Goal: Task Accomplishment & Management: Use online tool/utility

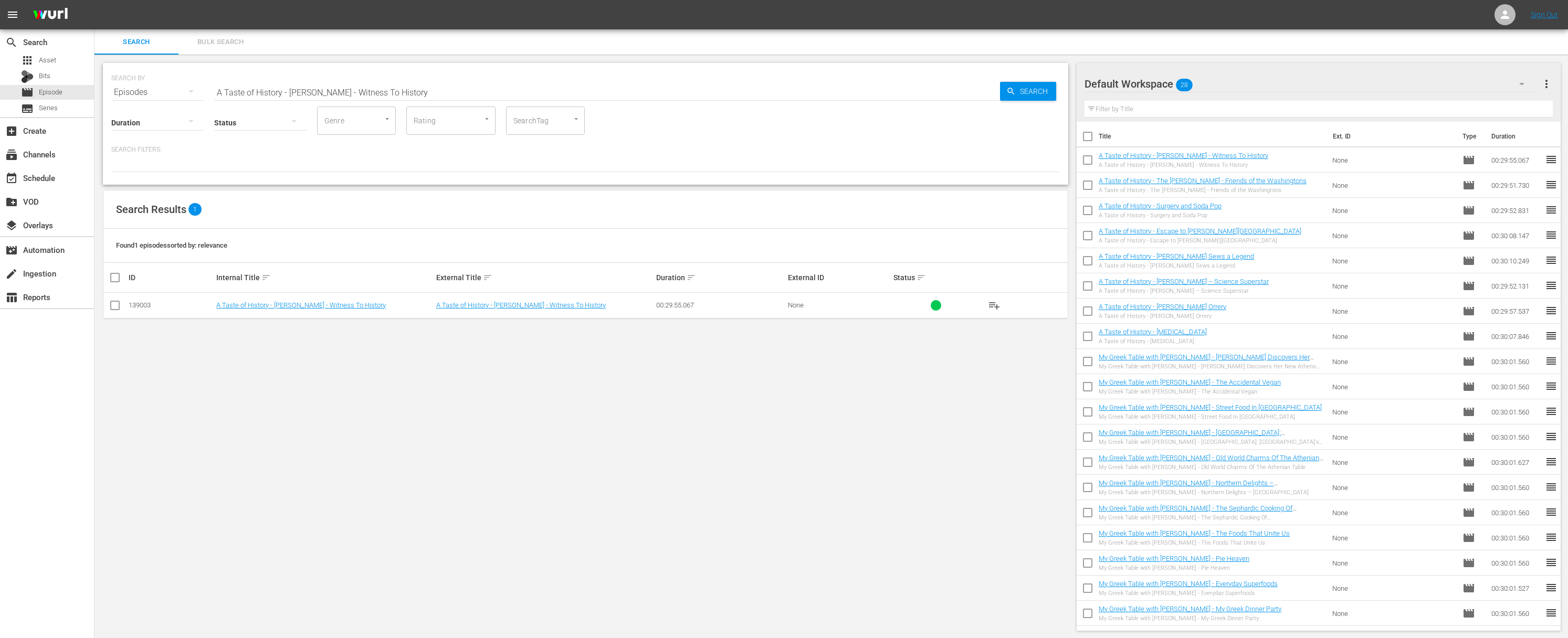
click at [997, 306] on span "playlist_add" at bounding box center [994, 305] width 13 height 13
click at [431, 86] on input "A Taste of History - [PERSON_NAME] - Witness To History" at bounding box center [607, 93] width 786 height 25
paste input "Chefs A'Field: Culinary Adventures: Across America, featuring four distinguishe…"
click at [1005, 91] on div "Search" at bounding box center [1028, 91] width 56 height 19
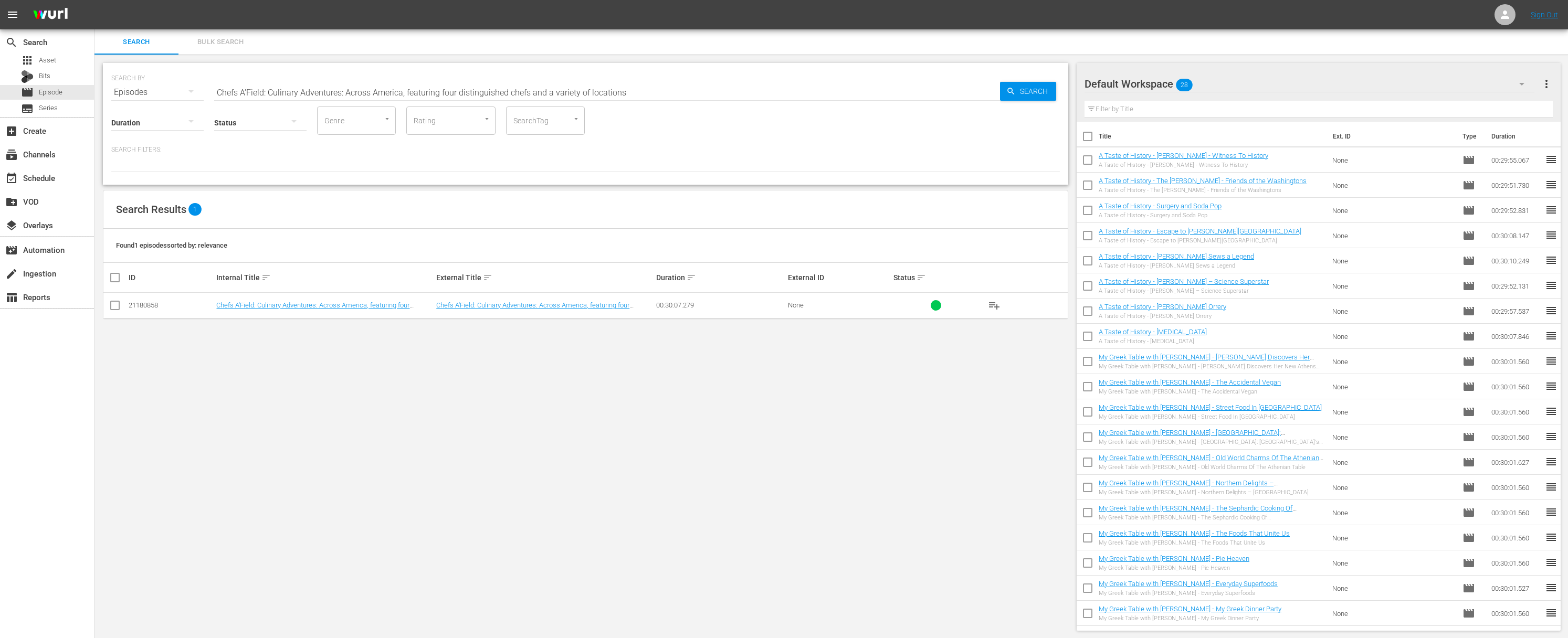
click at [995, 304] on span "playlist_add" at bounding box center [994, 305] width 13 height 13
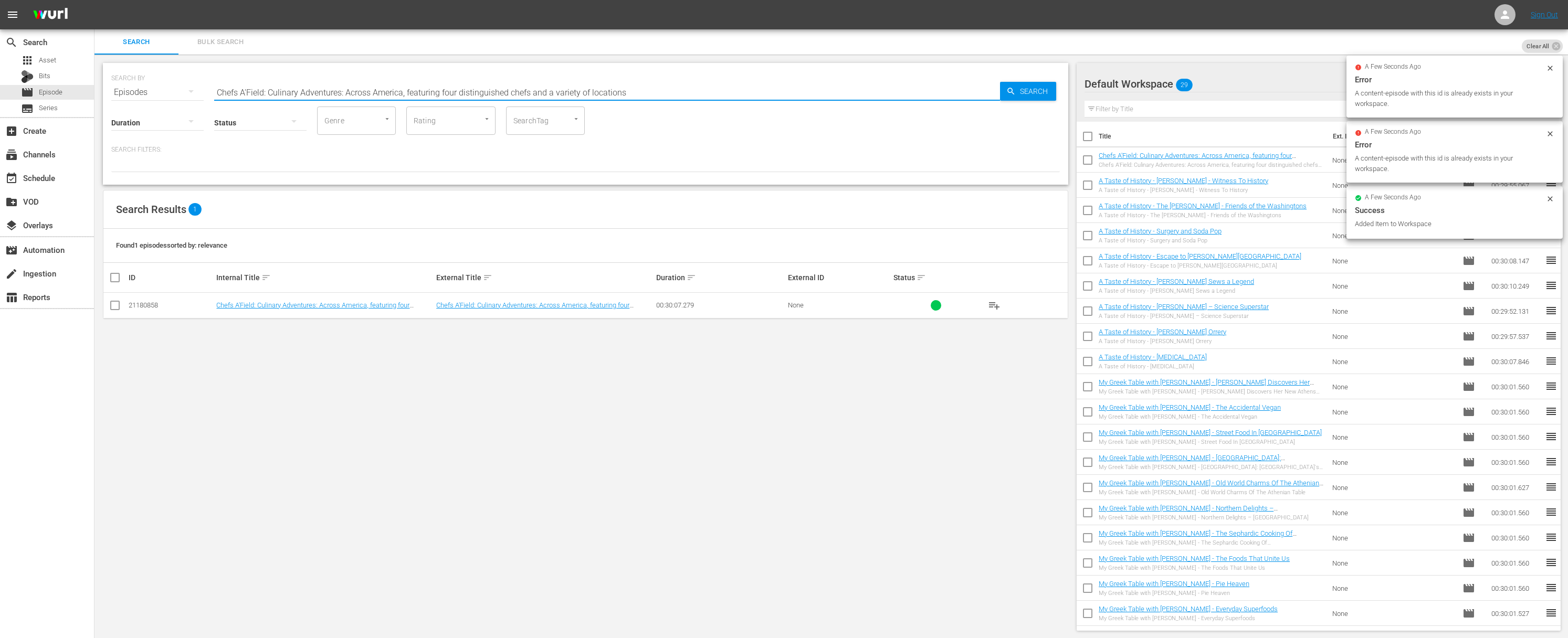
click at [470, 92] on input "Chefs A'Field: Culinary Adventures: Across America, featuring four distinguishe…" at bounding box center [607, 93] width 786 height 25
paste input "Chefs A'Field: Culinary Adventures: Chef [PERSON_NAME] - Restaurant RM: [US_STA…"
click at [467, 94] on input "Chefs A'Field: Culinary Adventures: Across America, featuring four disChefs A'F…" at bounding box center [607, 93] width 786 height 25
paste input "Chefs A'Field: Culinary Adventures: Chef [PERSON_NAME] - Restaurant RM: [US_STA…"
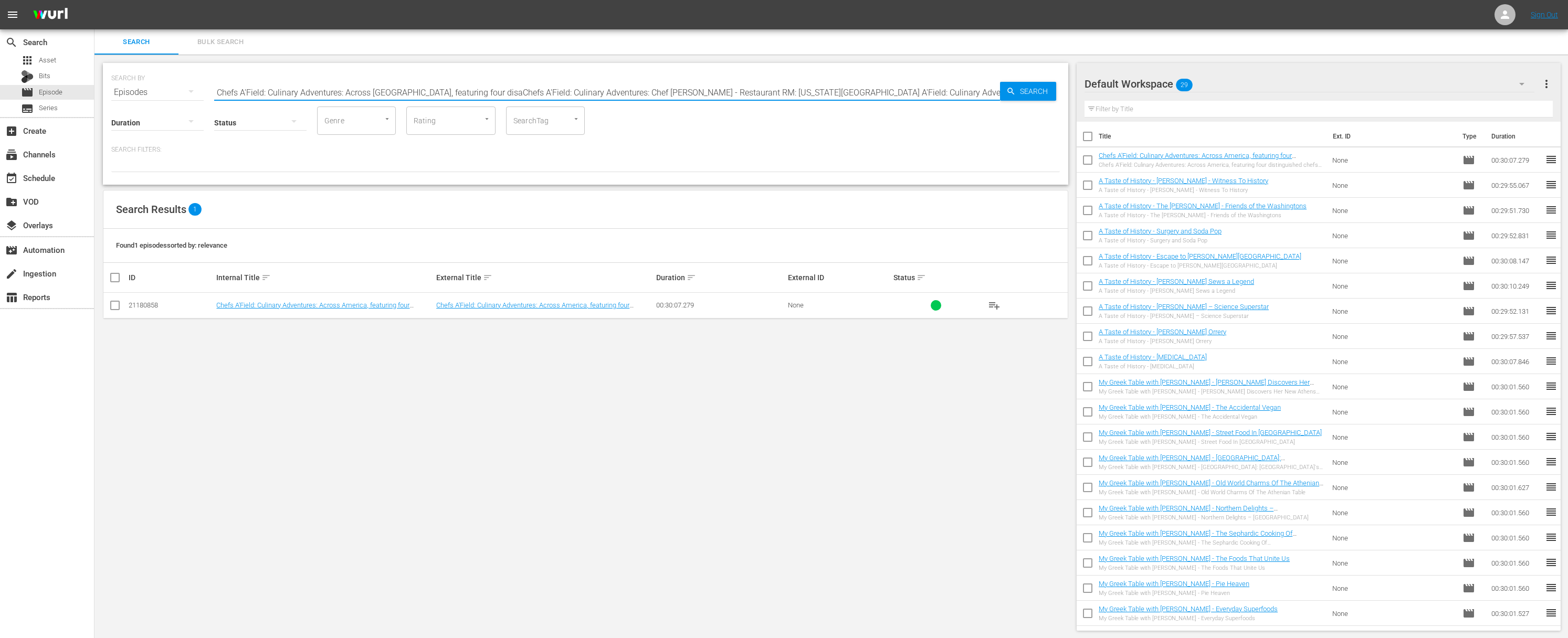
click at [513, 94] on input "Chefs A'Field: Culinary Adventures: Across [GEOGRAPHIC_DATA], featuring four di…" at bounding box center [607, 93] width 786 height 25
paste input "Chef [PERSON_NAME] - Restaurant RM: [US_STATE][GEOGRAPHIC_DATA]"
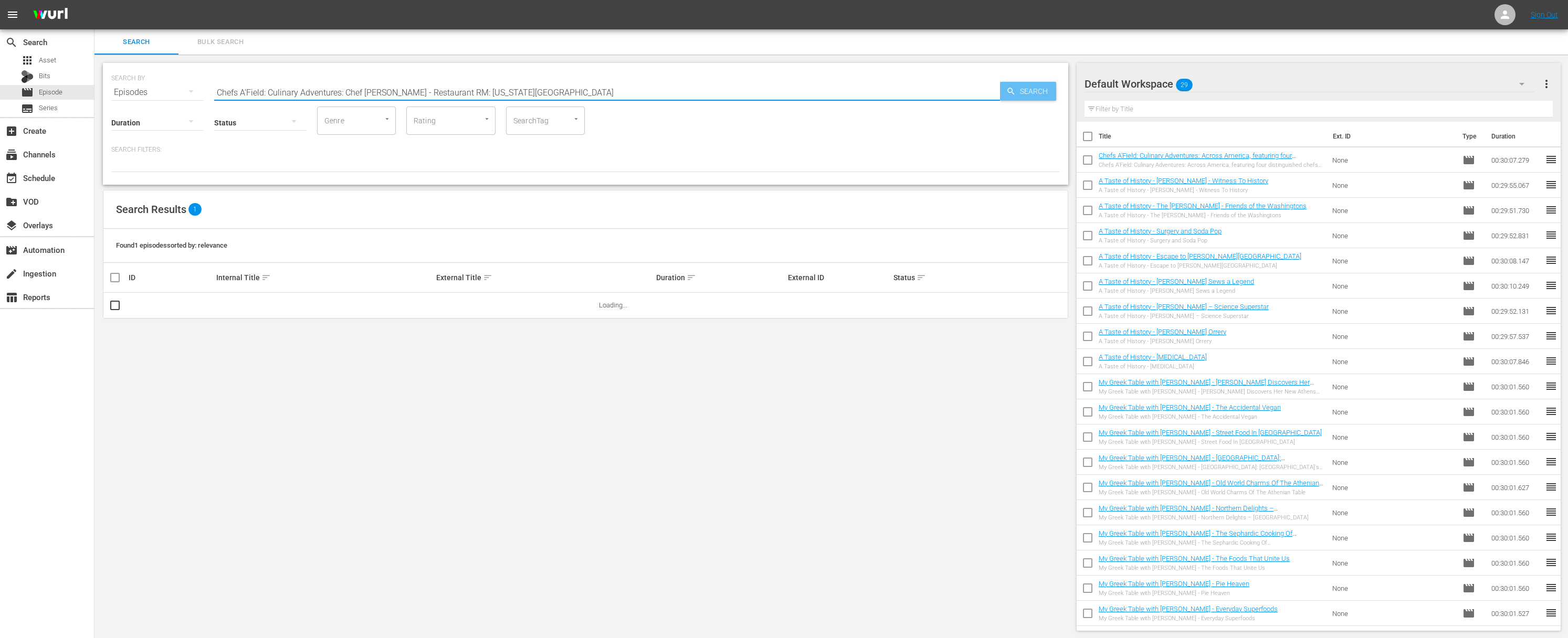
click at [1022, 94] on span "Search" at bounding box center [1035, 91] width 40 height 19
click at [991, 303] on span "playlist_add" at bounding box center [994, 305] width 13 height 13
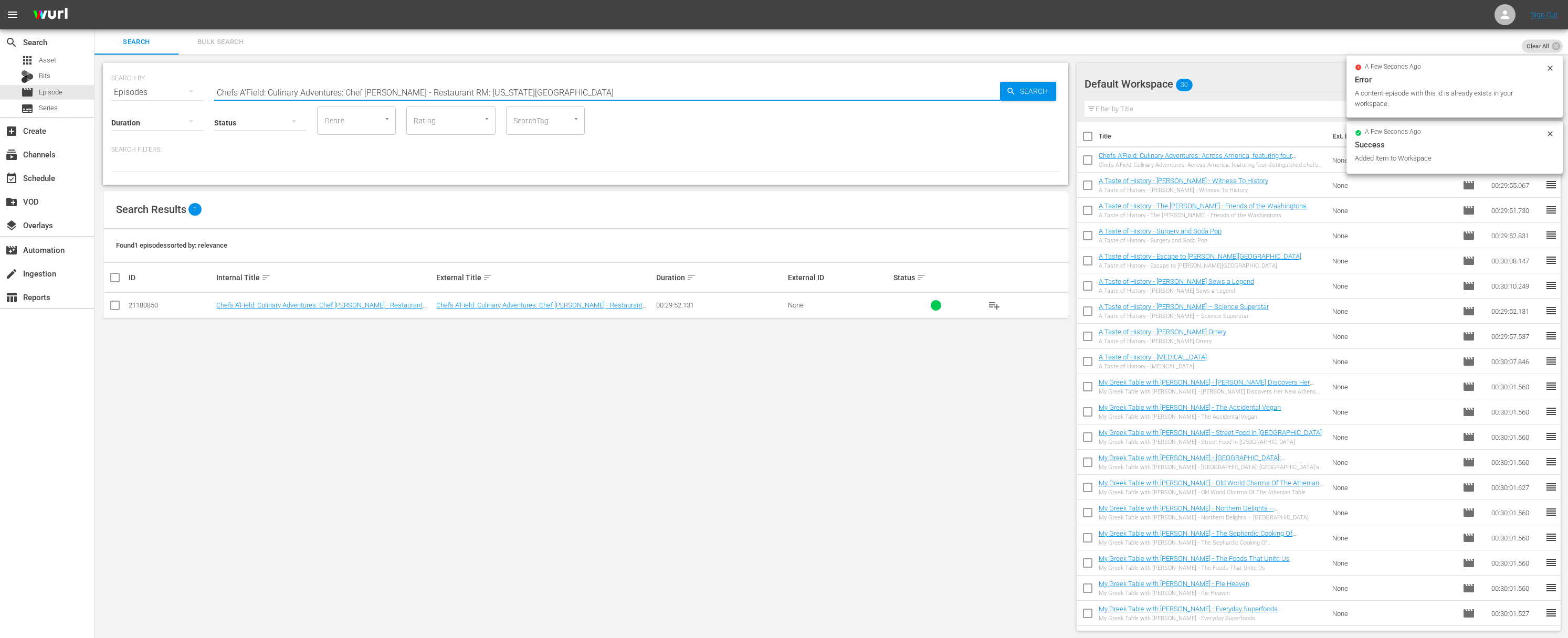
click at [401, 90] on input "Chefs A'Field: Culinary Adventures: Chef [PERSON_NAME] - Restaurant RM: [US_STA…" at bounding box center [607, 93] width 786 height 25
paste input "[PERSON_NAME] - L'Etoile: [GEOGRAPHIC_DATA], [US_STATE]"
click at [1014, 90] on icon "button" at bounding box center [1011, 91] width 10 height 10
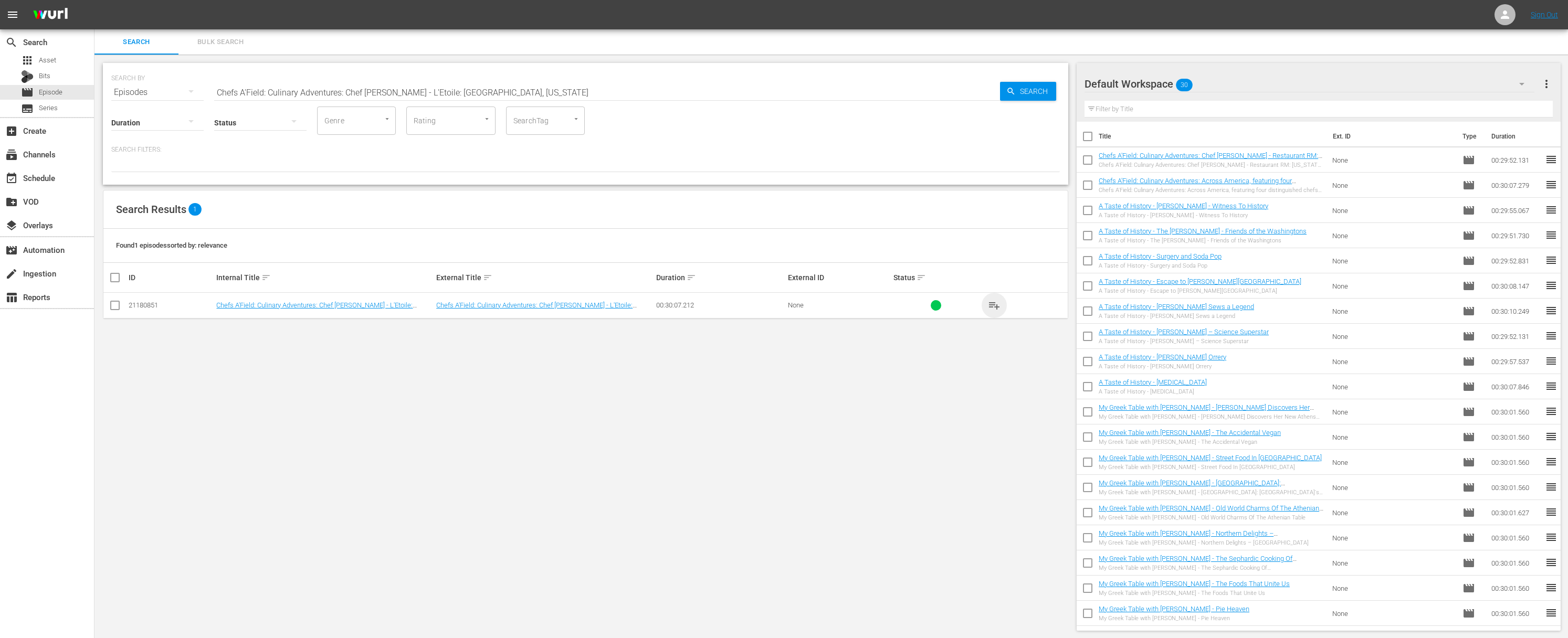
click at [987, 303] on span "playlist_add" at bounding box center [994, 305] width 13 height 13
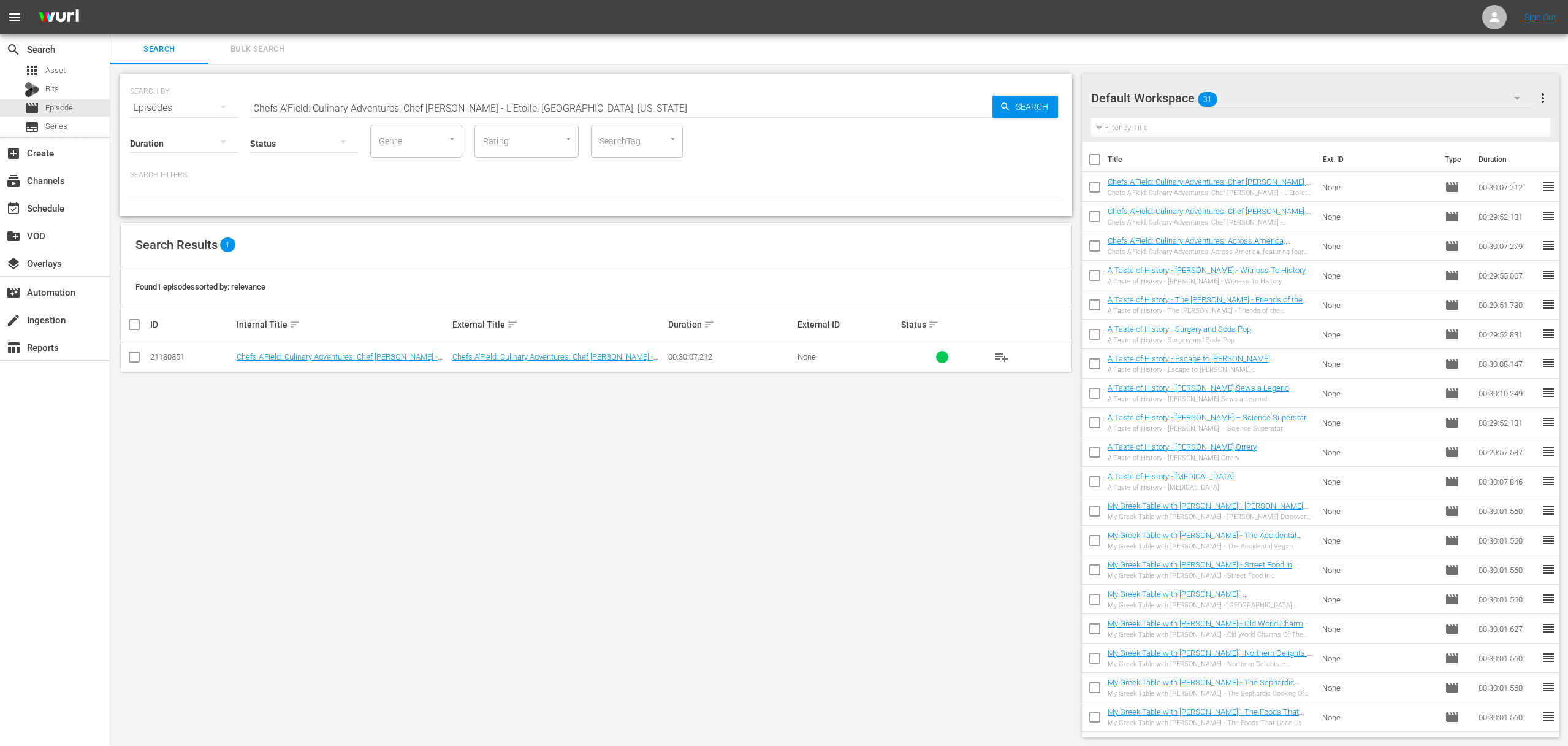
click at [546, 109] on input "Chefs A'Field: Culinary Adventures: Chef [PERSON_NAME] - L'Etoile: [GEOGRAPHIC_…" at bounding box center [621, 108] width 742 height 30
paste input "Across America, featuring five distinguished chefs and a variety of locations: …"
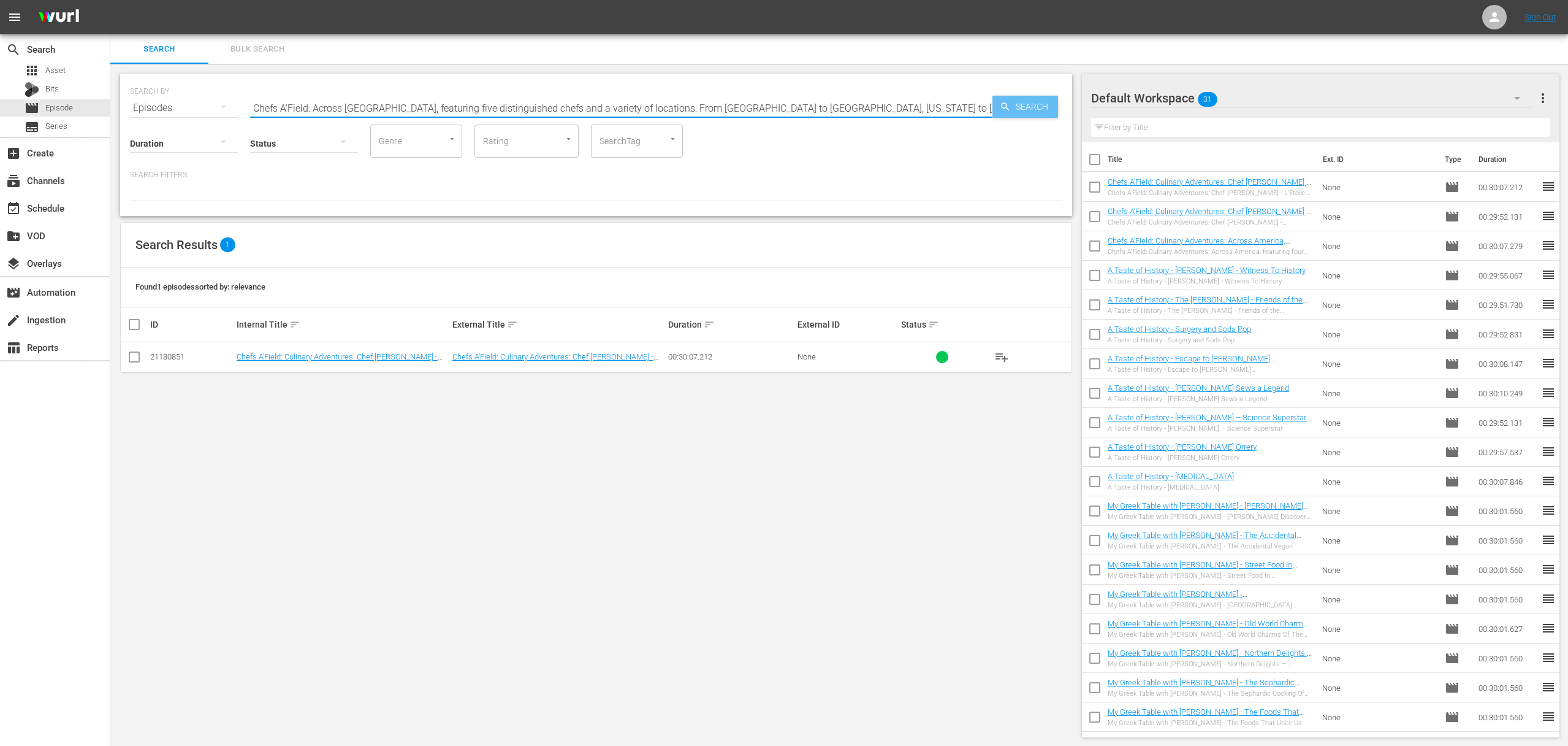
click at [1002, 108] on icon "button" at bounding box center [1005, 107] width 11 height 11
click at [1005, 354] on span "playlist_add" at bounding box center [1001, 357] width 15 height 15
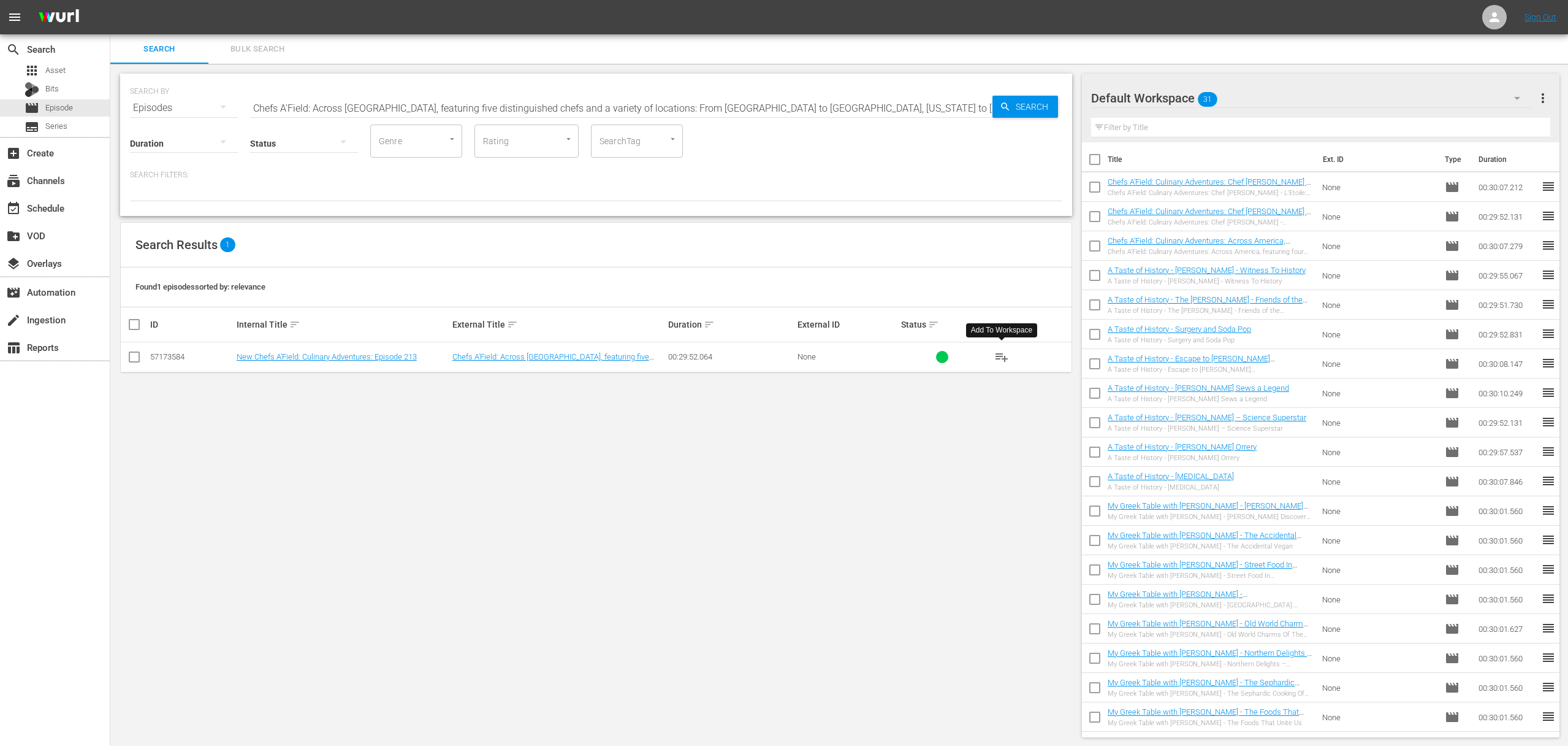
click at [1005, 354] on span "playlist_add" at bounding box center [1001, 357] width 15 height 15
click at [367, 111] on input "Chefs A'Field: Across [GEOGRAPHIC_DATA], featuring five distinguished chefs and…" at bounding box center [621, 108] width 742 height 30
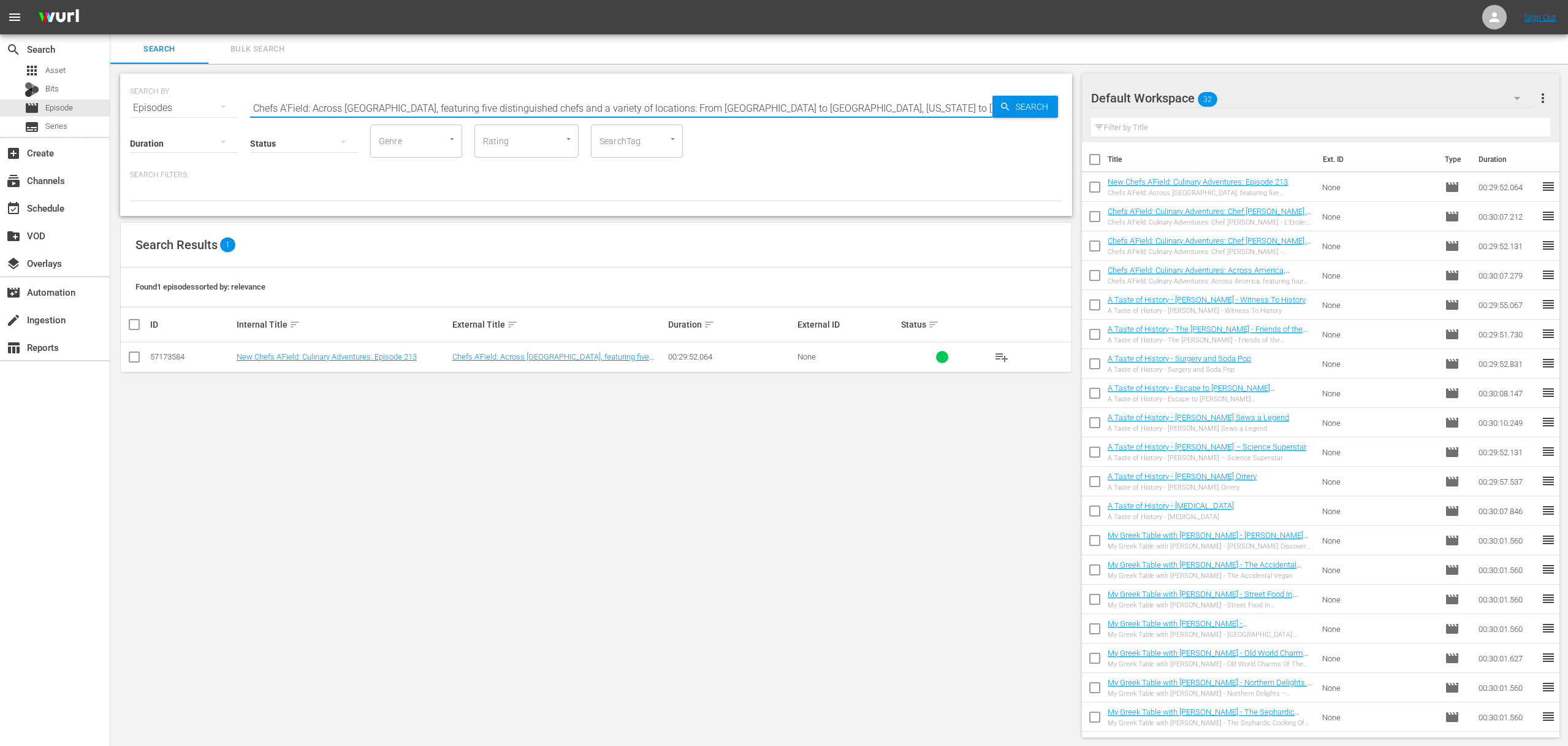
paste input "Culinary Adventures: [US_STATE] Salt Lamb, featuring Chef [PERSON_NAME] of [GEO…"
click at [1015, 107] on span "Search" at bounding box center [1034, 107] width 47 height 22
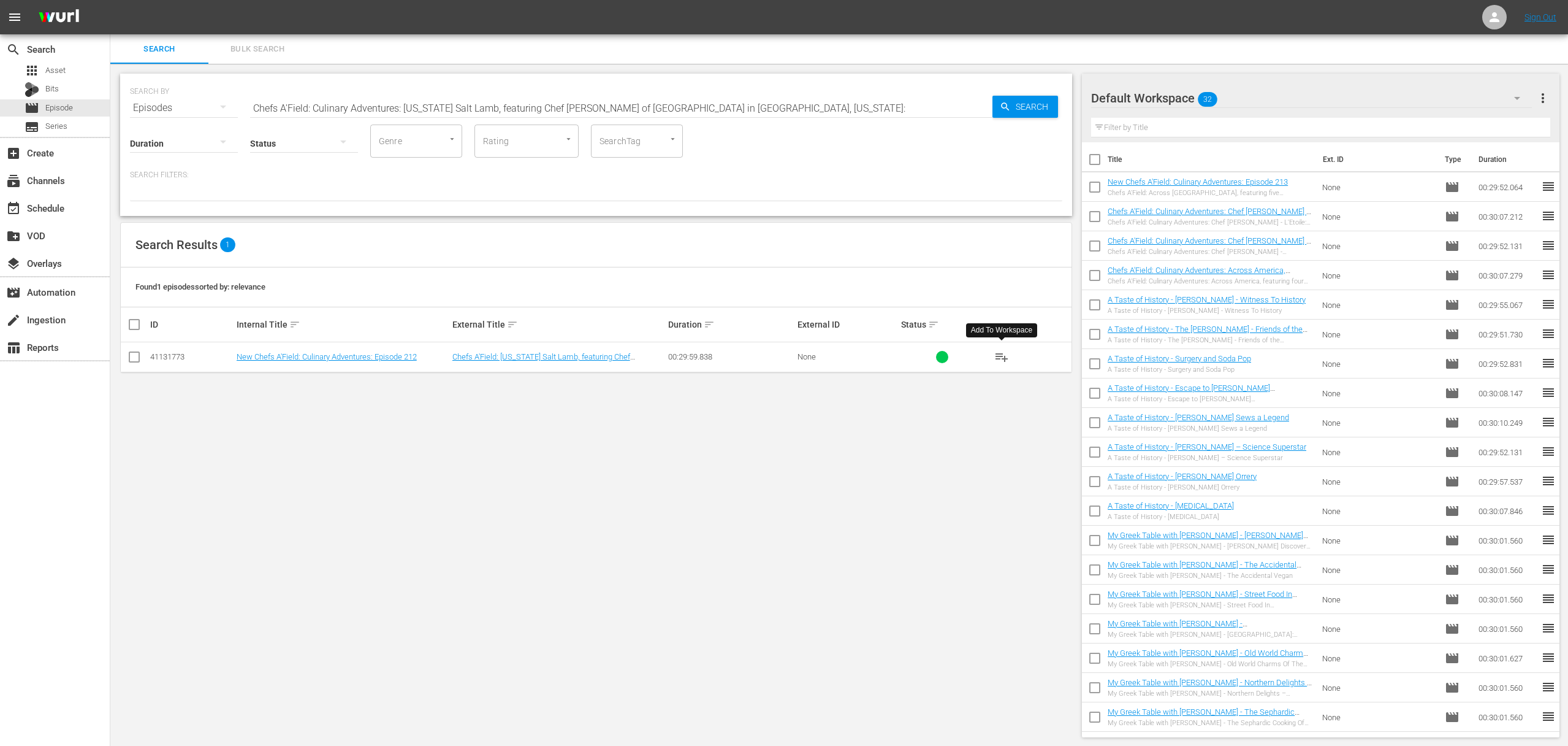
click at [1003, 354] on span "playlist_add" at bounding box center [1001, 357] width 15 height 15
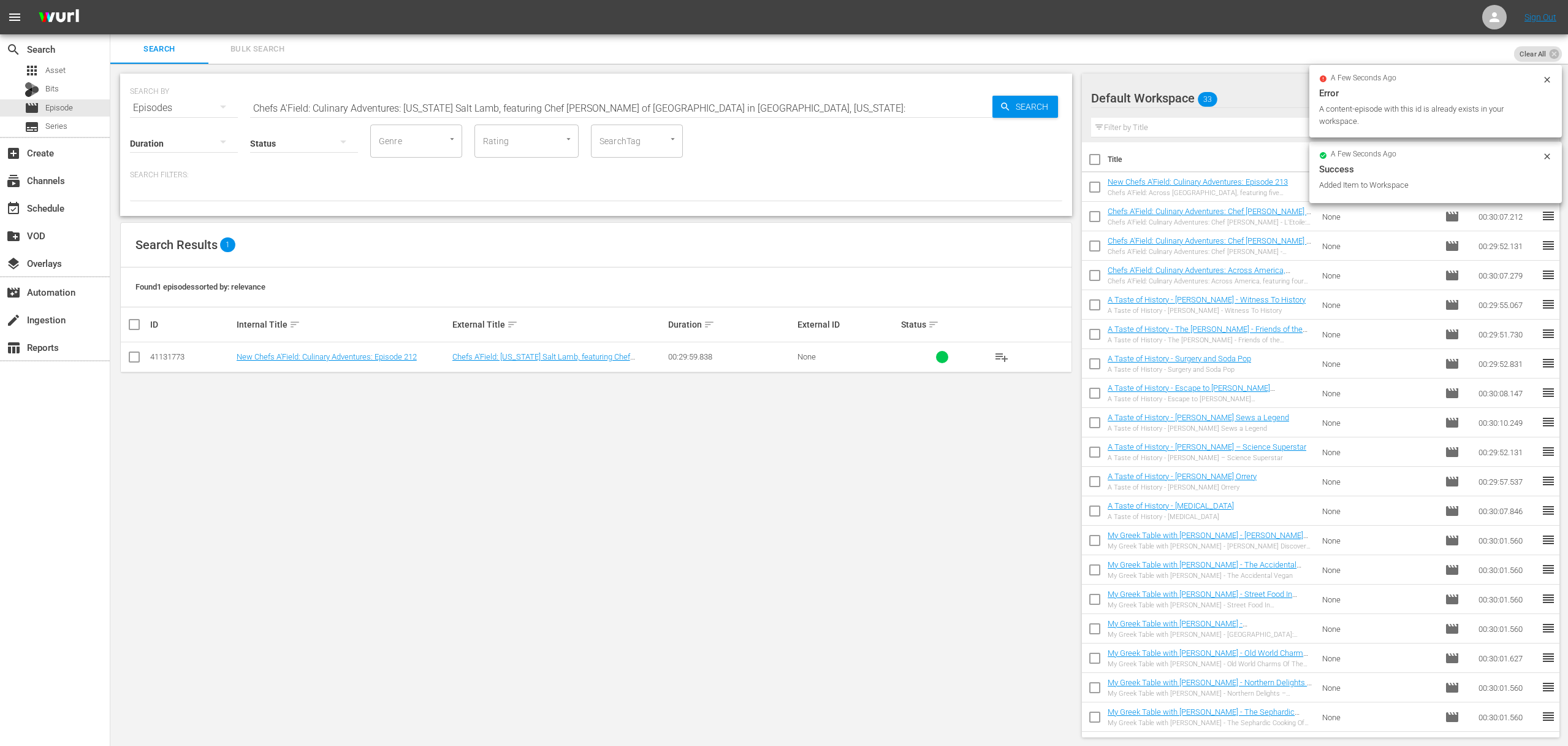
click at [486, 101] on input "Chefs A'Field: Culinary Adventures: [US_STATE] Salt Lamb, featuring Chef [PERSO…" at bounding box center [621, 108] width 742 height 30
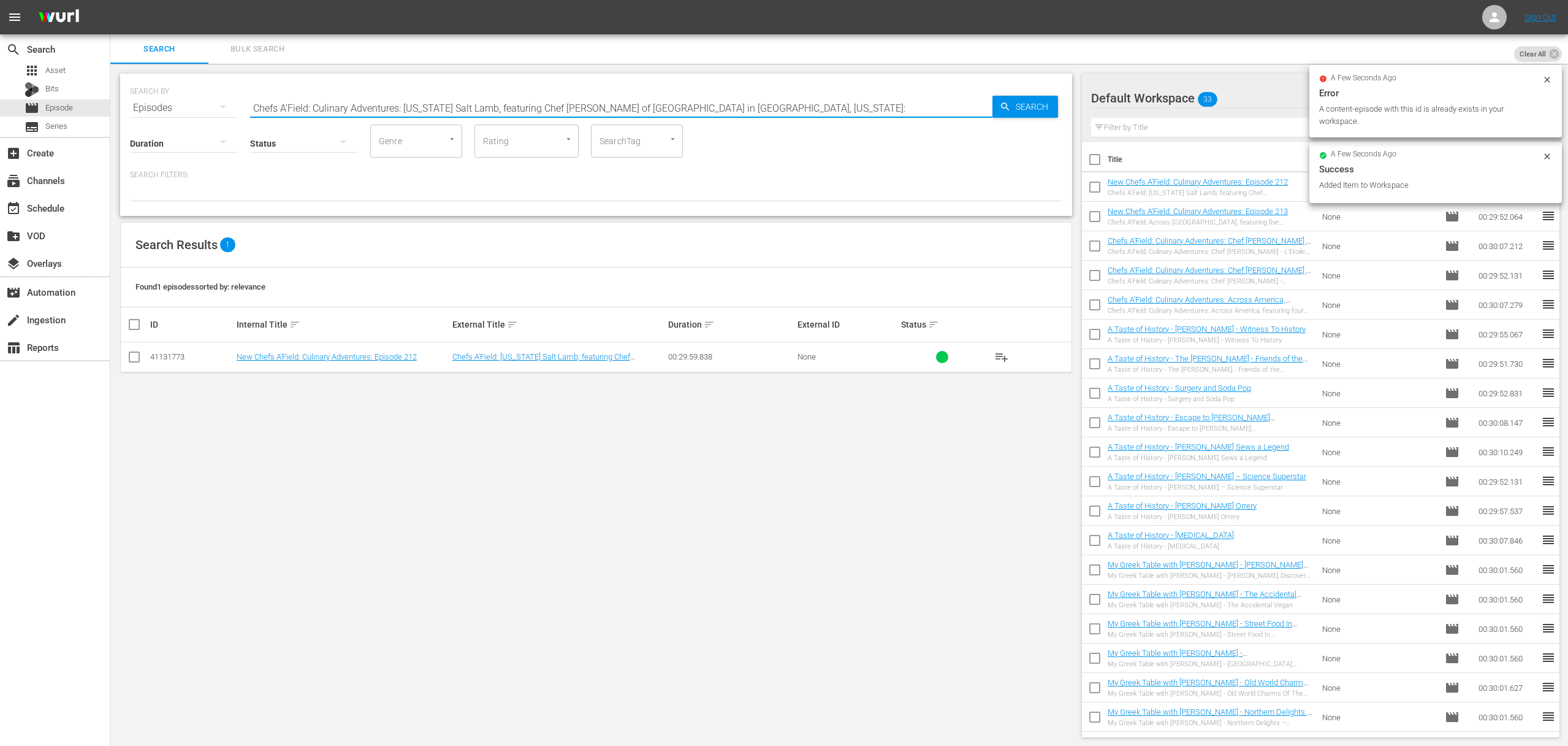
paste input "Puget Sound Oysters, featuring Chef [PERSON_NAME] of Islandwood on [GEOGRAPHIC_…"
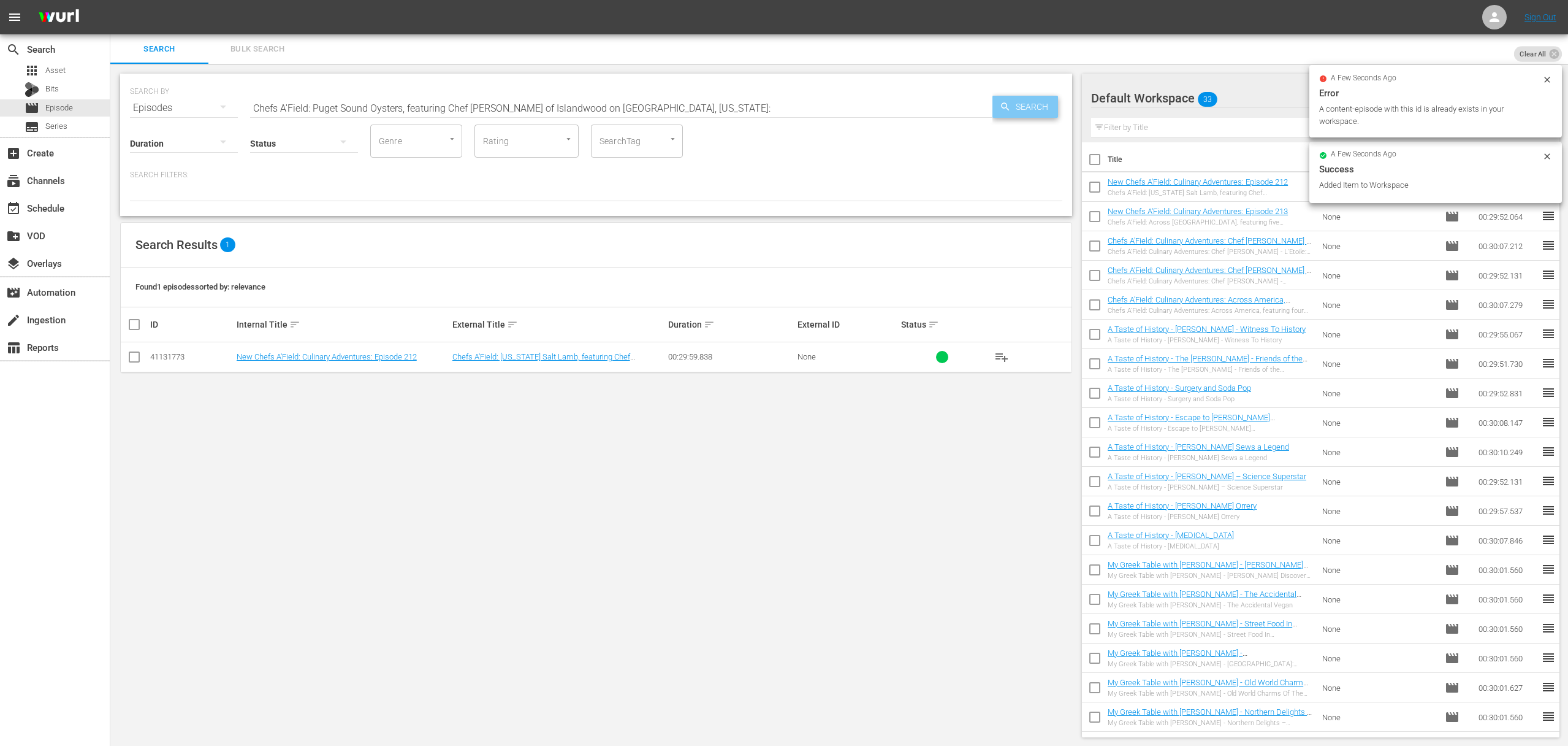
click at [1015, 104] on span "Search" at bounding box center [1034, 107] width 47 height 22
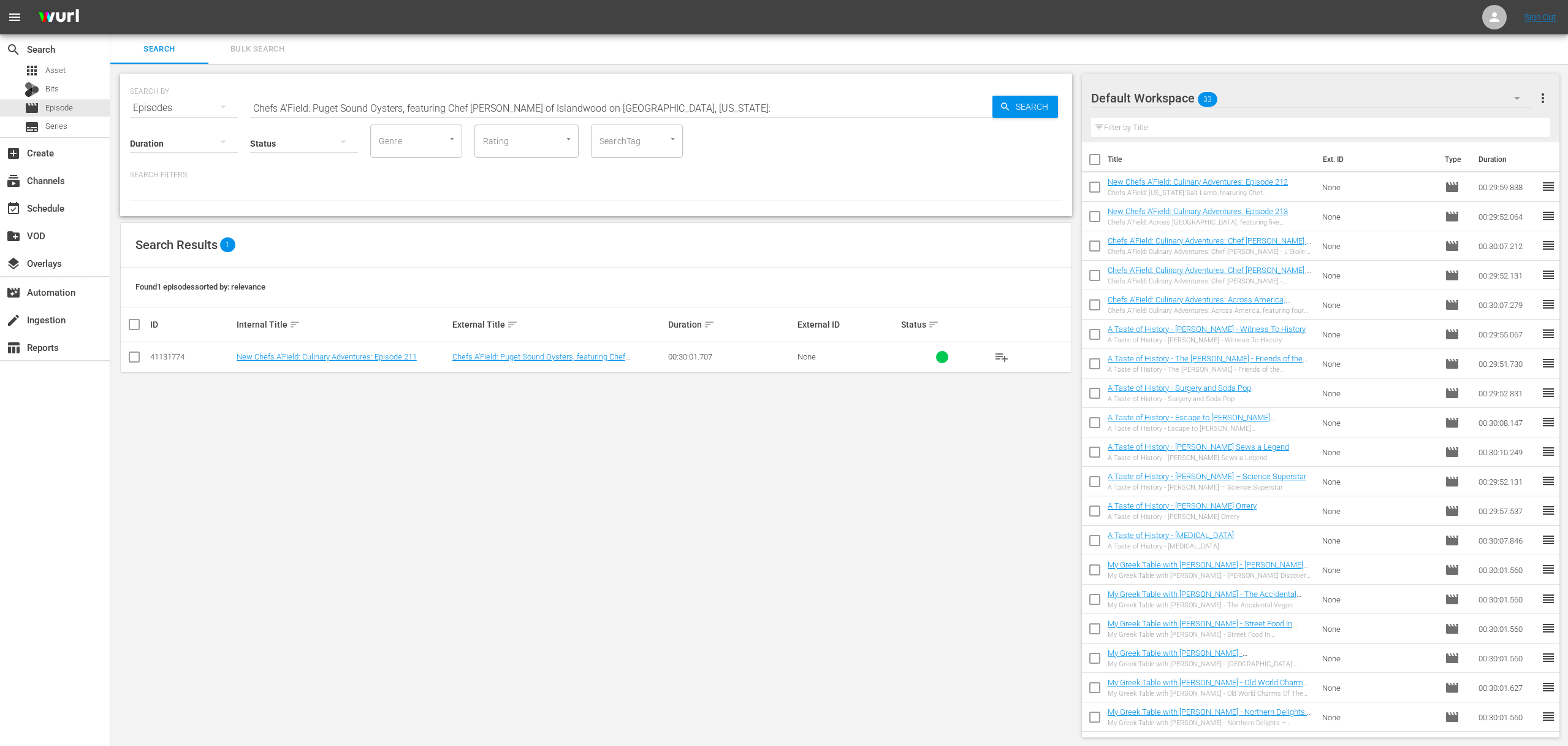
click at [1000, 354] on span "playlist_add" at bounding box center [1001, 357] width 15 height 15
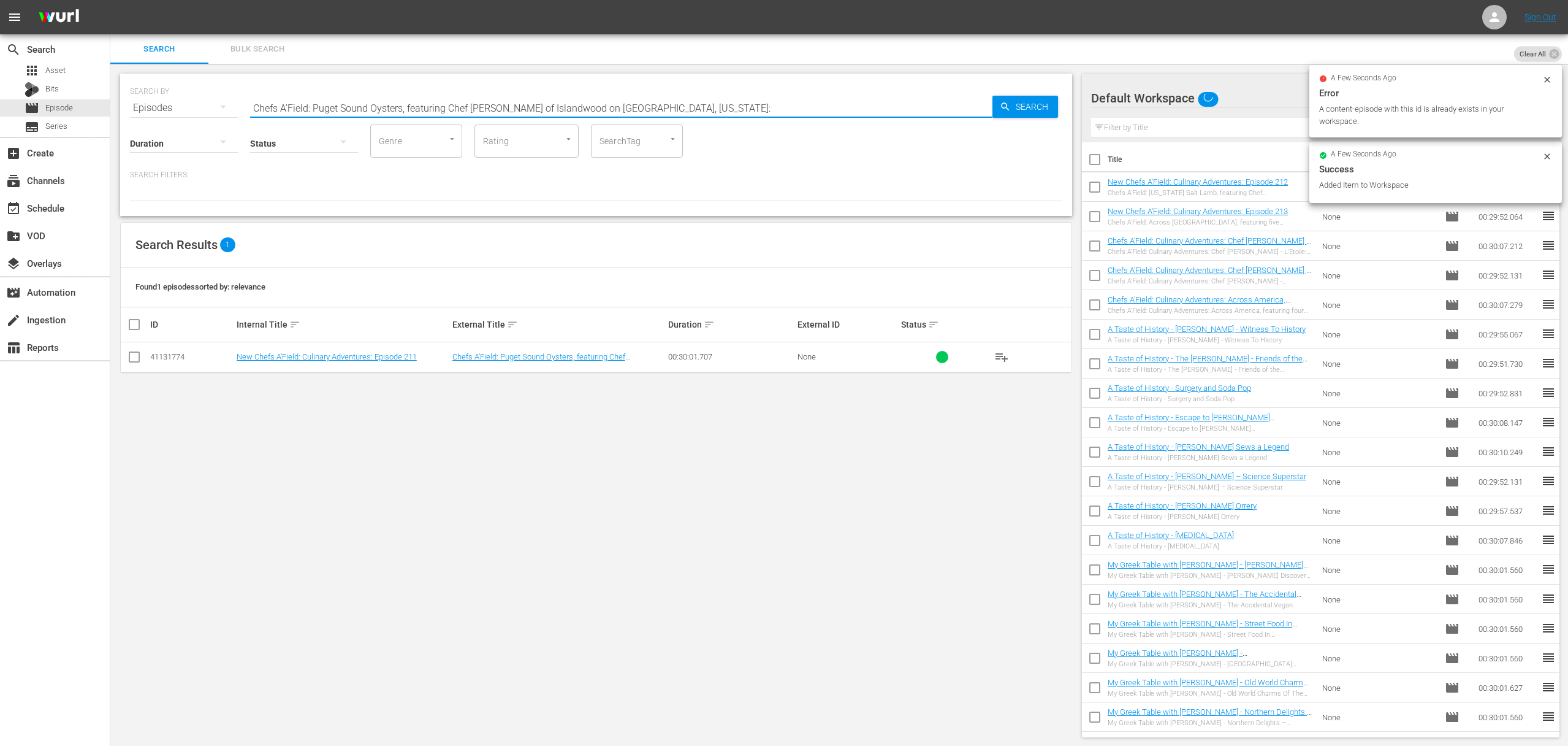
click at [529, 96] on input "Chefs A'Field: Puget Sound Oysters, featuring Chef [PERSON_NAME] of Islandwood …" at bounding box center [621, 108] width 742 height 30
paste input "[US_STATE] Stone Barns, featuring Chef [PERSON_NAME] of [GEOGRAPHIC_DATA] in [U…"
click at [1030, 107] on span "Search" at bounding box center [1034, 107] width 47 height 22
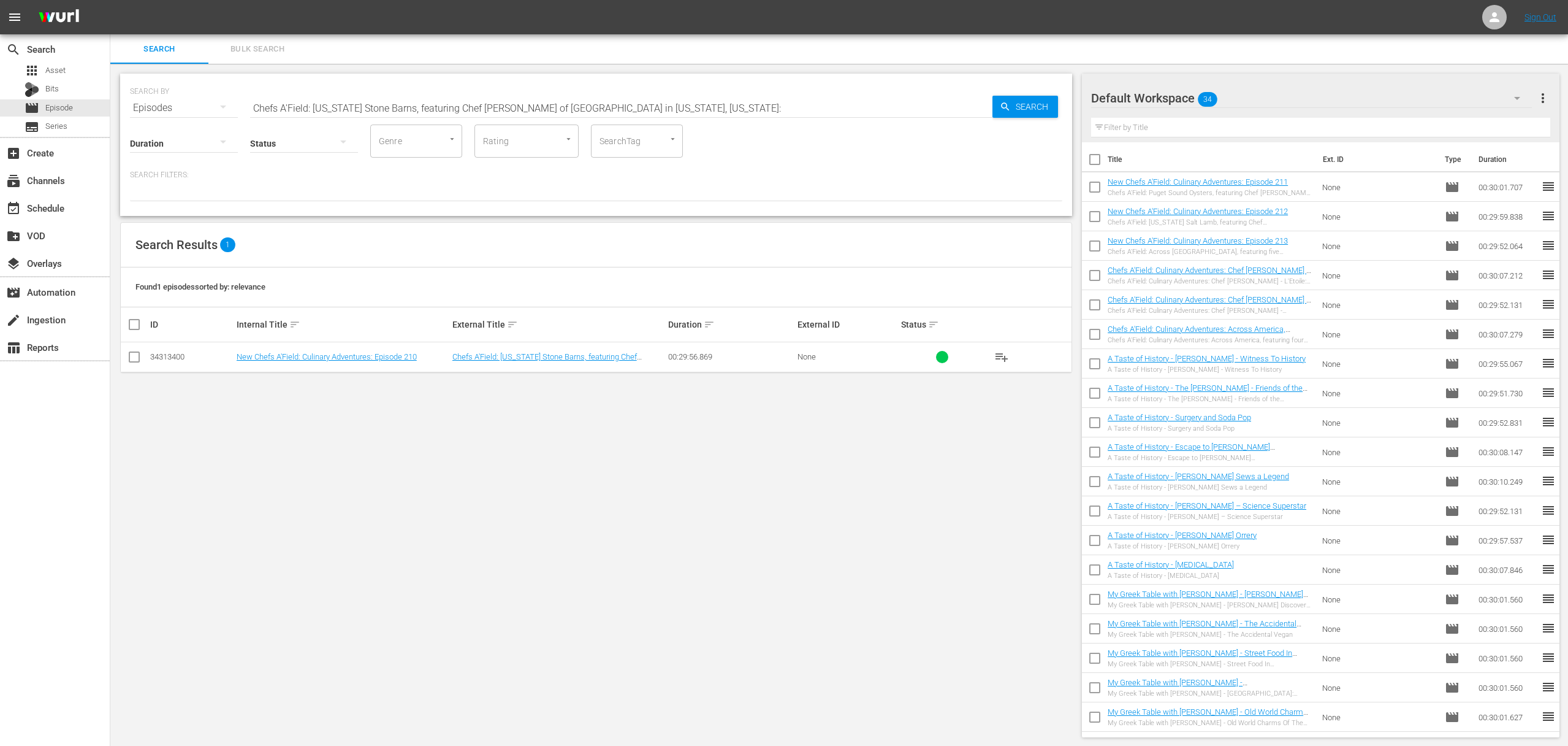
click at [1001, 358] on span "playlist_add" at bounding box center [1001, 357] width 15 height 15
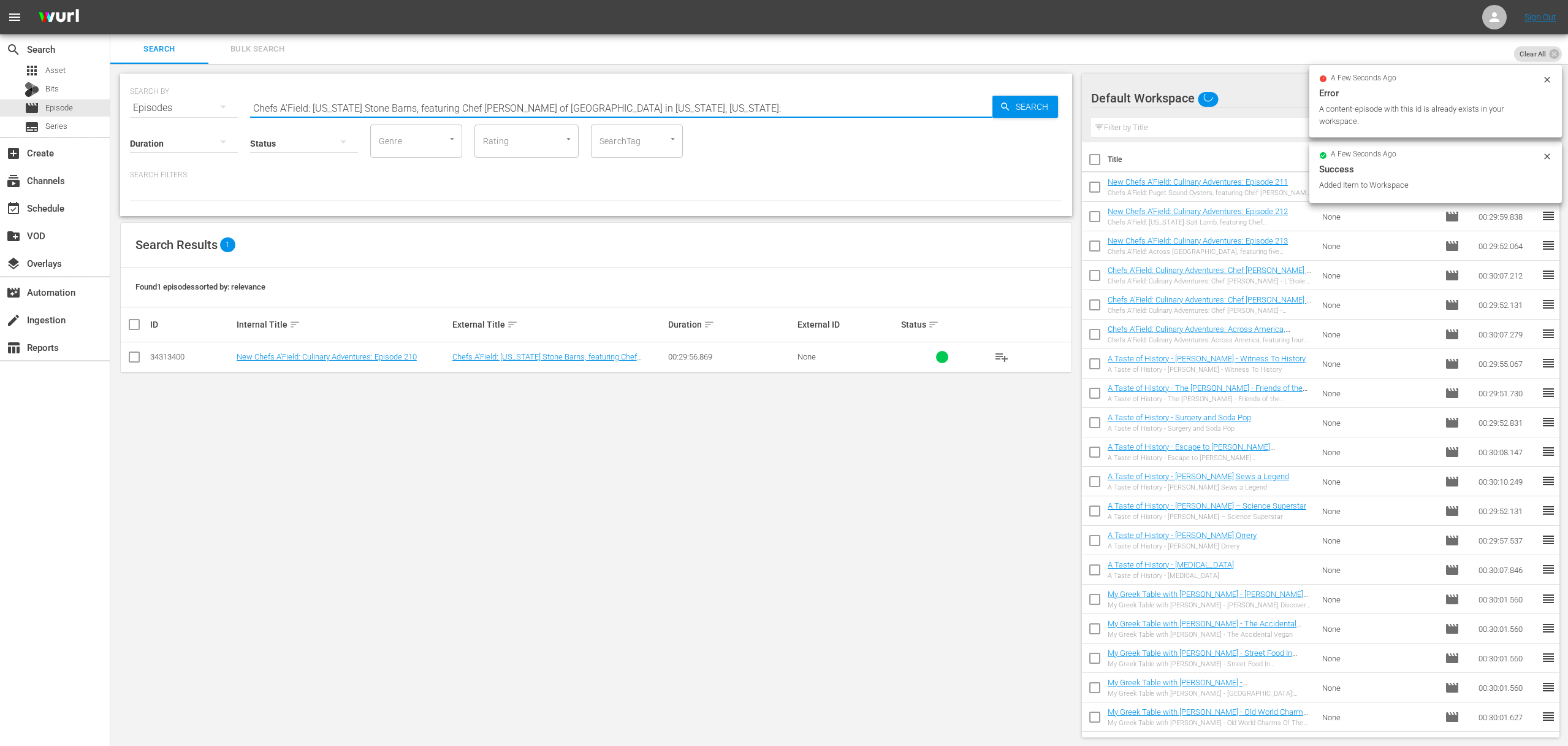
click at [602, 99] on input "Chefs A'Field: [US_STATE] Stone Barns, featuring Chef [PERSON_NAME] of [GEOGRAP…" at bounding box center [621, 108] width 742 height 30
paste input "Culinary Adventures: Seattle Charcuterie, featuring Chef [PERSON_NAME] of Café …"
click at [1024, 102] on span "Search" at bounding box center [1034, 107] width 47 height 22
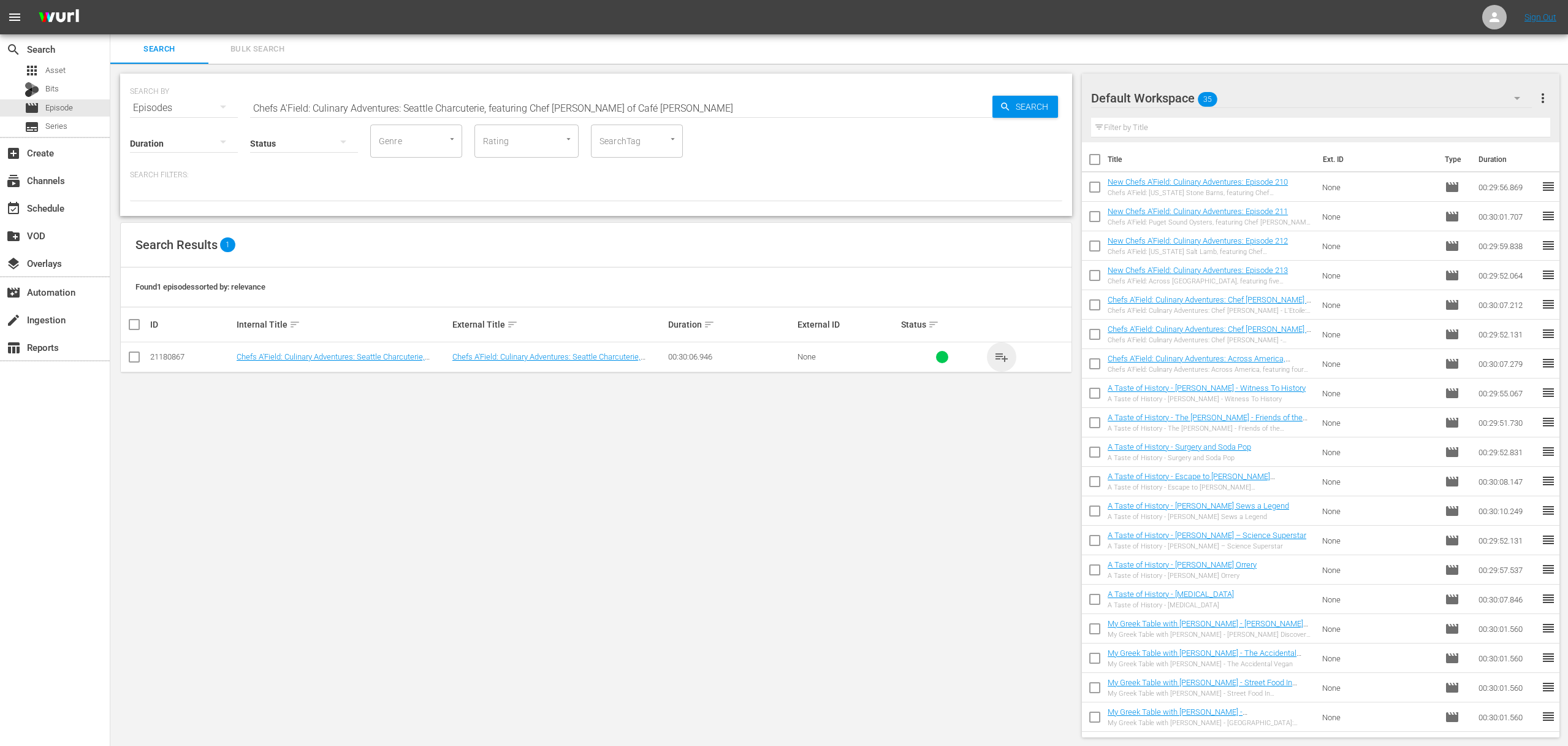
click at [999, 354] on span "playlist_add" at bounding box center [1001, 357] width 15 height 15
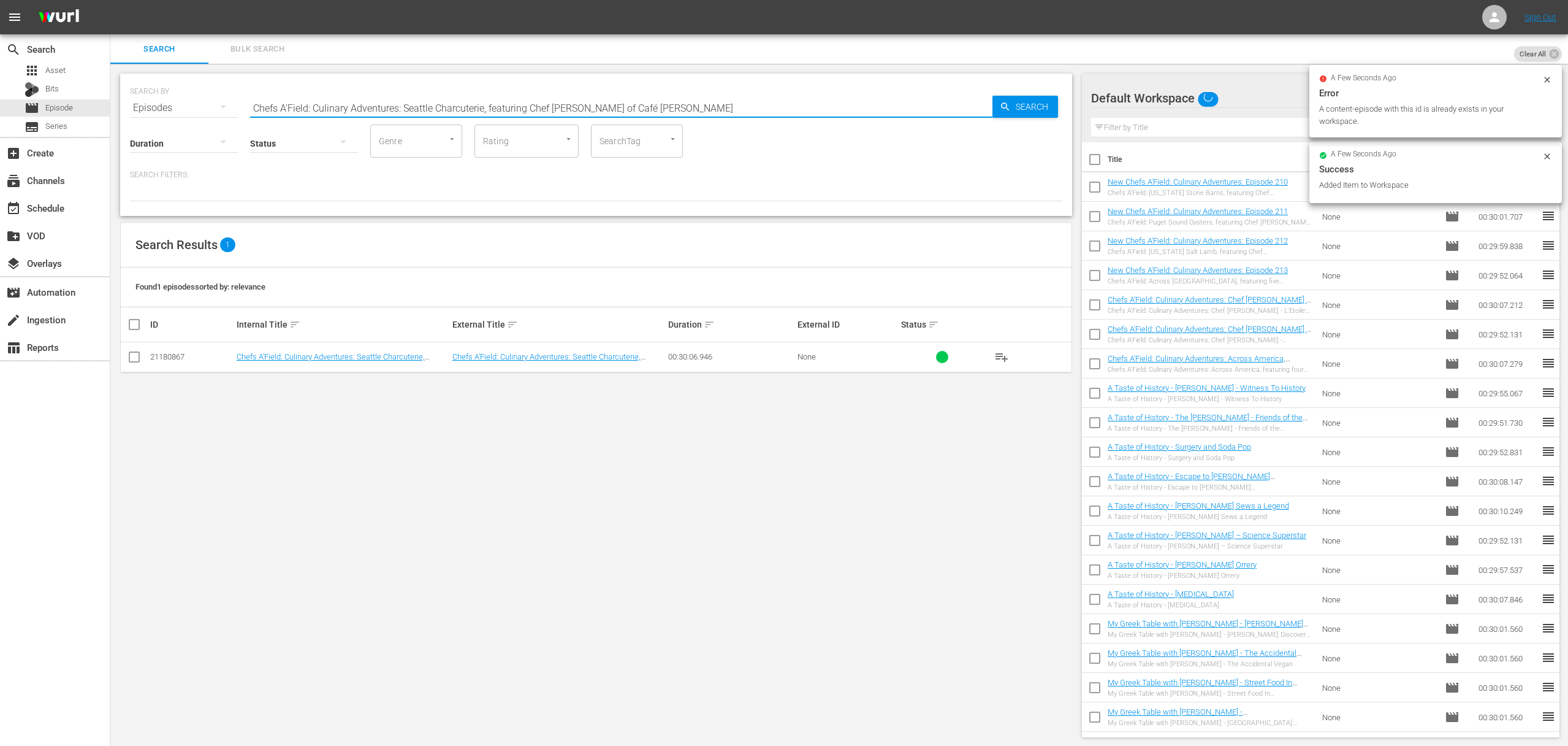
click at [507, 99] on input "Chefs A'Field: Culinary Adventures: Seattle Charcuterie, featuring Chef [PERSON…" at bounding box center [621, 108] width 742 height 30
paste input "Chesapeake Bay Crab, featuring Chef [PERSON_NAME] of Equinox Restaurant"
click at [1028, 106] on span "Search" at bounding box center [1034, 107] width 47 height 22
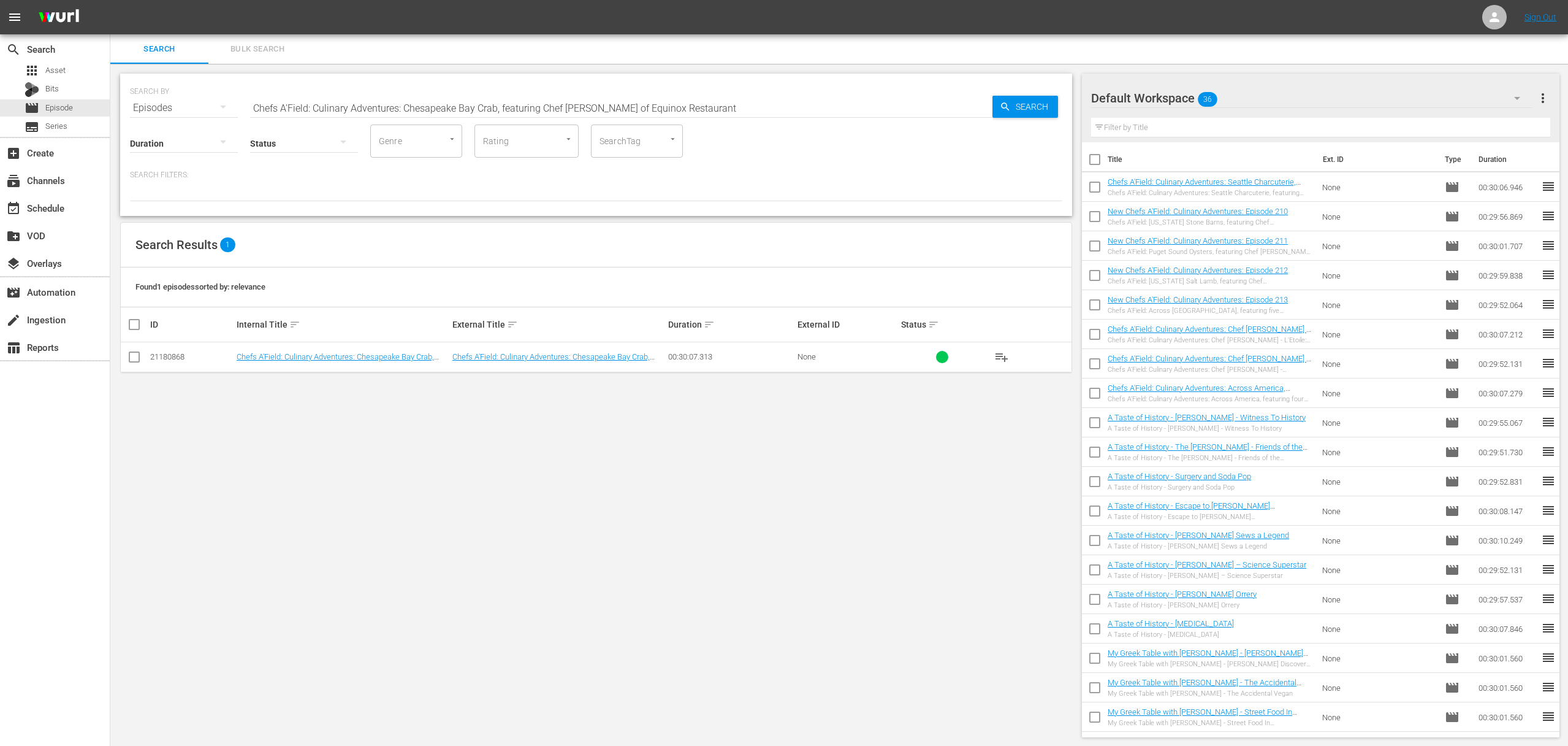
click at [1001, 353] on span "playlist_add" at bounding box center [1001, 357] width 15 height 15
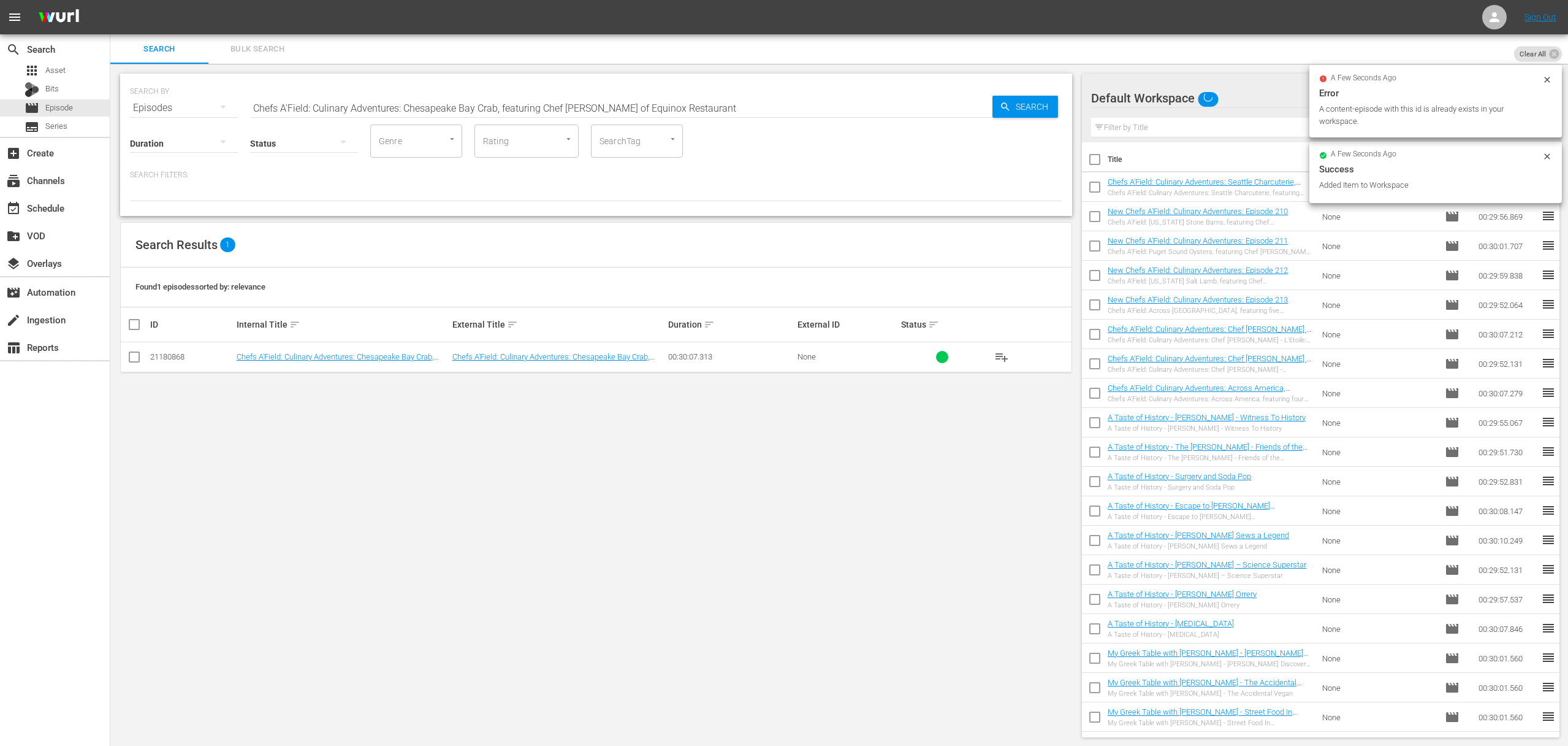
click at [456, 100] on input "Chefs A'Field: Culinary Adventures: Chesapeake Bay Crab, featuring Chef [PERSON…" at bounding box center [621, 108] width 742 height 30
paste input "Iceland Cod & Lamb, featuring [PERSON_NAME] [PERSON_NAME] of Ceiba, DC Coast & …"
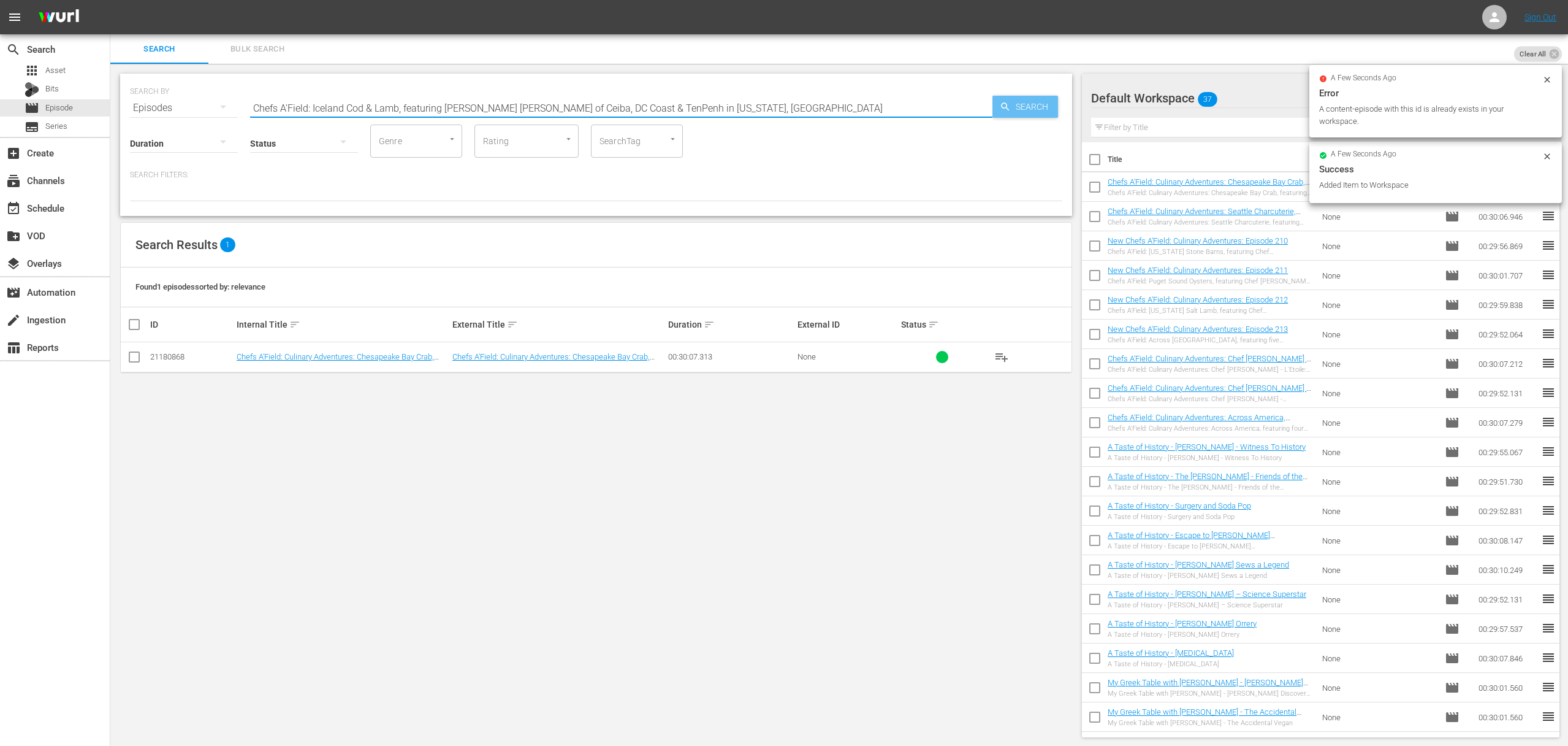
click at [1030, 103] on span "Search" at bounding box center [1034, 107] width 47 height 22
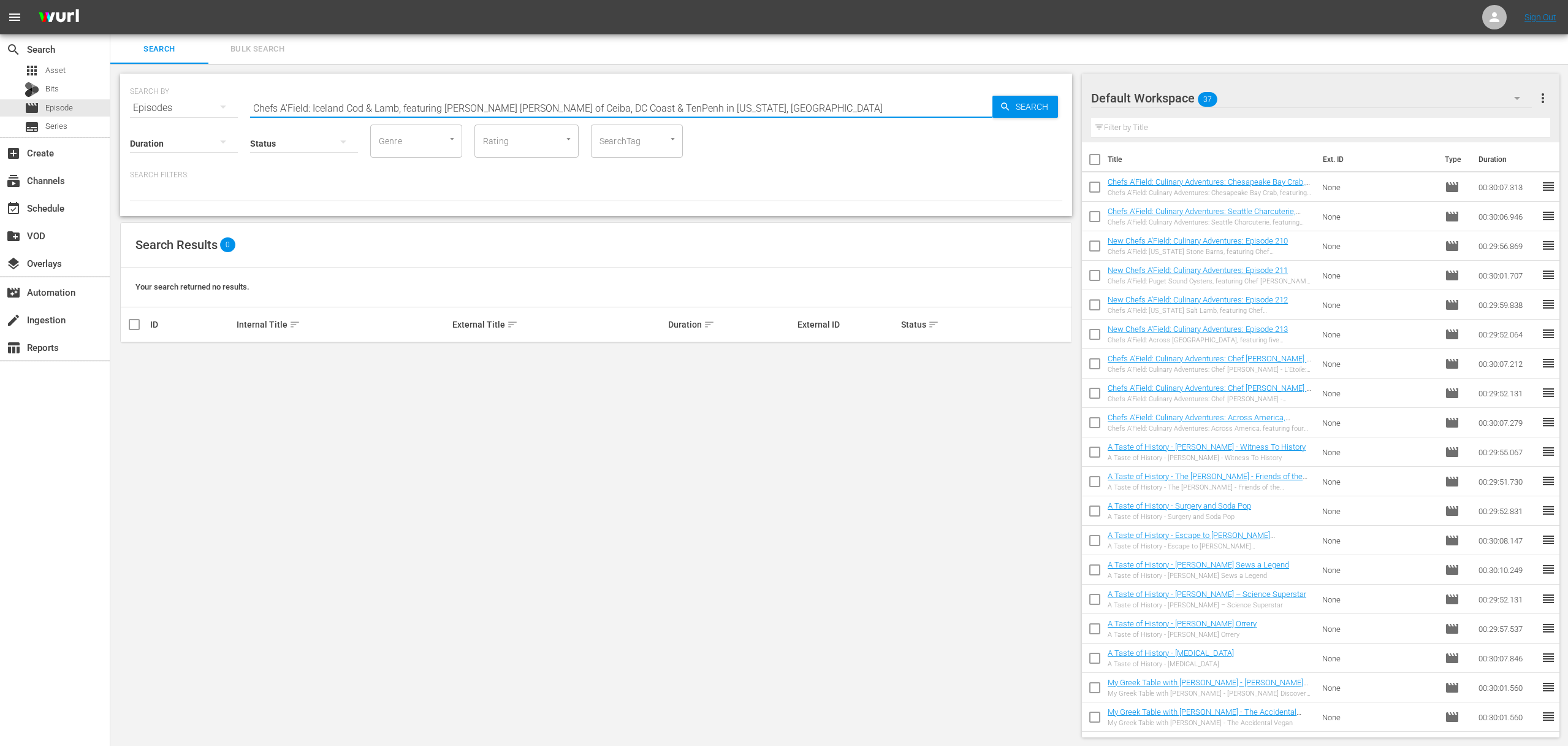
drag, startPoint x: 399, startPoint y: 108, endPoint x: 814, endPoint y: 122, distance: 415.2
click at [814, 122] on div "SEARCH BY Search By Episodes Search ID, Title, Description, Keywords, or Catego…" at bounding box center [596, 145] width 952 height 143
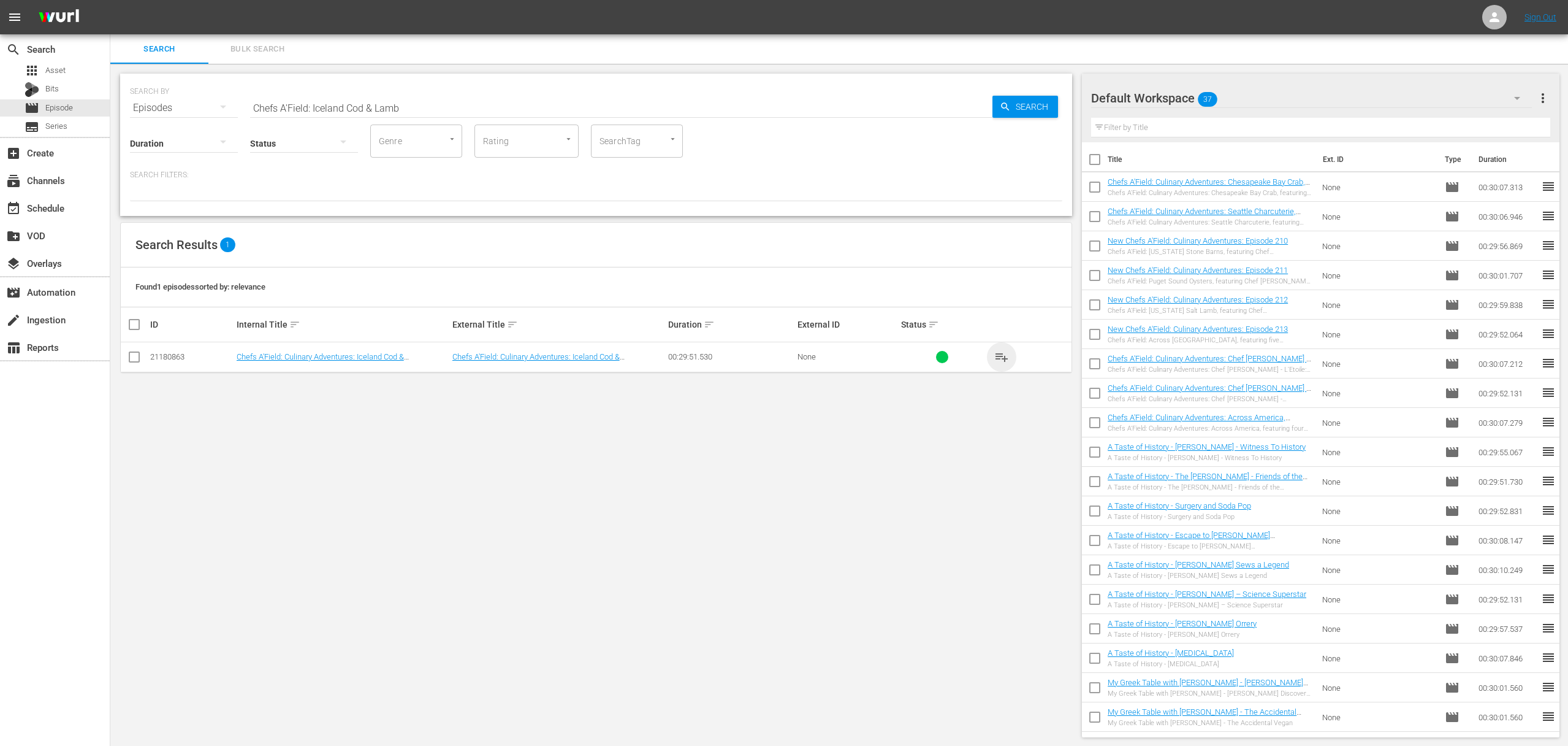
click at [1007, 358] on span "playlist_add" at bounding box center [1001, 357] width 15 height 15
click at [1006, 357] on span "playlist_add" at bounding box center [1001, 357] width 15 height 15
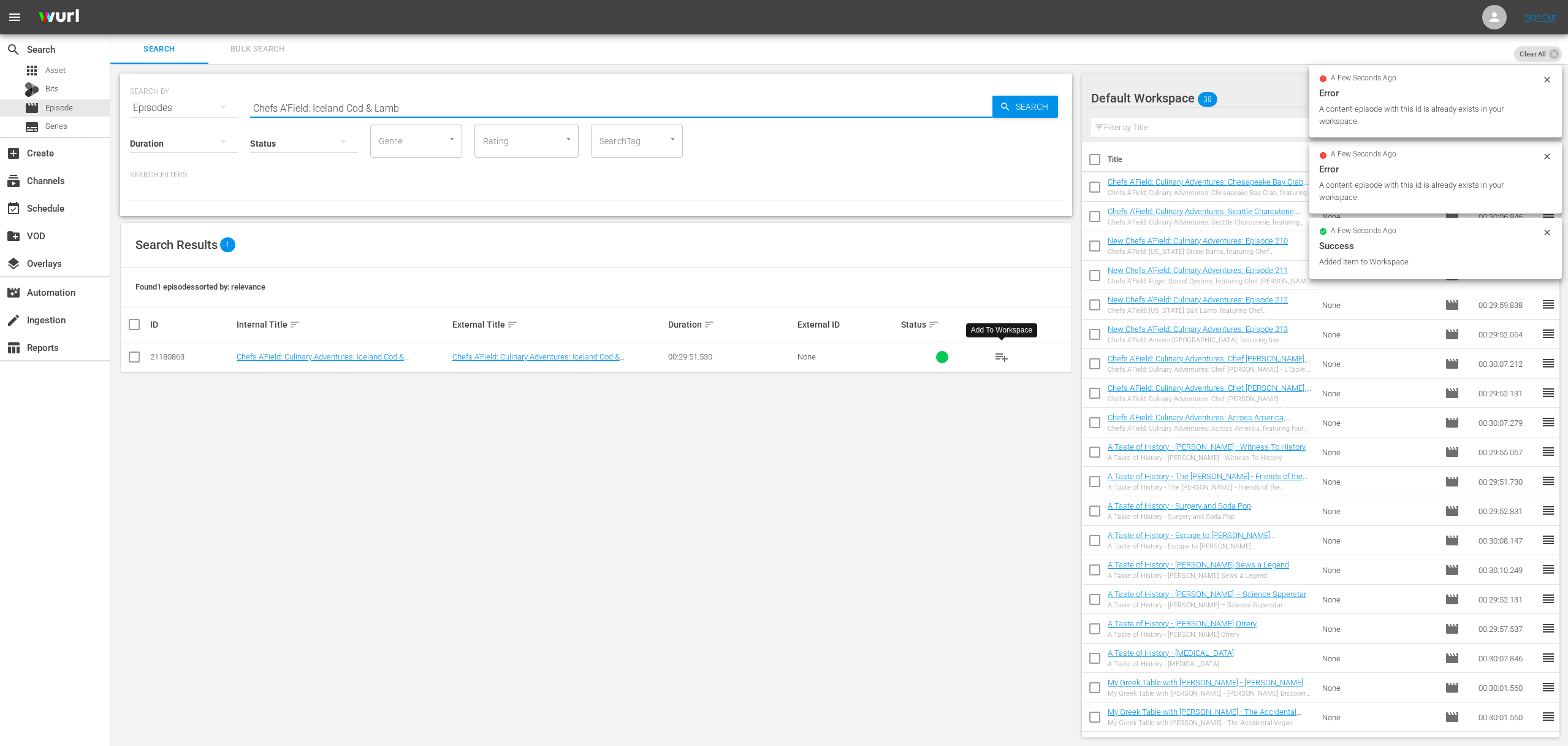
drag, startPoint x: 322, startPoint y: 106, endPoint x: 316, endPoint y: 103, distance: 6.7
click at [323, 105] on input "Chefs A'Field: Iceland Cod & Lamb" at bounding box center [621, 108] width 742 height 30
paste input "[US_STATE] Caviar, featuring Chef [PERSON_NAME] & [PERSON_NAME] in The Smoky Mo…"
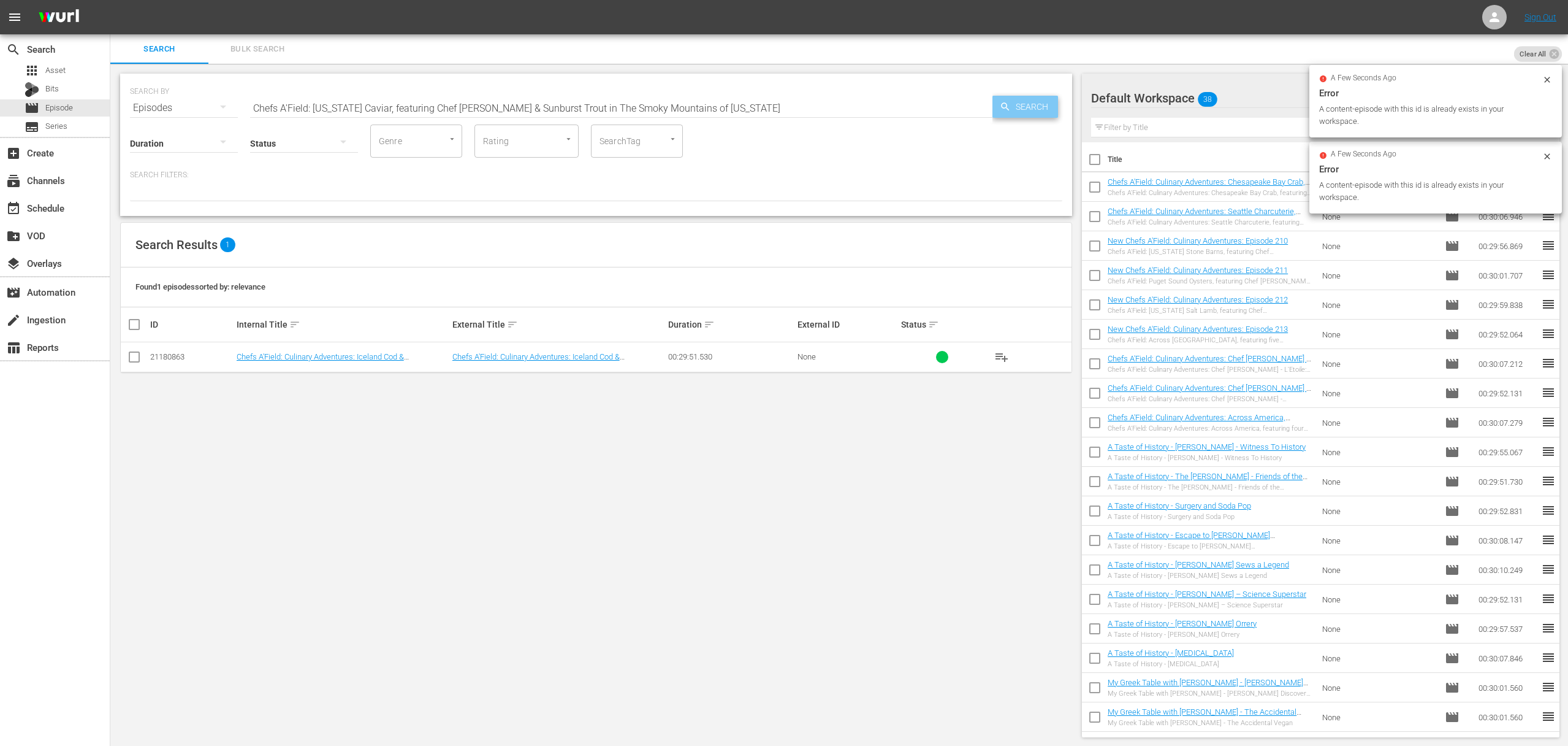
click at [1019, 106] on span "Search" at bounding box center [1034, 107] width 47 height 22
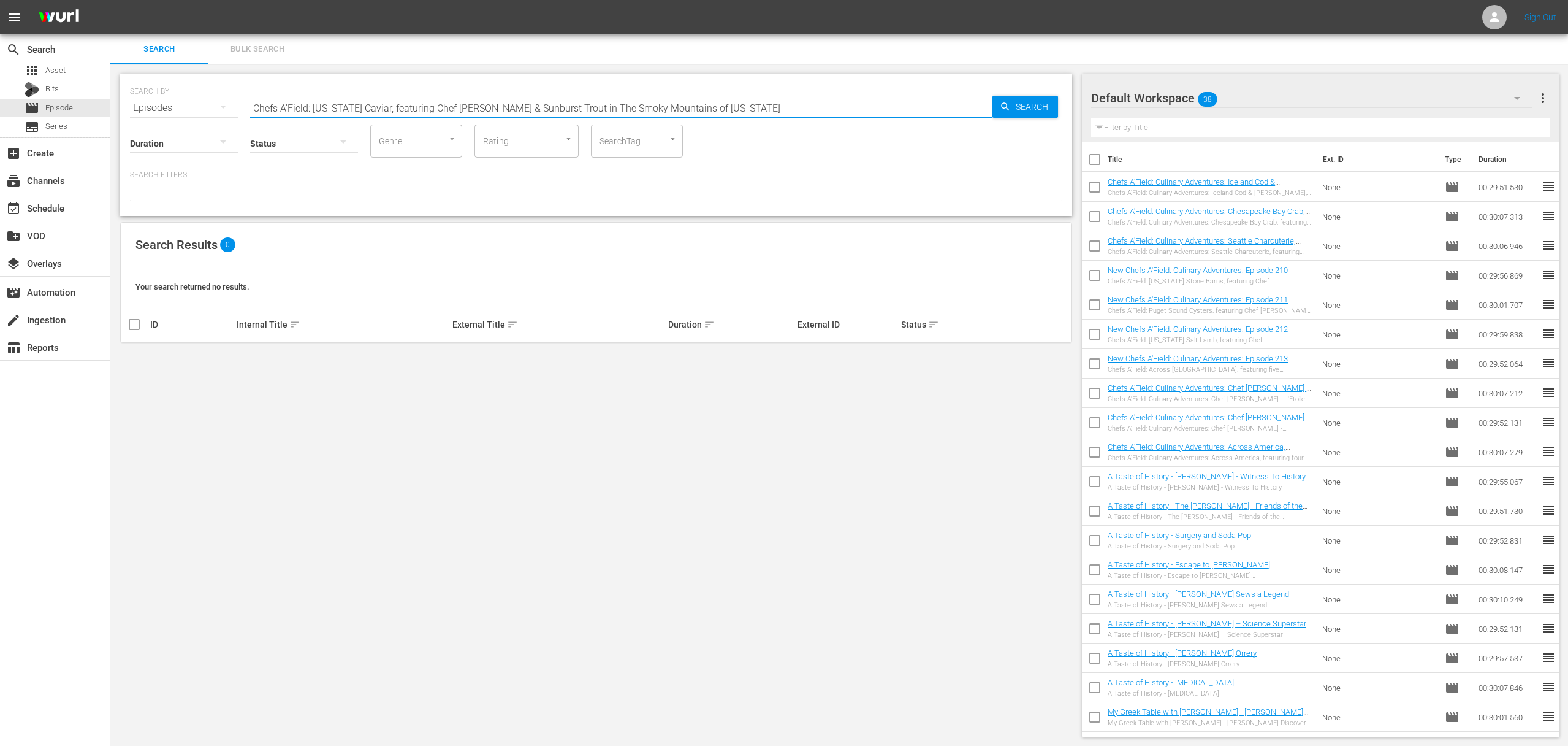
drag, startPoint x: 403, startPoint y: 111, endPoint x: 857, endPoint y: 136, distance: 454.7
click at [857, 136] on div "SEARCH BY Search By Episodes Search ID, Title, Description, Keywords, or Catego…" at bounding box center [596, 145] width 952 height 143
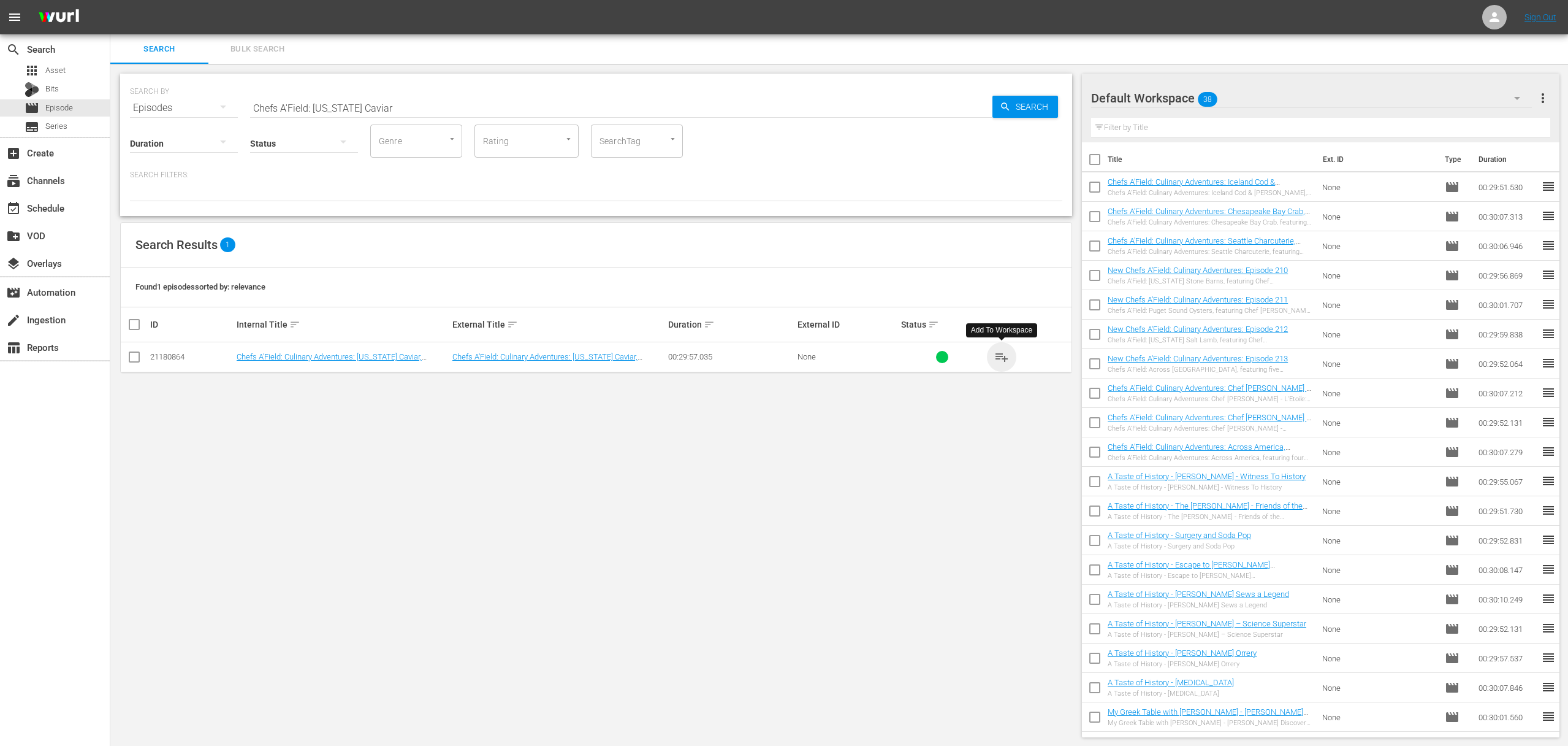
click at [1004, 355] on span "playlist_add" at bounding box center [1001, 357] width 15 height 15
click at [417, 109] on input "Chefs A'Field: [US_STATE] Caviar" at bounding box center [621, 108] width 742 height 30
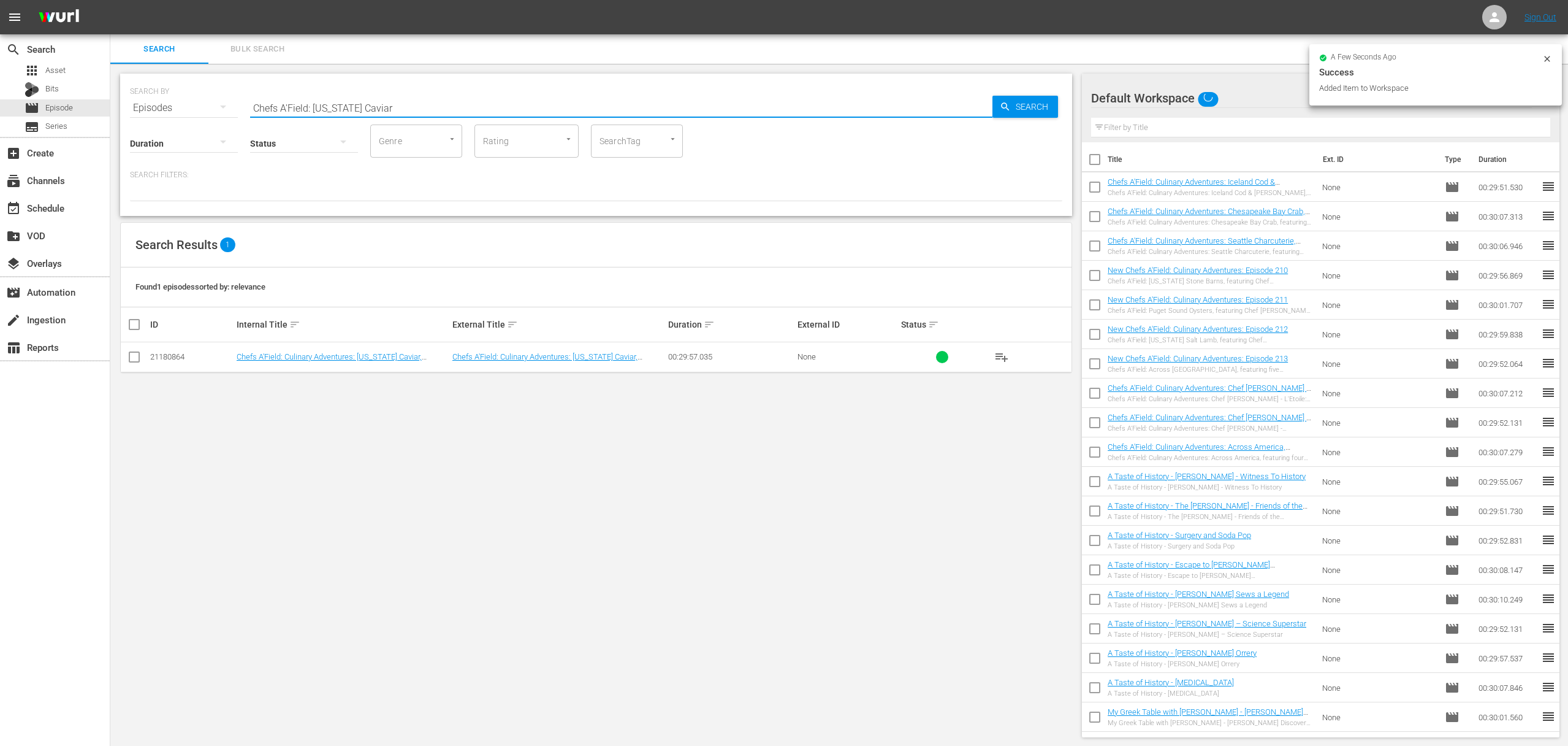
paste input "[US_STATE] Wild Salmon, featuring Chef [PERSON_NAME] of [PERSON_NAME] & Seafort…"
click at [987, 102] on input "Chefs A'Field: [US_STATE] Wild Salmon, featuring Chef [PERSON_NAME] of [PERSON_…" at bounding box center [621, 108] width 742 height 30
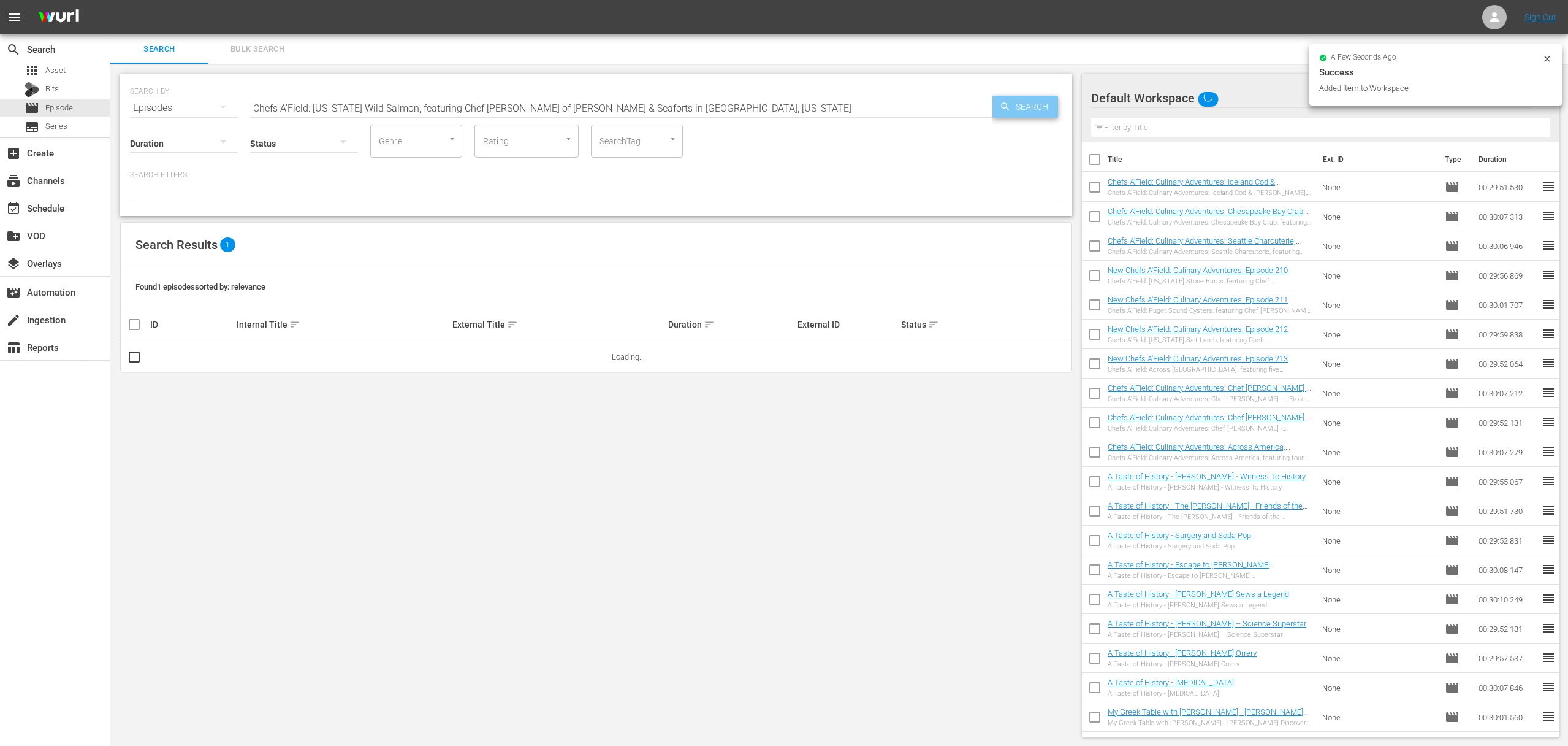
click at [1007, 104] on icon "button" at bounding box center [1005, 107] width 8 height 8
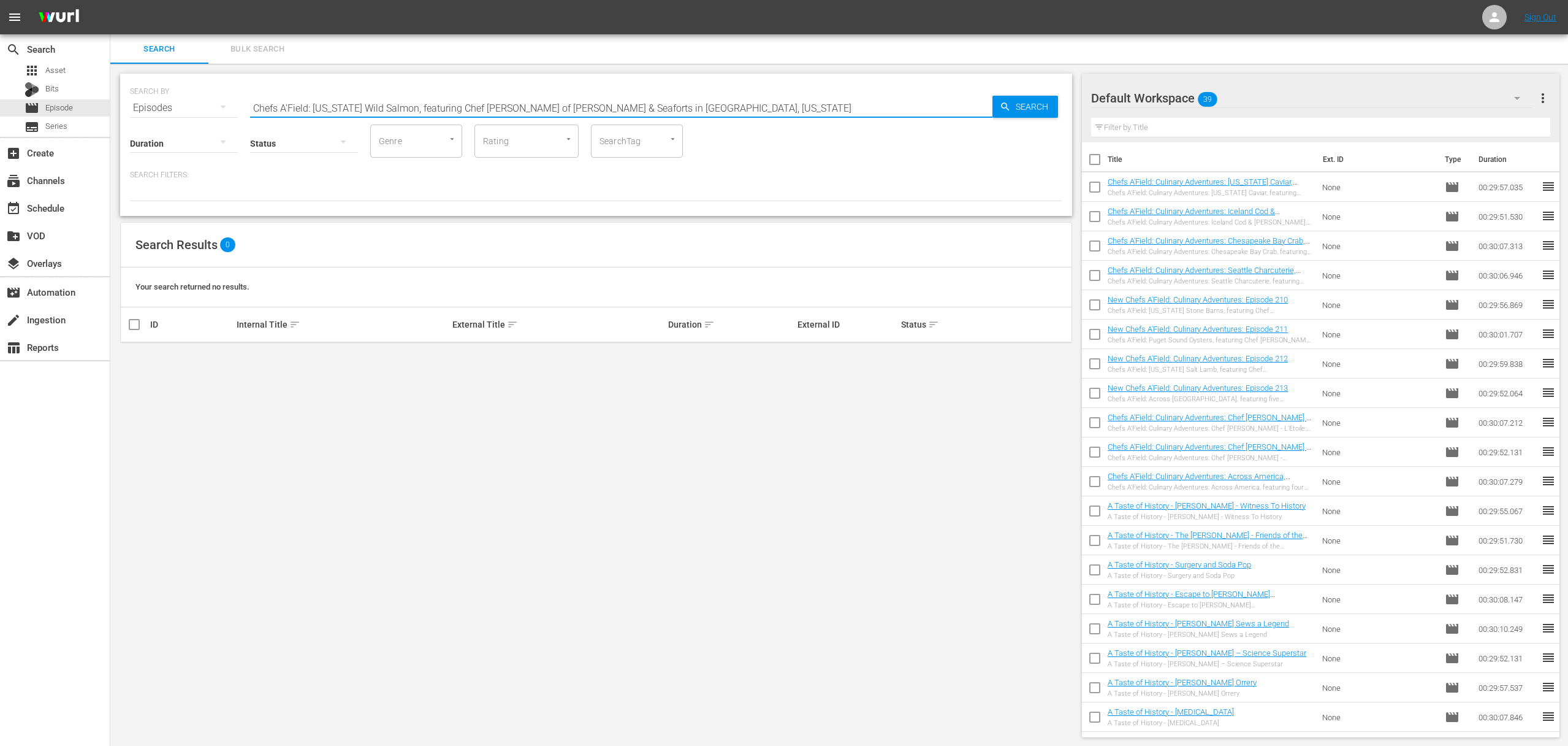
drag, startPoint x: 399, startPoint y: 109, endPoint x: 684, endPoint y: 143, distance: 287.0
click at [684, 143] on div "SEARCH BY Search By Episodes Search ID, Title, Description, Keywords, or Catego…" at bounding box center [596, 145] width 952 height 143
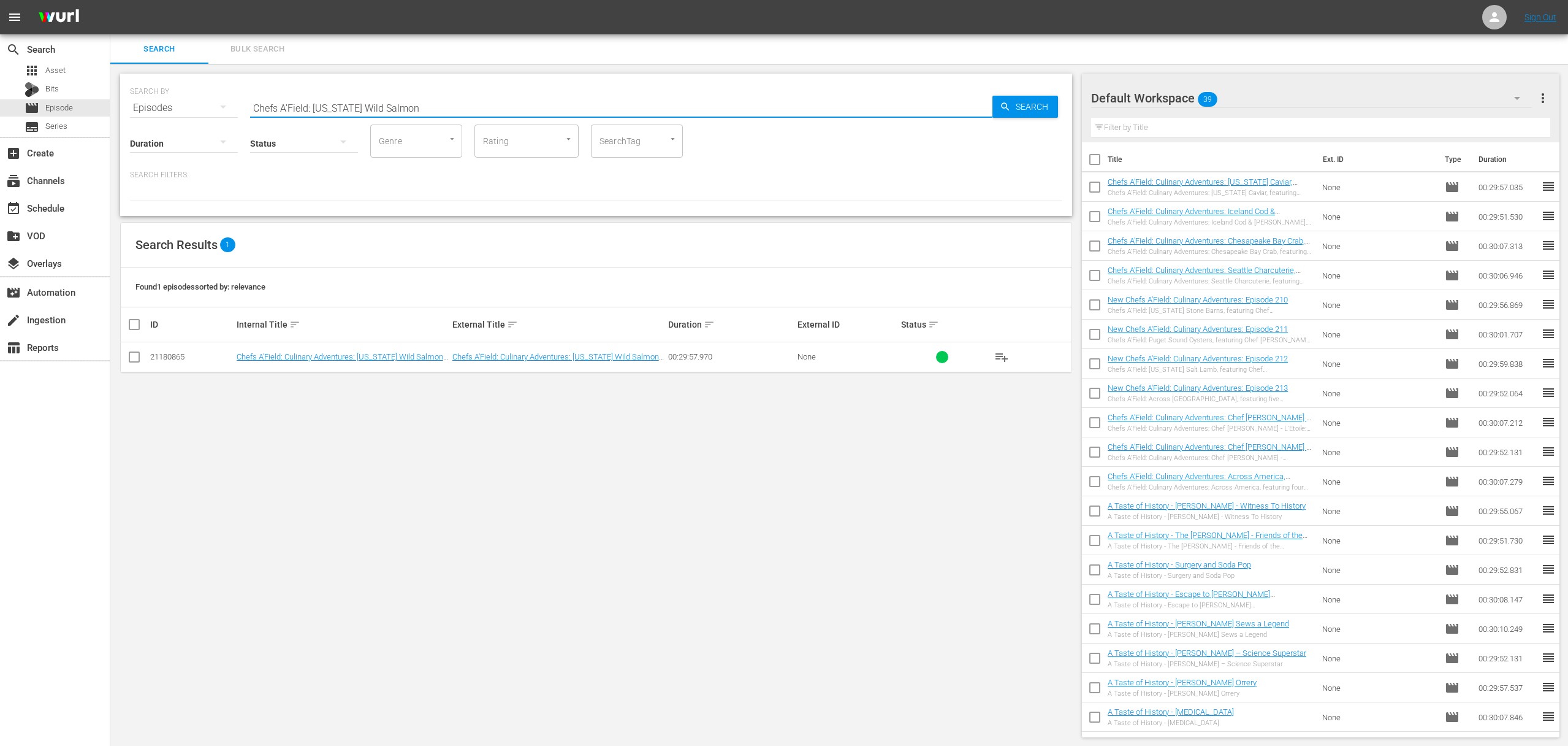
click at [1003, 354] on span "playlist_add" at bounding box center [1001, 357] width 15 height 15
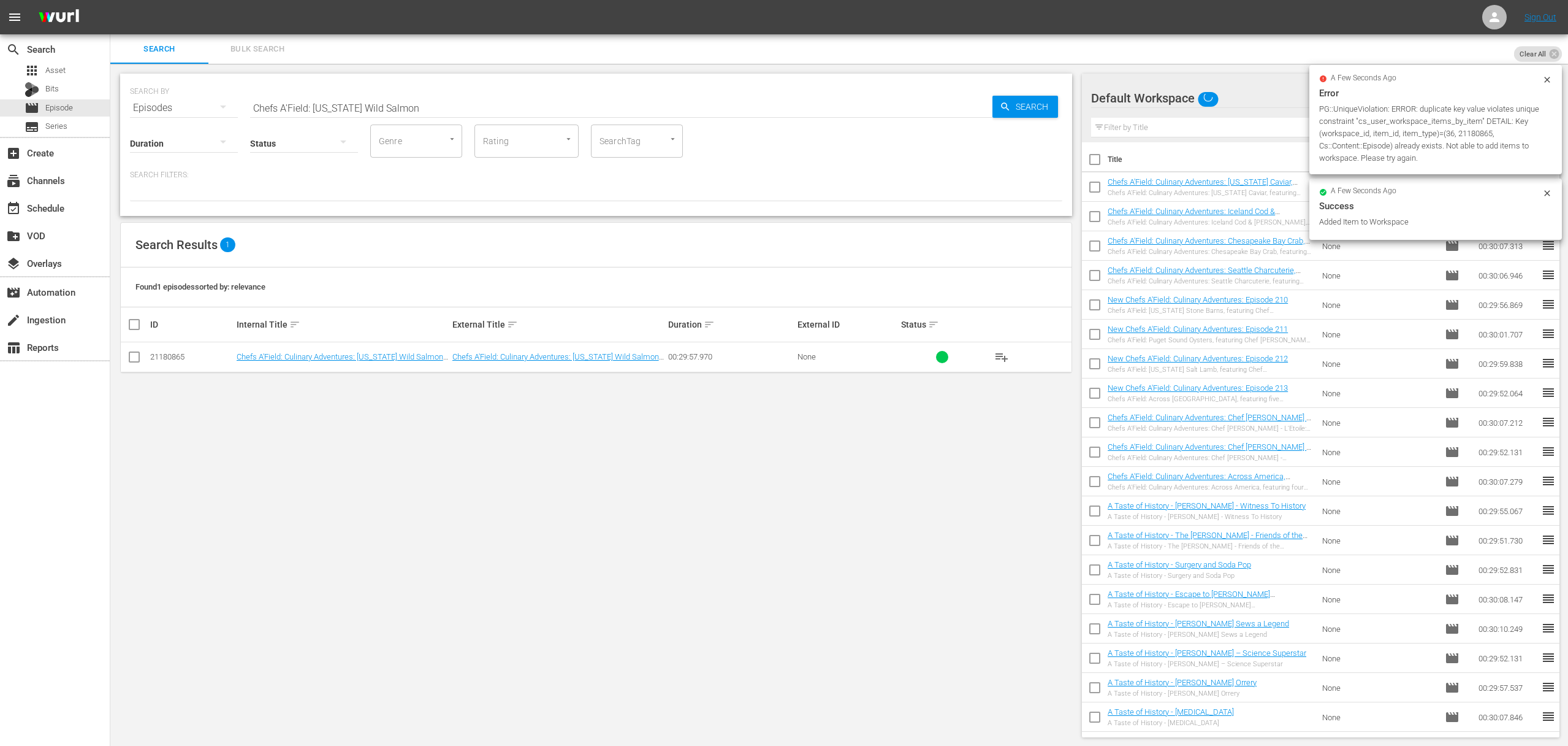
click at [324, 109] on input "Chefs A'Field: [US_STATE] Wild Salmon" at bounding box center [621, 108] width 742 height 30
paste input "[US_STATE] City Chickens, featuring Chefs [PERSON_NAME] & [PERSON_NAME] of 40 S…"
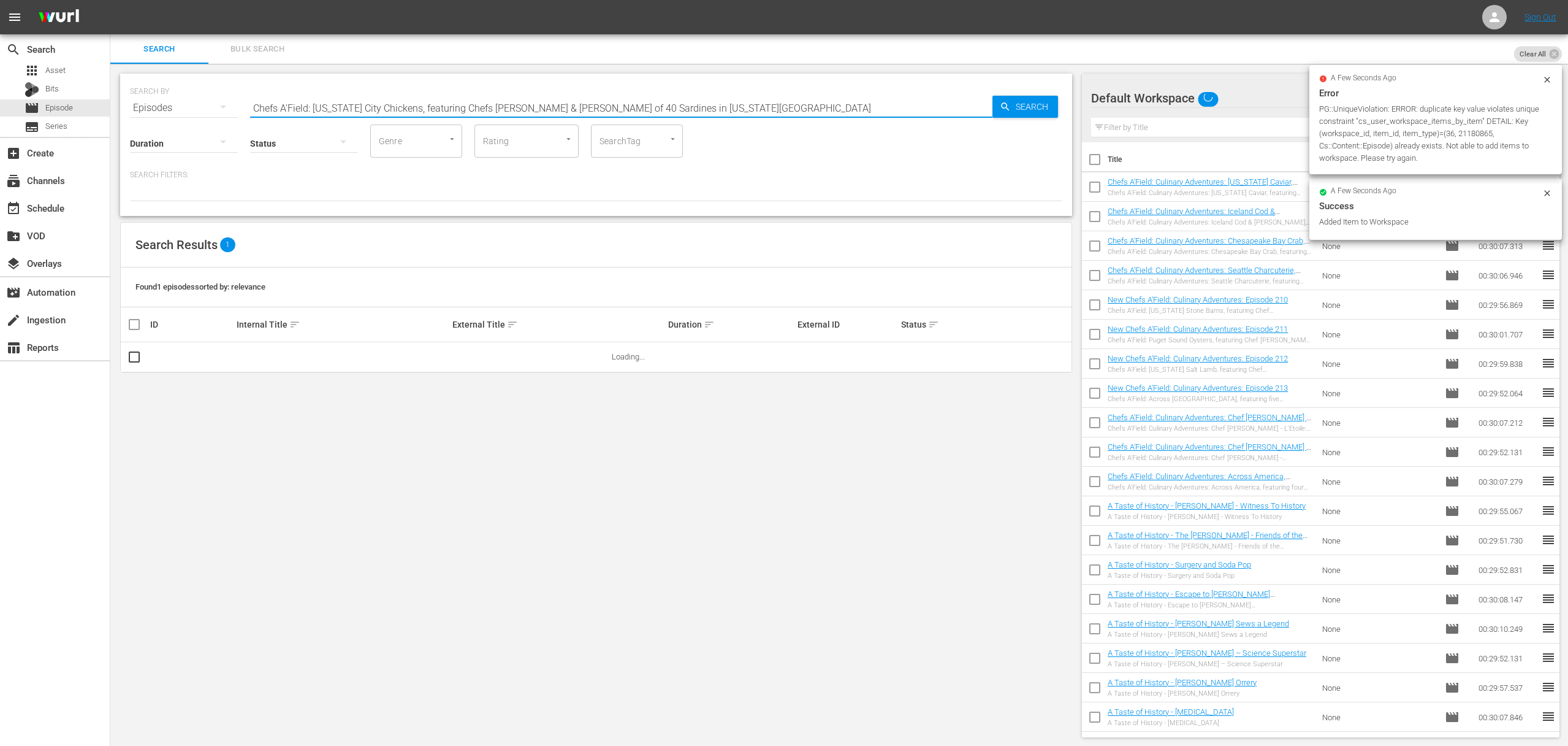
drag, startPoint x: 405, startPoint y: 110, endPoint x: 771, endPoint y: 118, distance: 366.1
click at [771, 118] on input "Chefs A'Field: [US_STATE] City Chickens, featuring Chefs [PERSON_NAME] & [PERSO…" at bounding box center [621, 108] width 742 height 30
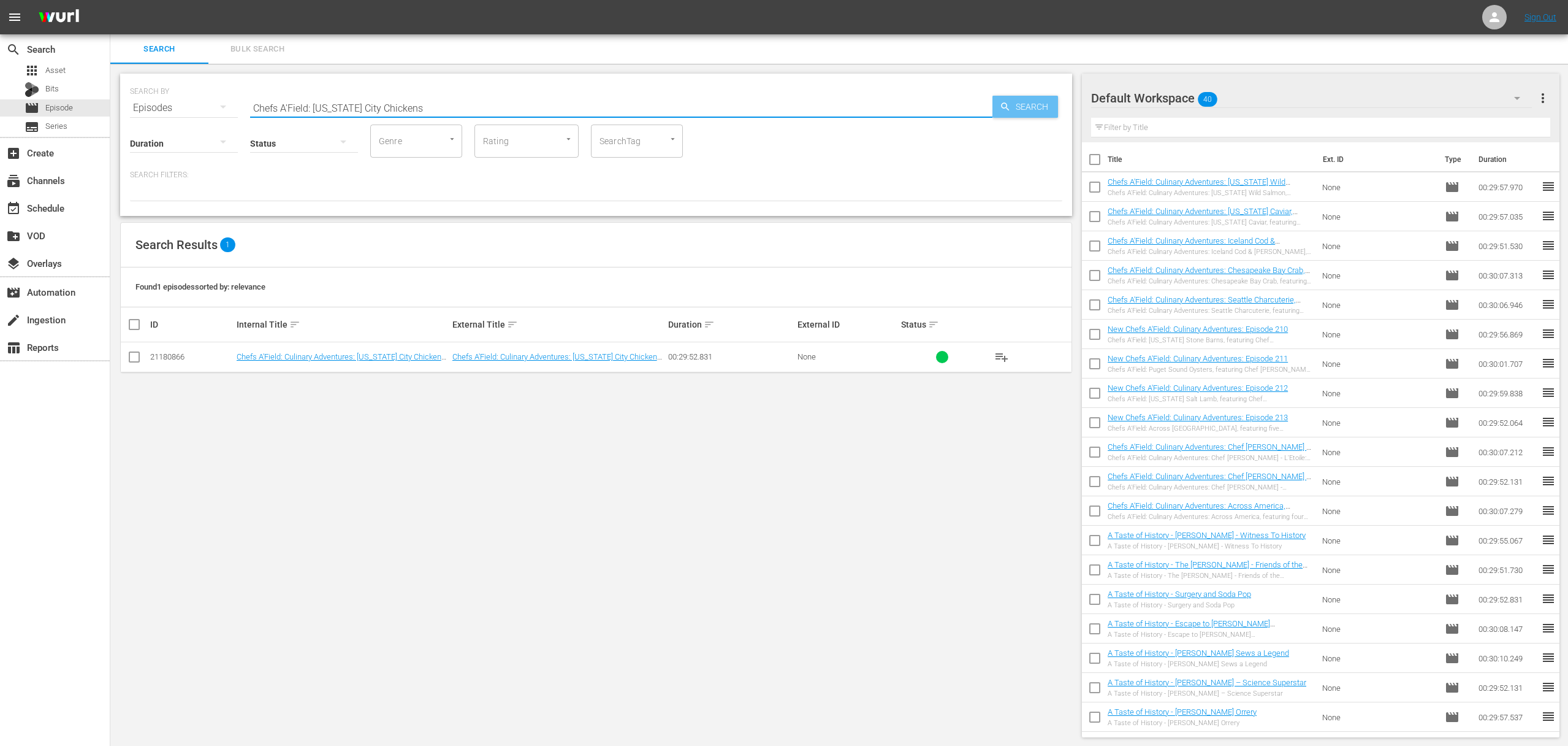
click at [1028, 106] on span "Search" at bounding box center [1034, 107] width 47 height 22
click at [1004, 356] on span "playlist_add" at bounding box center [1001, 357] width 15 height 15
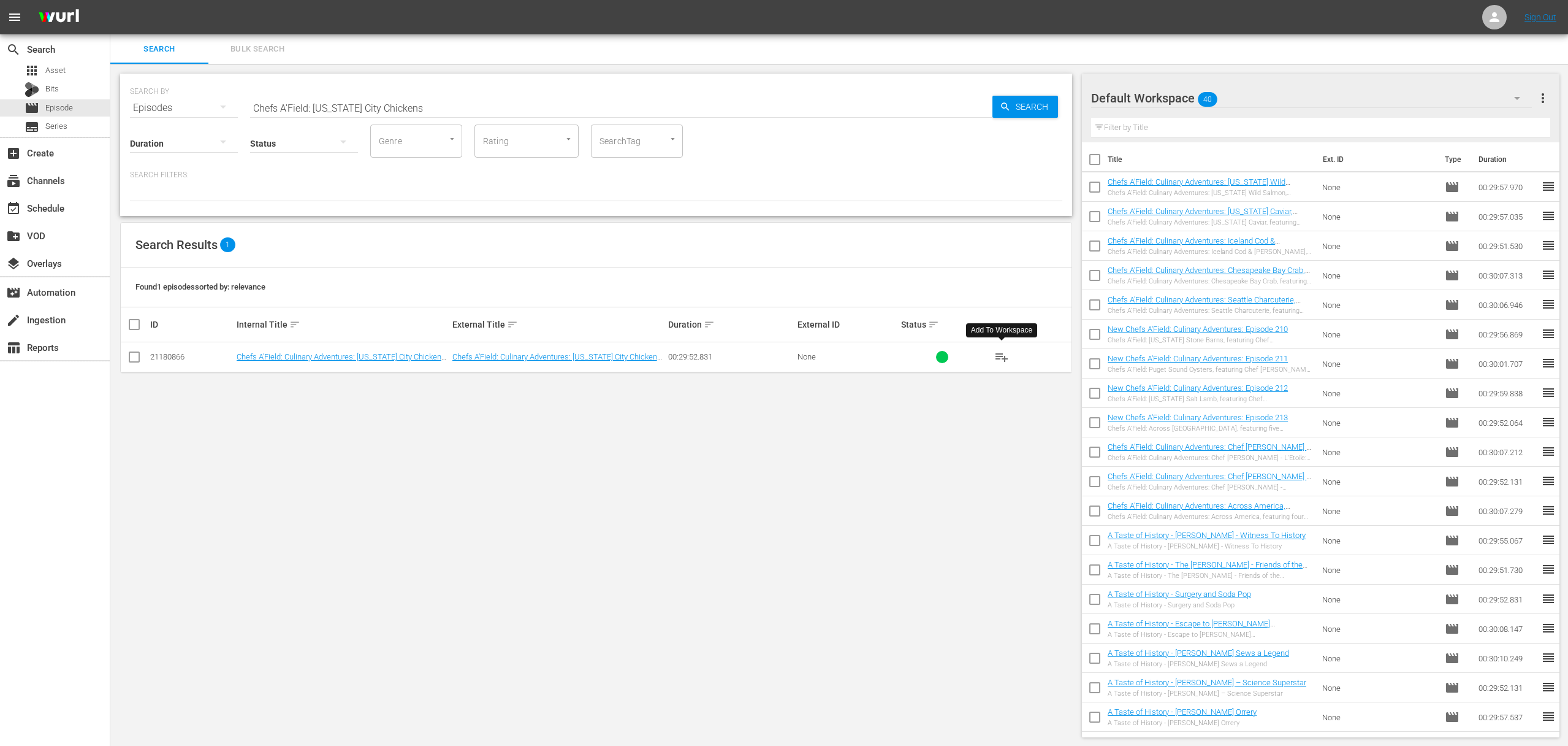
click at [1004, 356] on span "playlist_add" at bounding box center [1001, 357] width 15 height 15
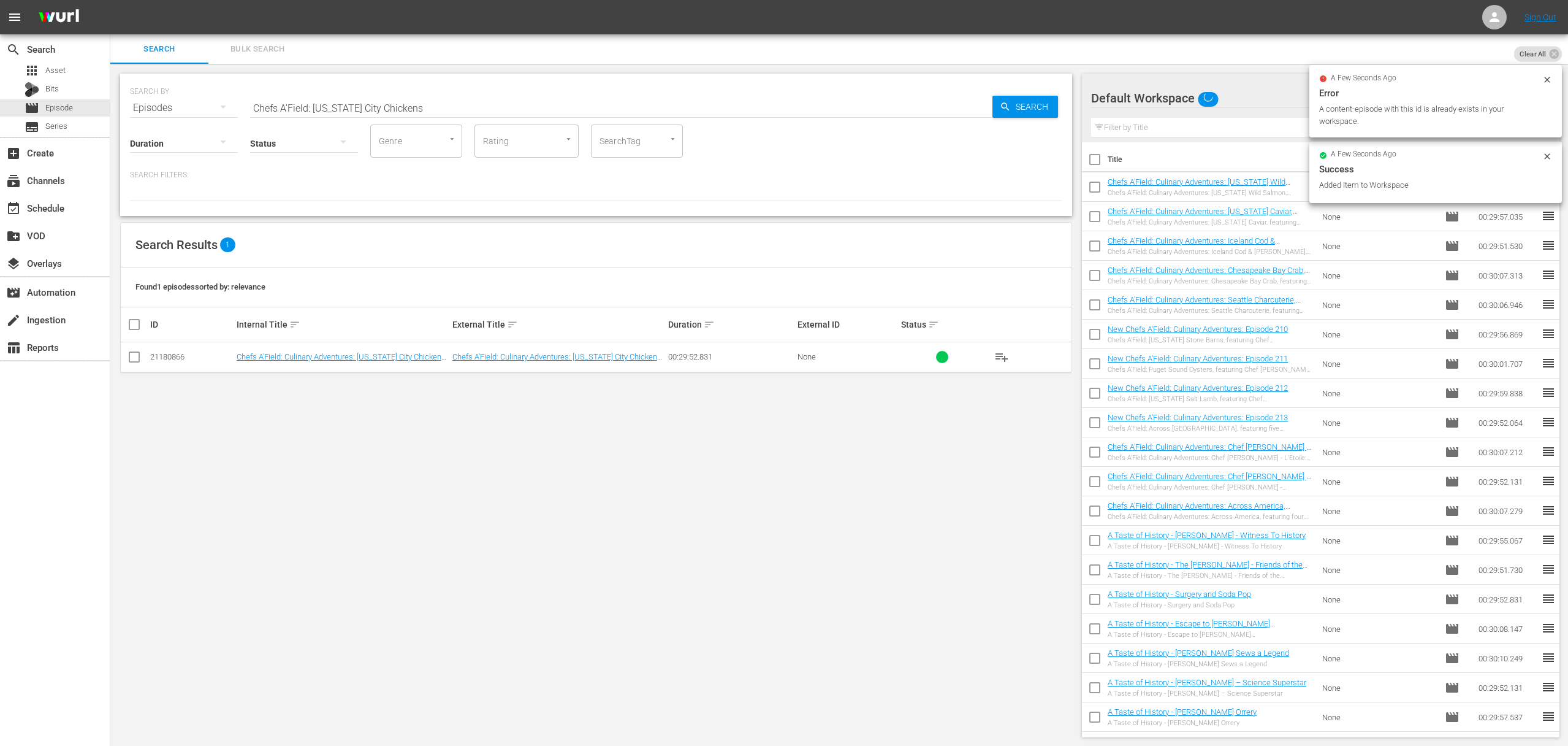
click at [372, 107] on input "Chefs A'Field: [US_STATE] City Chickens" at bounding box center [621, 108] width 742 height 30
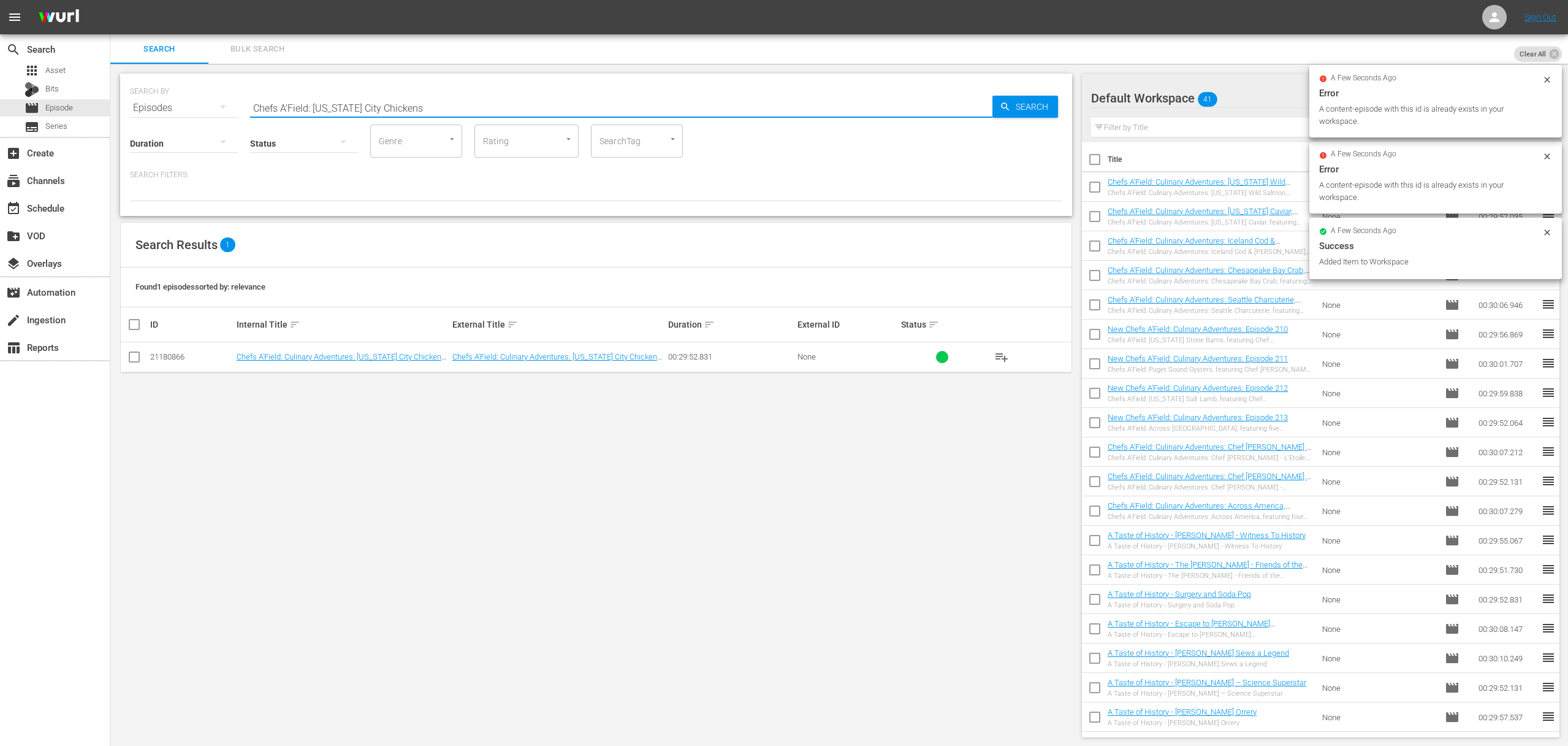
paste input "Culinary Adventures: [GEOGRAPHIC_DATA] Sugar, featuring Chef [PERSON_NAME] of C…"
click at [1017, 106] on span "Search" at bounding box center [1034, 107] width 47 height 22
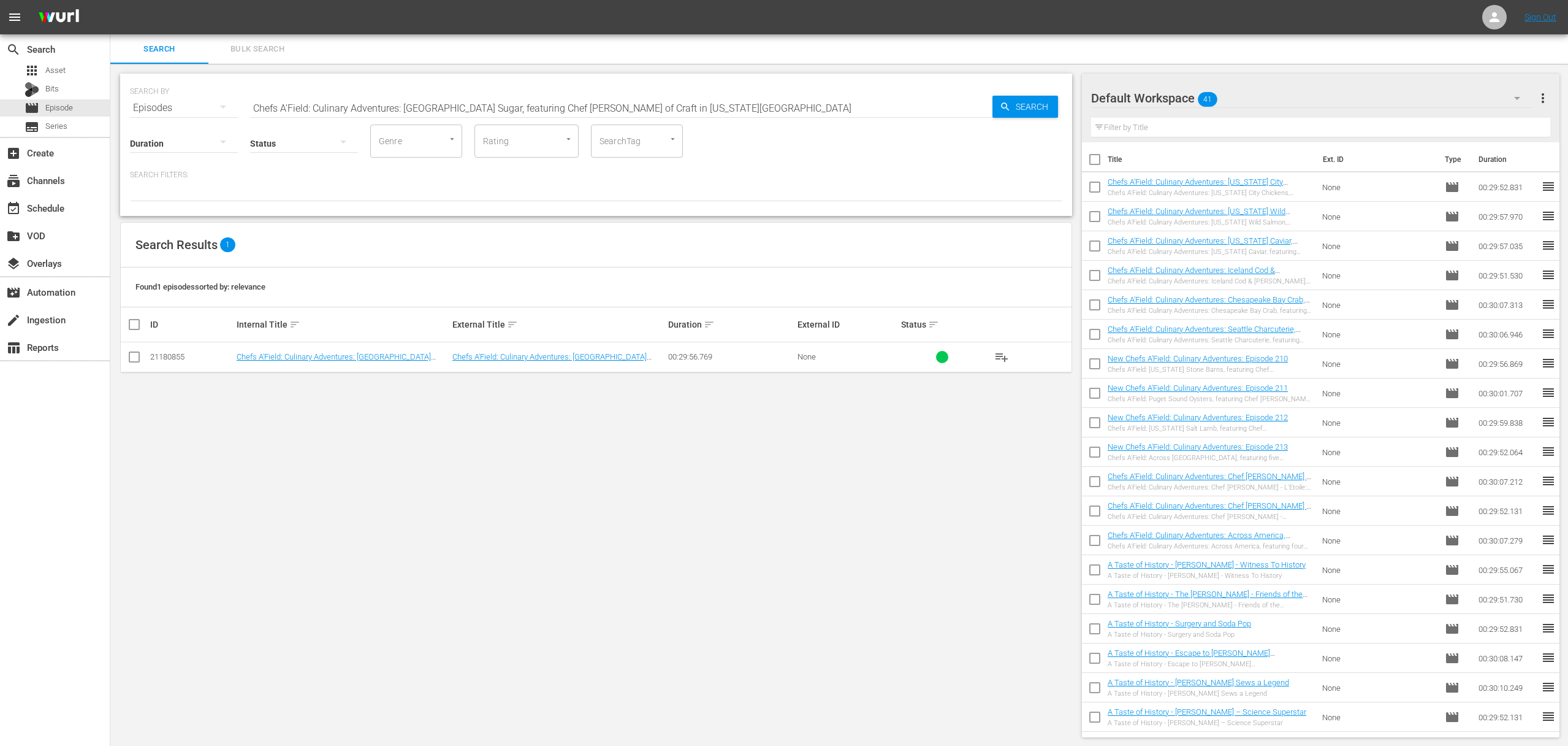
click at [1001, 359] on span "playlist_add" at bounding box center [1001, 357] width 15 height 15
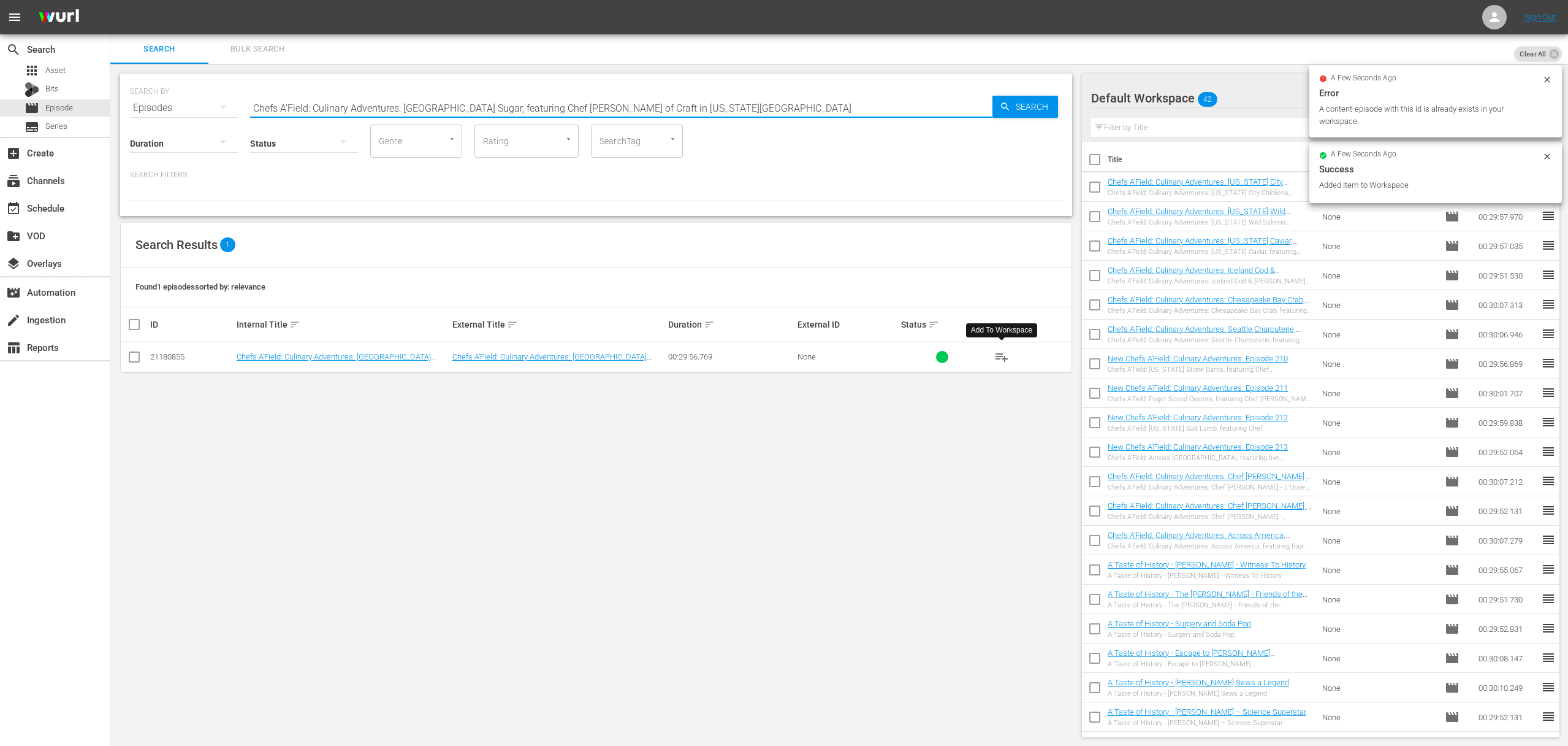
click at [483, 111] on input "Chefs A'Field: Culinary Adventures: [GEOGRAPHIC_DATA] Sugar, featuring Chef [PE…" at bounding box center [621, 108] width 742 height 30
paste input "Surfing Farmer, featuring Chef [PERSON_NAME] of Lucques/A.O.C. in [GEOGRAPHIC_D…"
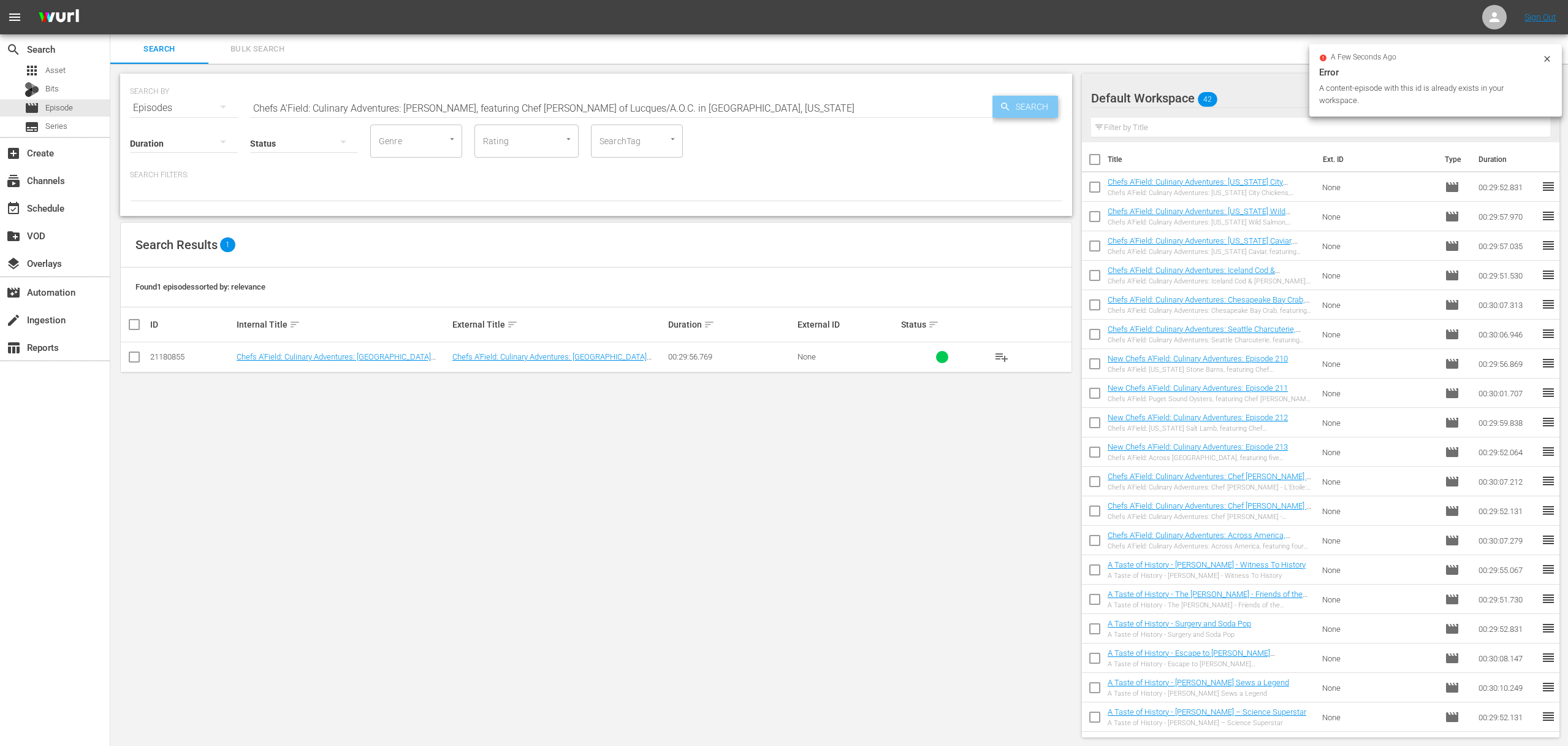
click at [1000, 105] on icon "button" at bounding box center [1005, 107] width 11 height 11
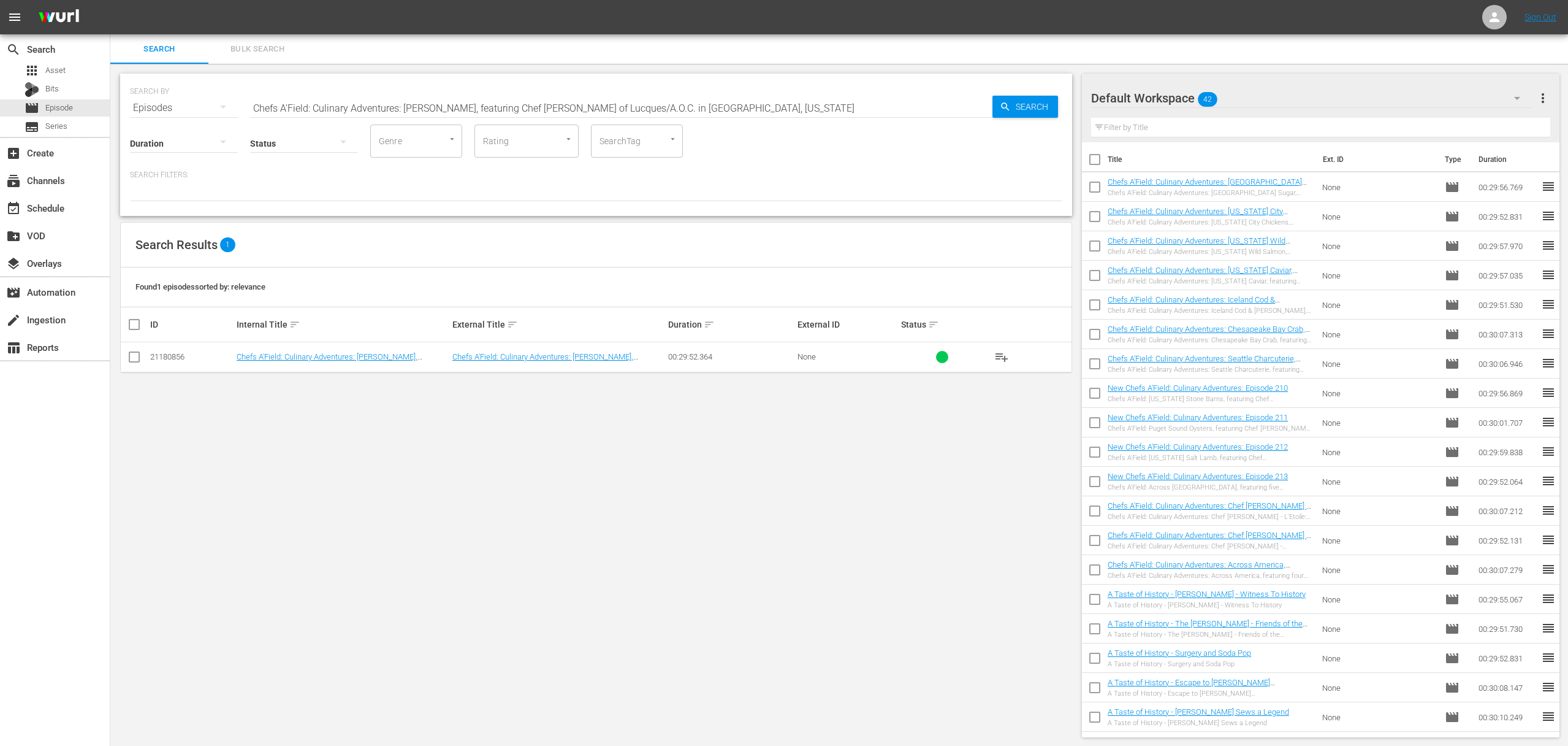
click at [990, 351] on button "playlist_add" at bounding box center [1001, 357] width 30 height 30
click at [1001, 352] on span "playlist_add" at bounding box center [1001, 357] width 15 height 15
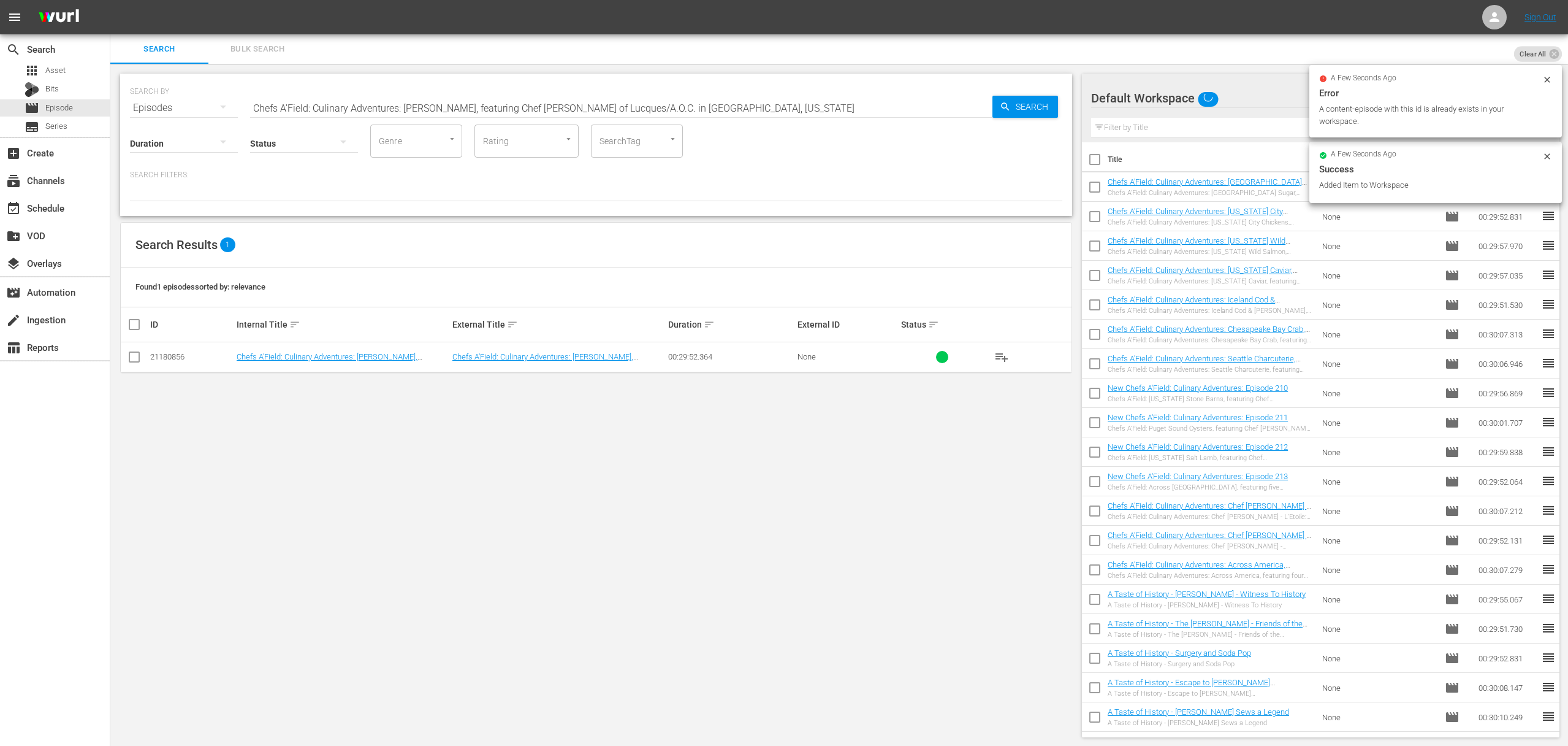
click at [486, 117] on div "Search ID, Title, Description, Keywords, or Category Chefs A'Field: Culinary Ad…" at bounding box center [621, 108] width 742 height 30
click at [484, 108] on input "Chefs A'Field: Culinary Adventures: [PERSON_NAME], featuring Chef [PERSON_NAME]…" at bounding box center [621, 108] width 742 height 30
paste input "[US_STATE] Maple Pizza, featuring Chef [PERSON_NAME] of American Flatbread in […"
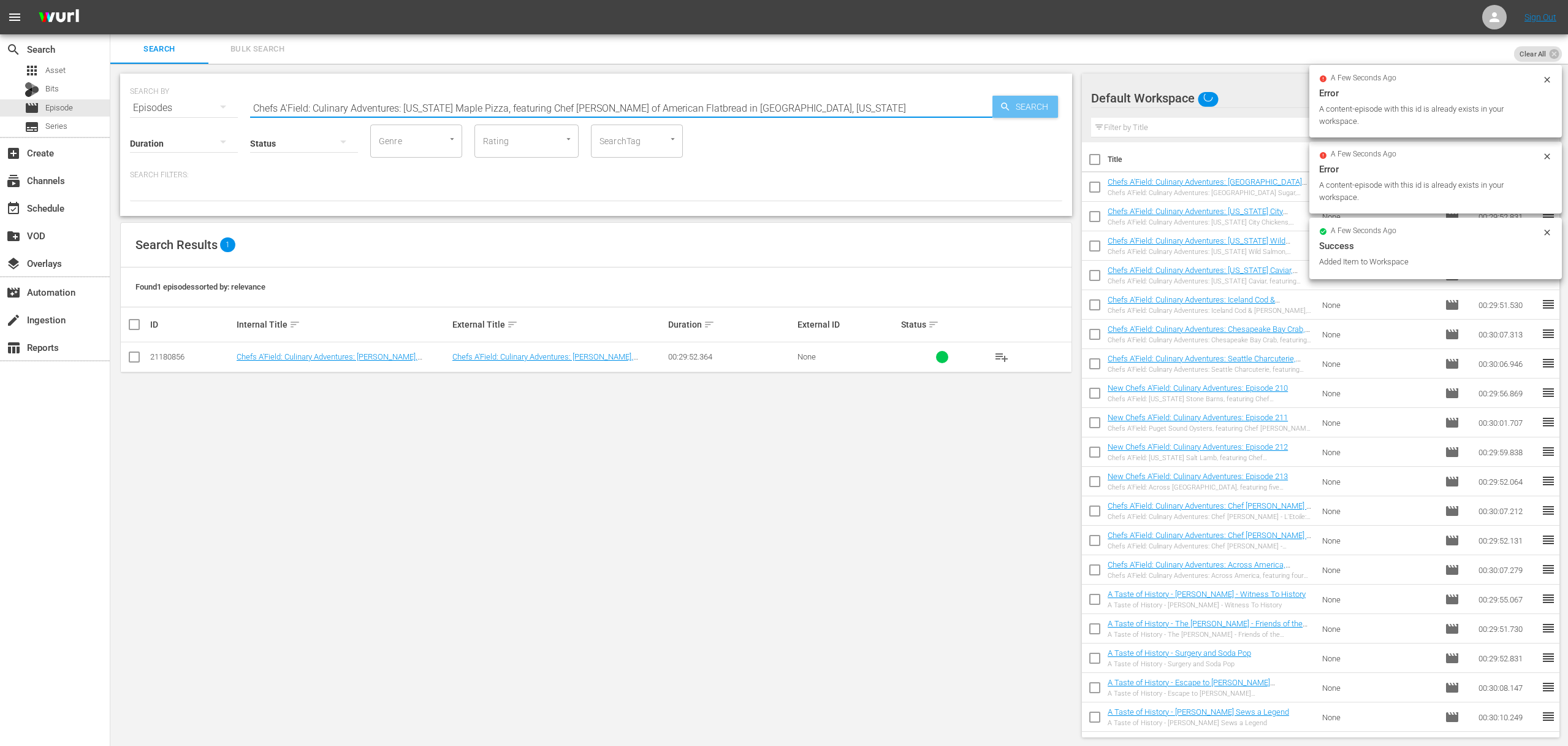
click at [1015, 106] on span "Search" at bounding box center [1034, 107] width 47 height 22
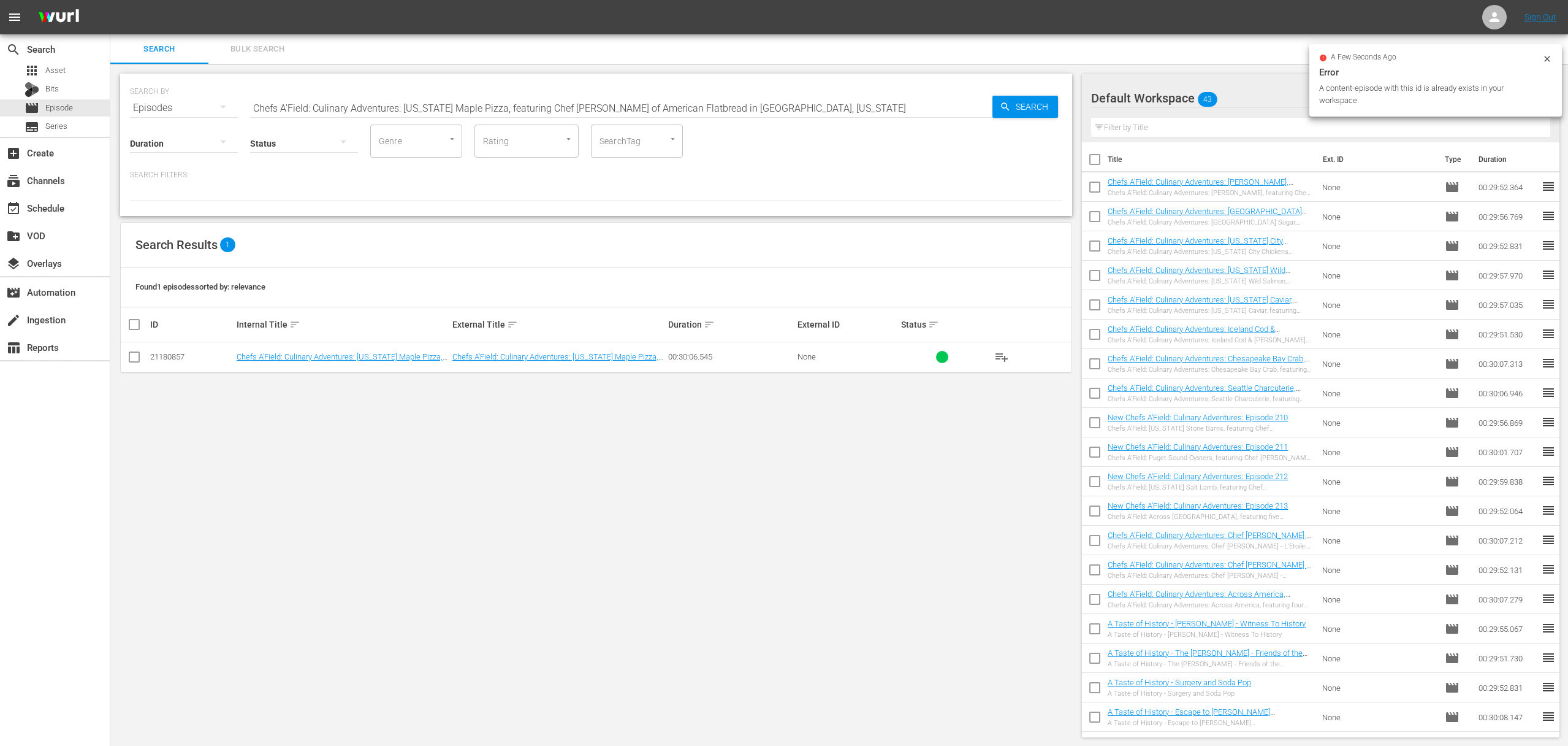
click at [996, 351] on span "playlist_add" at bounding box center [1001, 357] width 15 height 15
click at [1004, 356] on span "playlist_add" at bounding box center [1001, 357] width 15 height 15
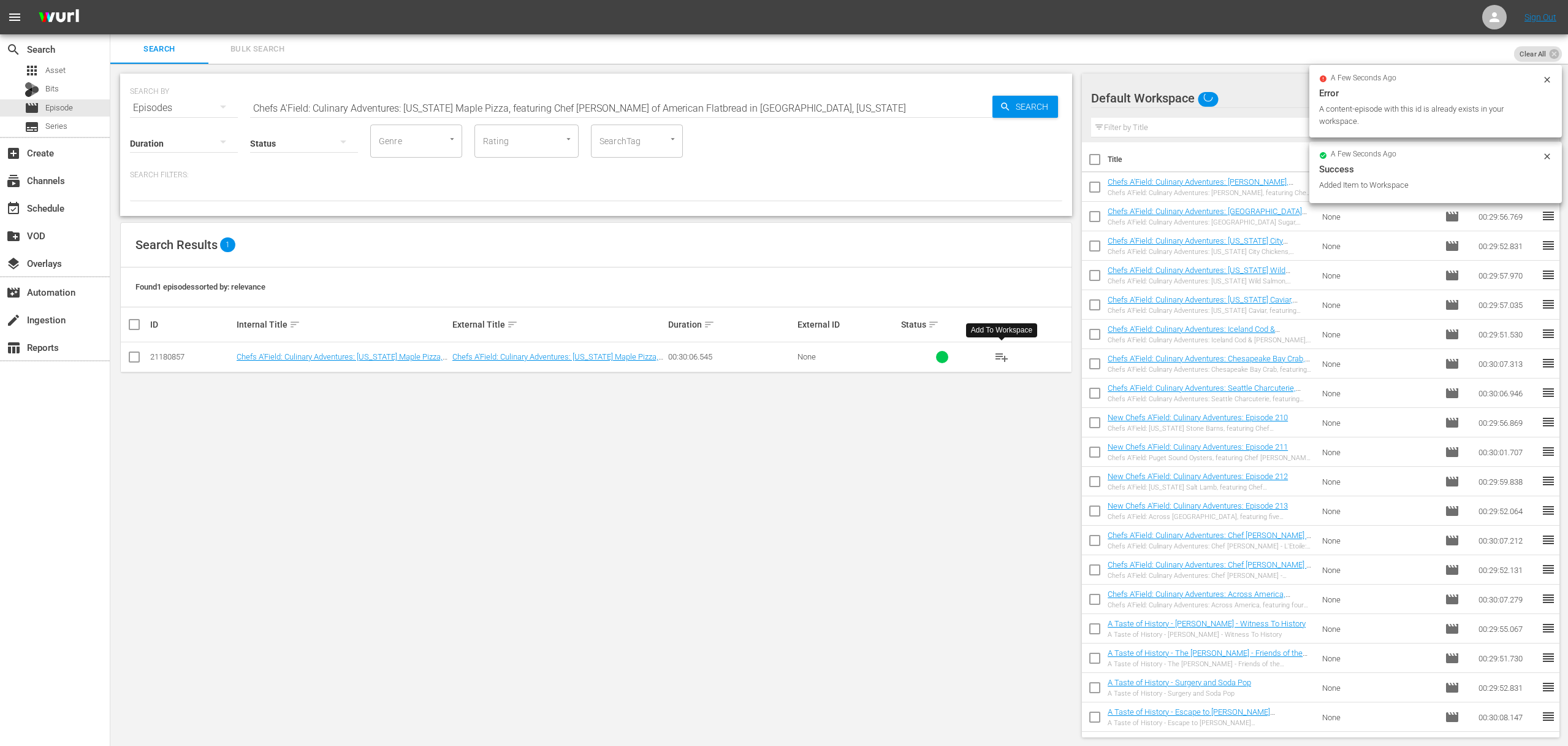
click at [410, 103] on input "Chefs A'Field: Culinary Adventures: [US_STATE] Maple Pizza, featuring Chef [PER…" at bounding box center [621, 108] width 742 height 30
paste input "Project Fire: Green Meet [PERSON_NAME]"
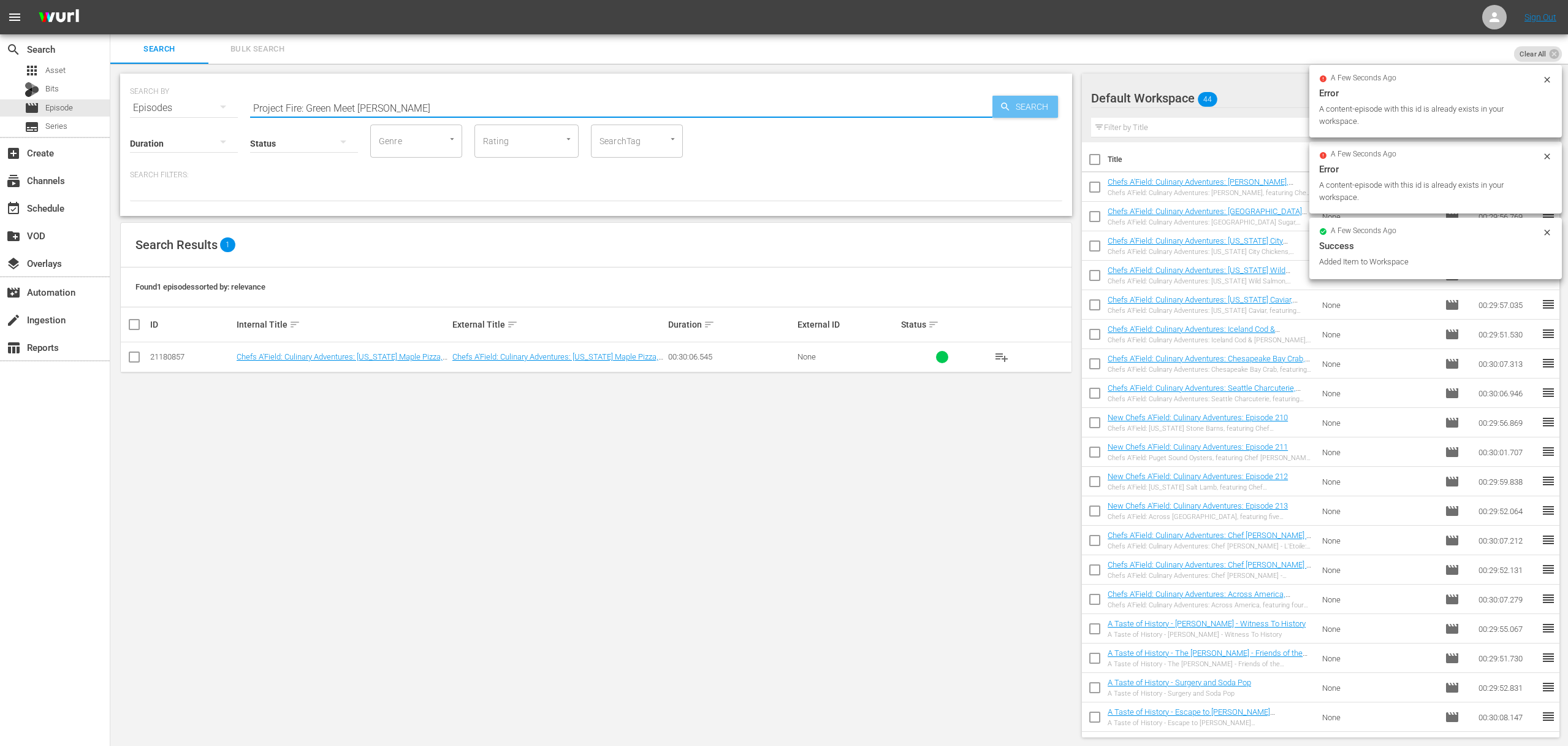
click at [1043, 106] on span "Search" at bounding box center [1034, 107] width 47 height 22
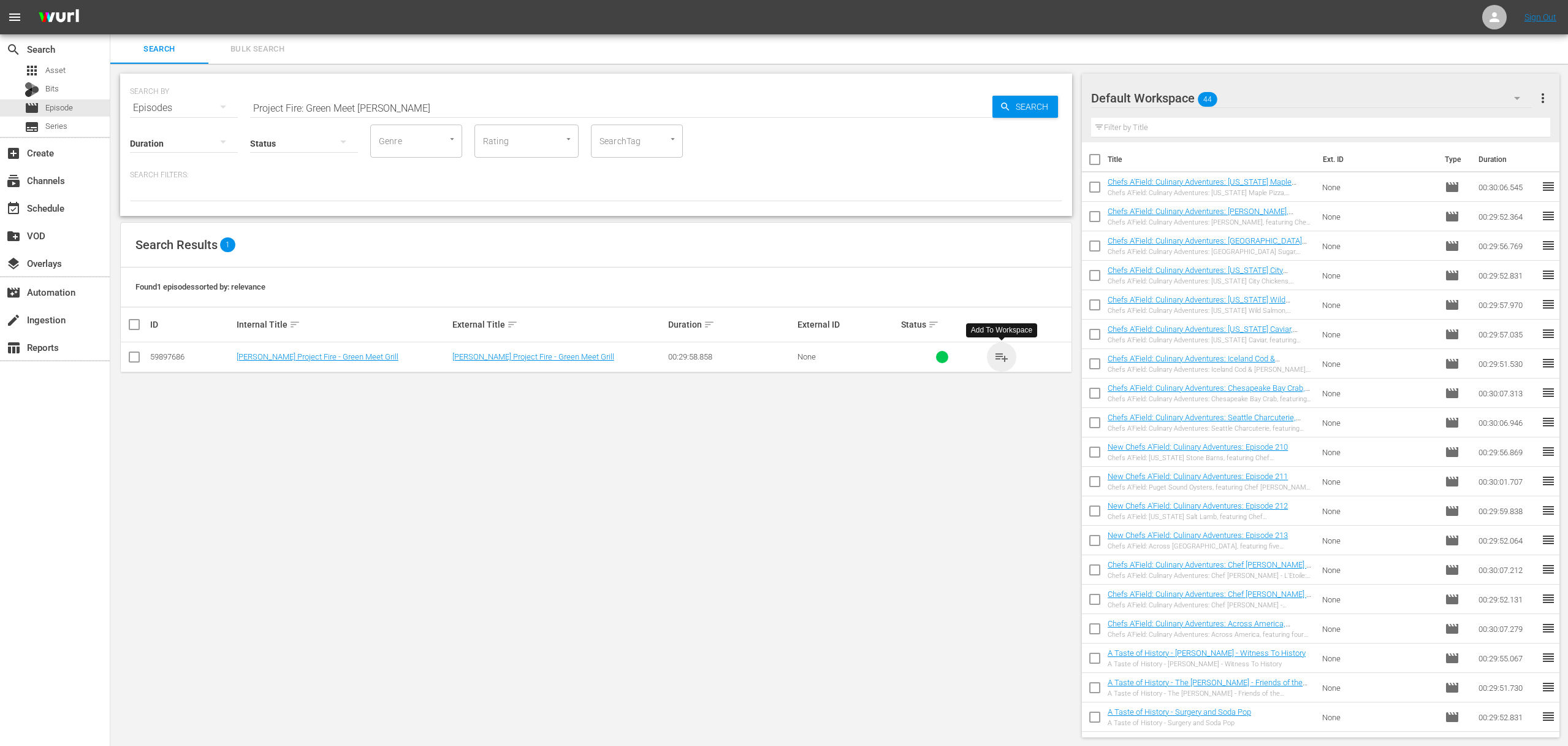
click at [1004, 358] on span "playlist_add" at bounding box center [1001, 357] width 15 height 15
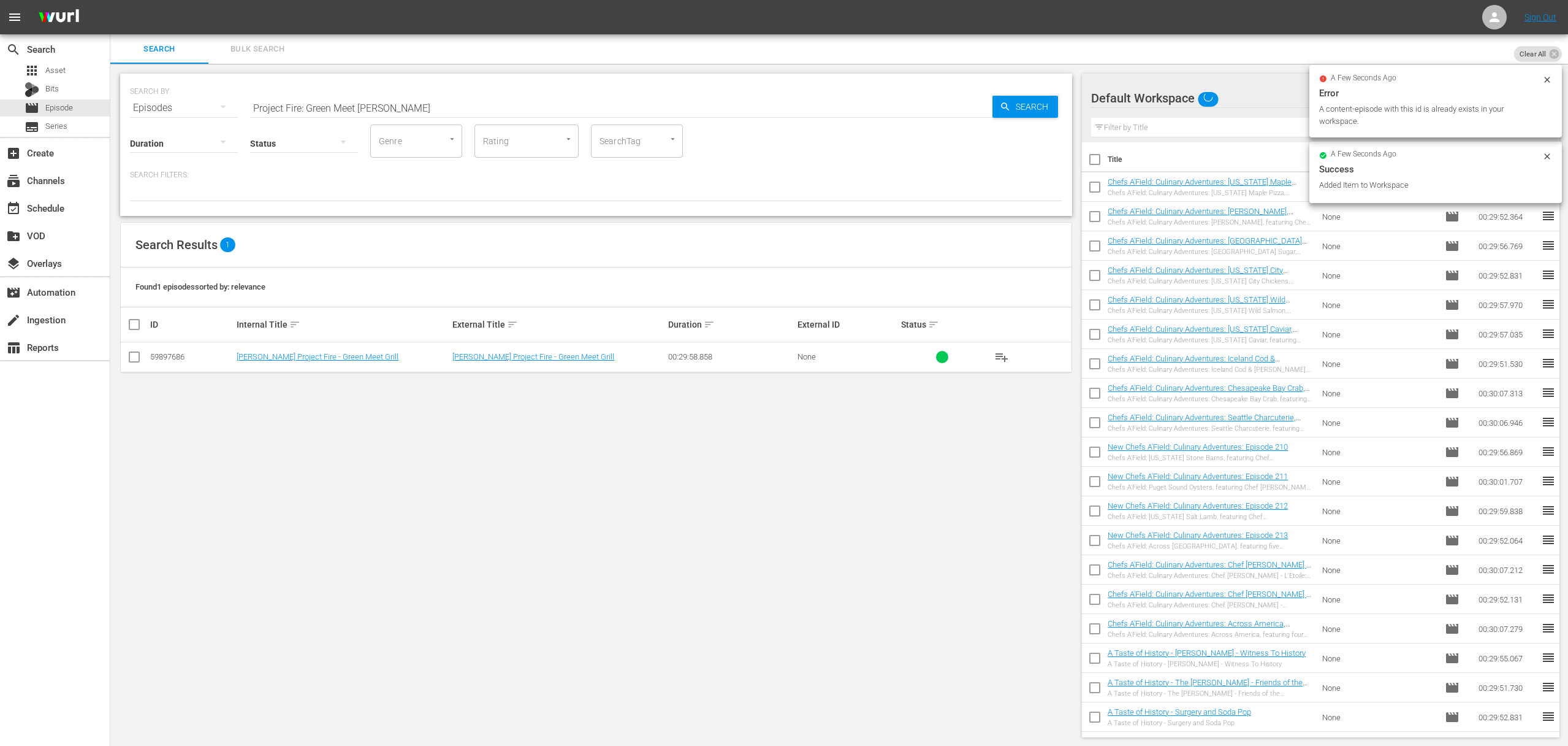
click at [388, 104] on input "Project Fire: Green Meet [PERSON_NAME]" at bounding box center [621, 108] width 742 height 30
paste input "[PERSON_NAME]"
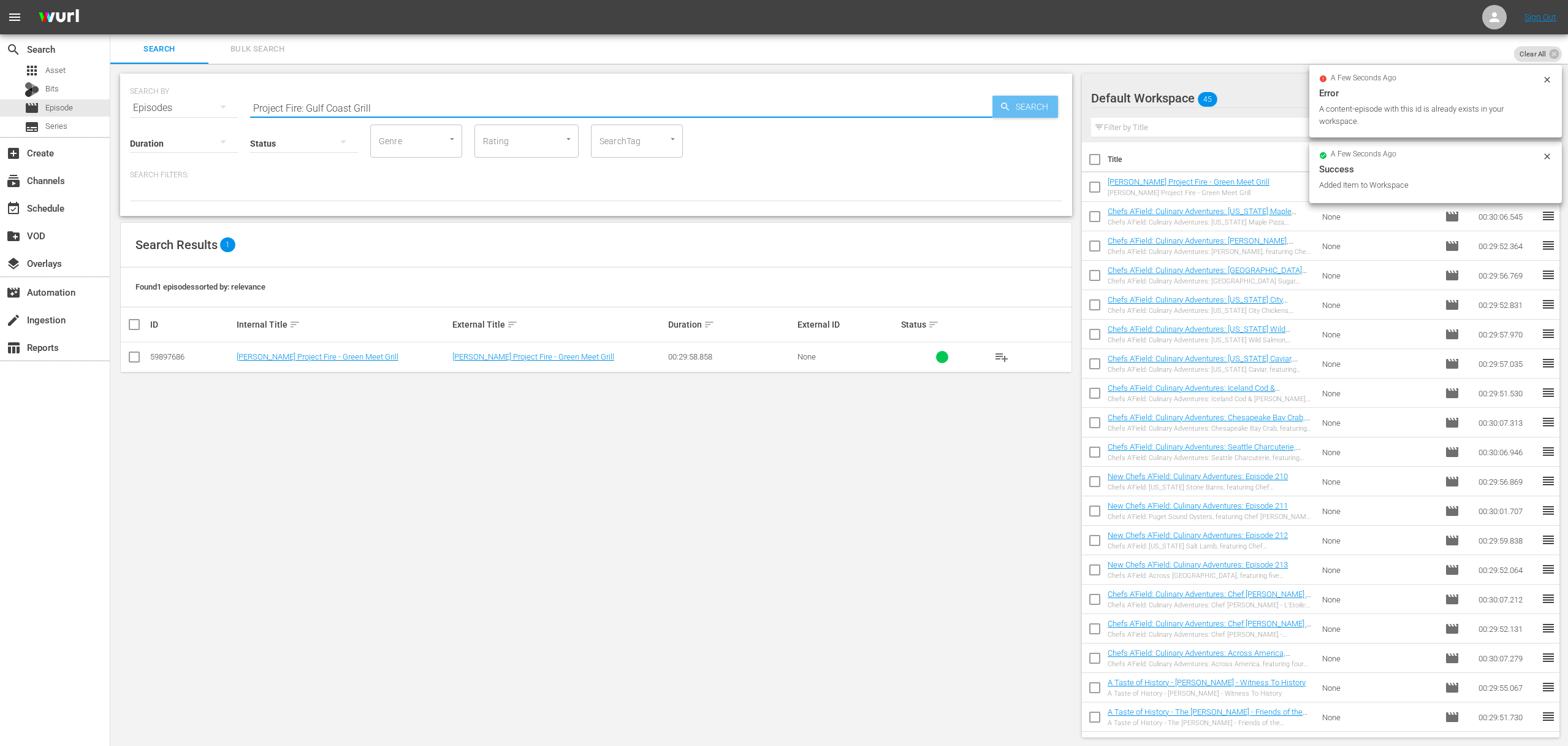
click at [997, 103] on div "Search" at bounding box center [1024, 107] width 66 height 22
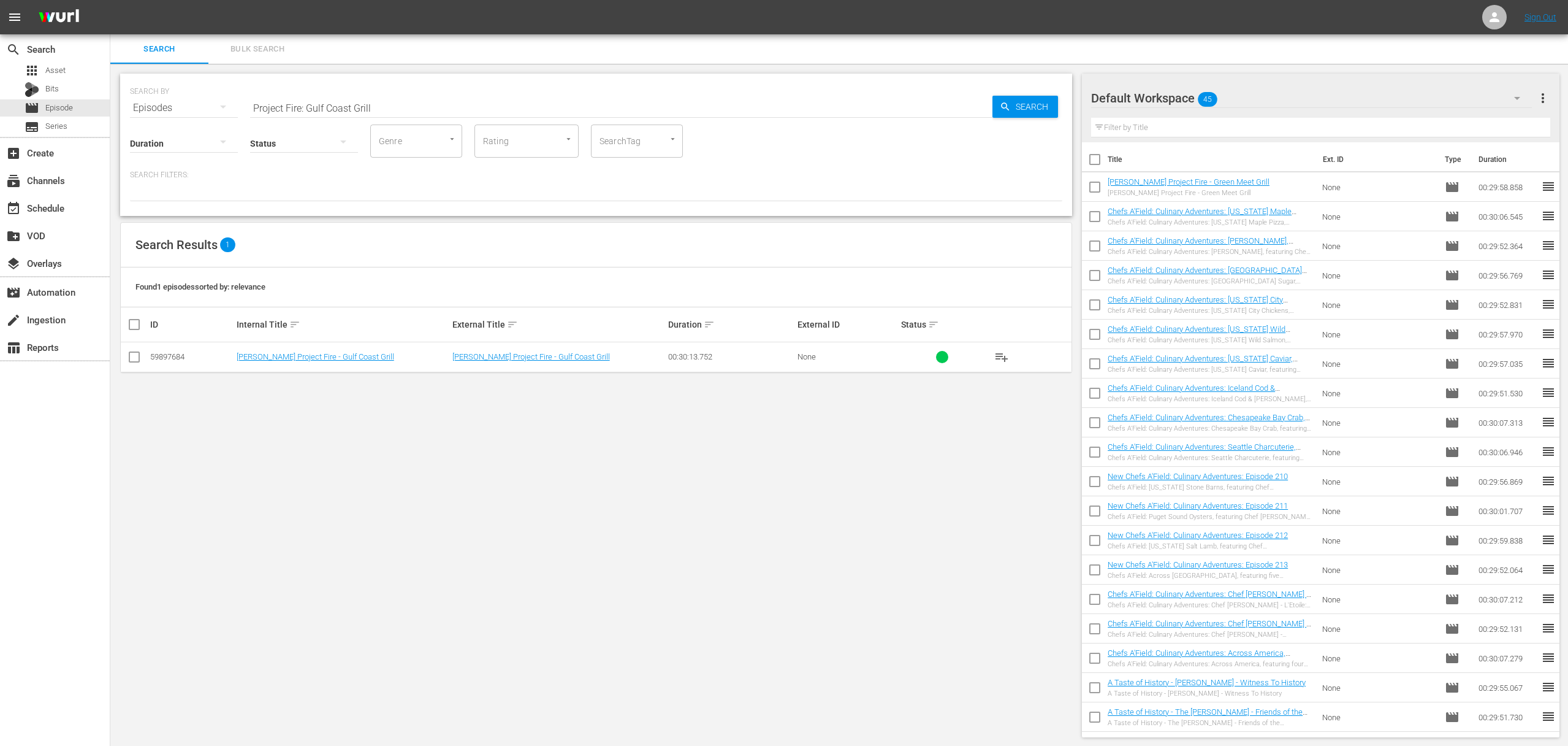
click at [1004, 356] on span "playlist_add" at bounding box center [1001, 357] width 15 height 15
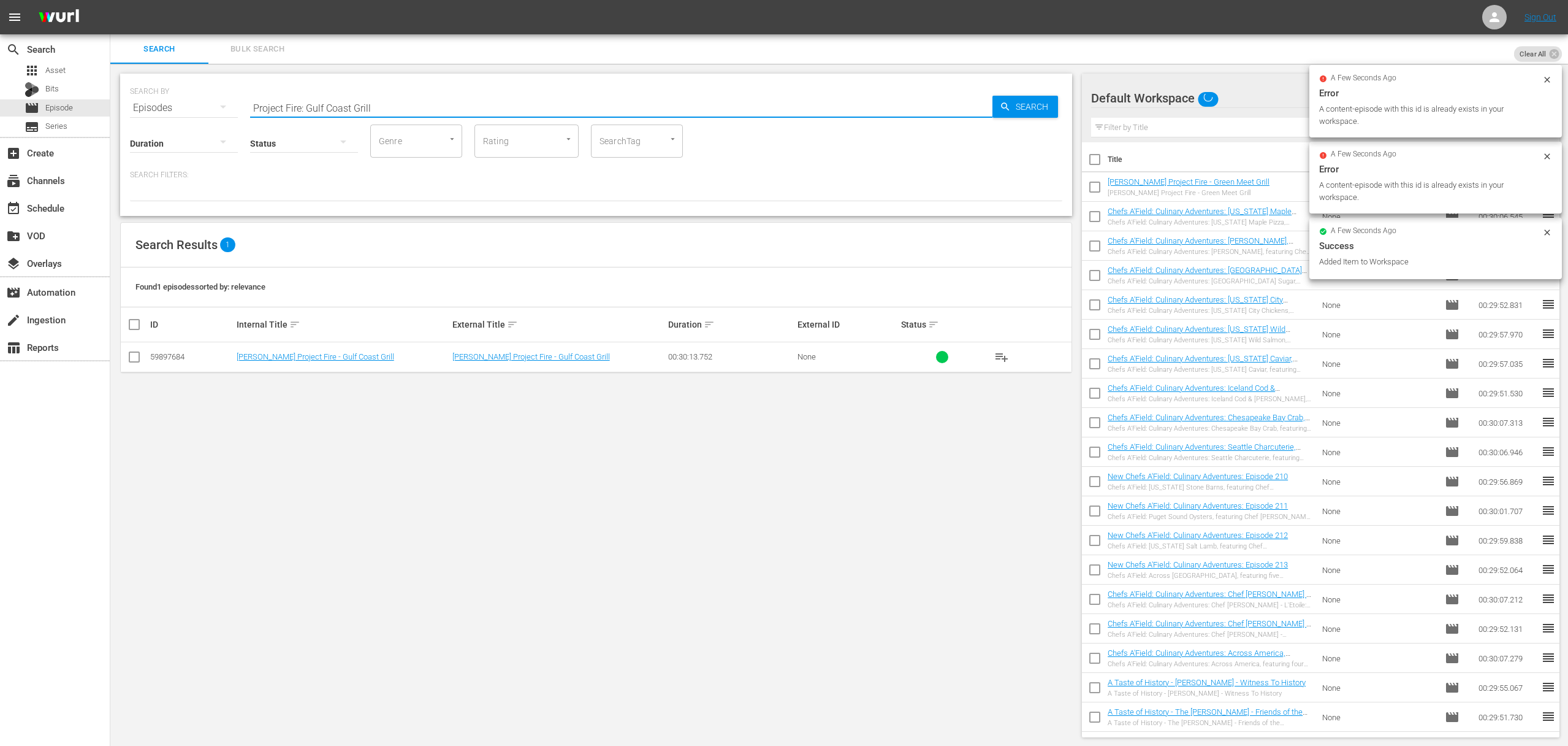
click at [335, 103] on input "Project Fire: Gulf Coast Grill" at bounding box center [621, 108] width 742 height 30
paste input "Brisket 24/7"
click at [1024, 109] on span "Search" at bounding box center [1034, 107] width 47 height 22
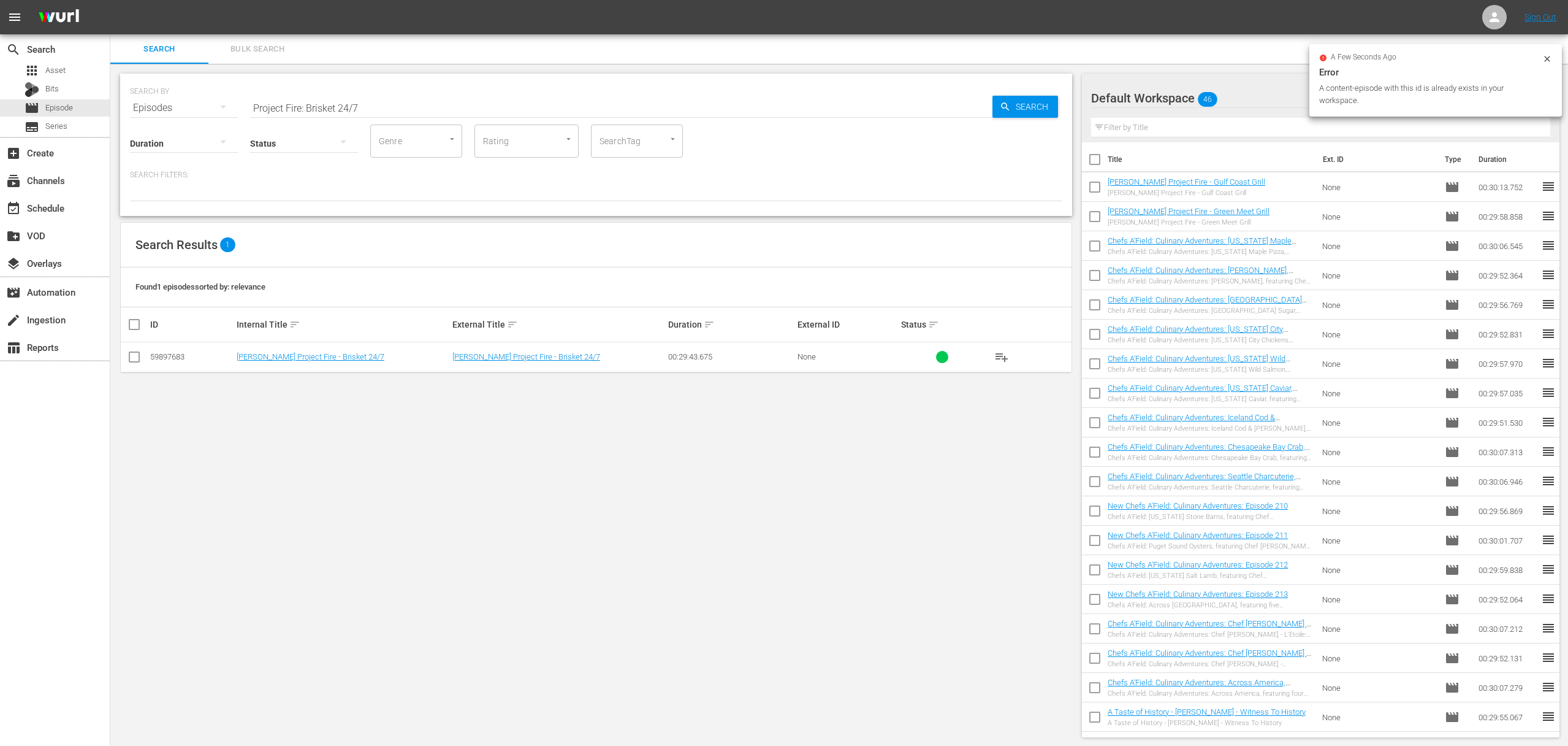
click at [1006, 352] on span "playlist_add" at bounding box center [1001, 357] width 15 height 15
click at [1004, 356] on span "playlist_add" at bounding box center [1001, 357] width 15 height 15
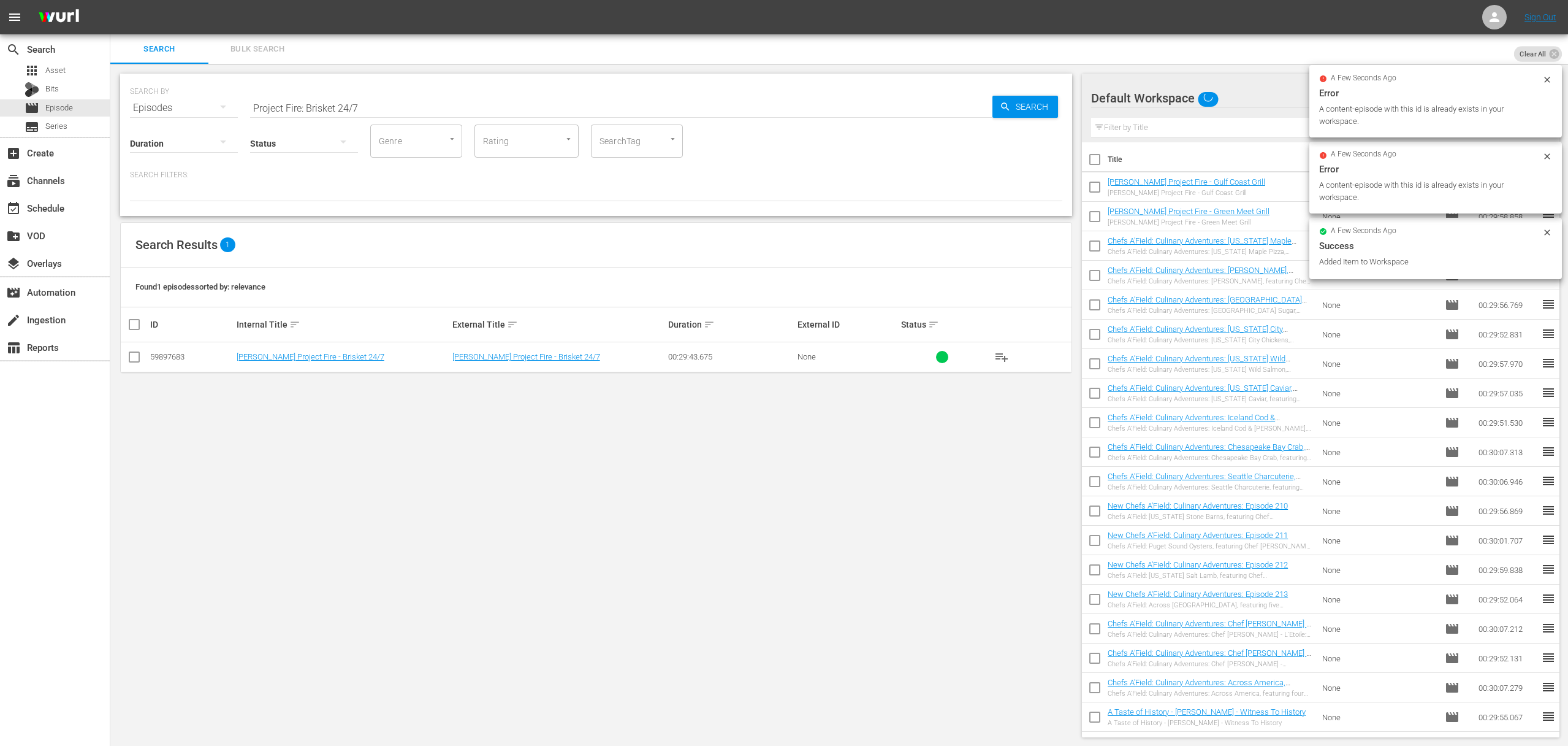
click at [508, 112] on input "Project Fire: Brisket 24/7" at bounding box center [621, 108] width 742 height 30
paste input "Grilling with [PERSON_NAME]"
type input "Project Fire: Grilling with Wood"
click at [1007, 103] on icon "button" at bounding box center [1005, 107] width 11 height 11
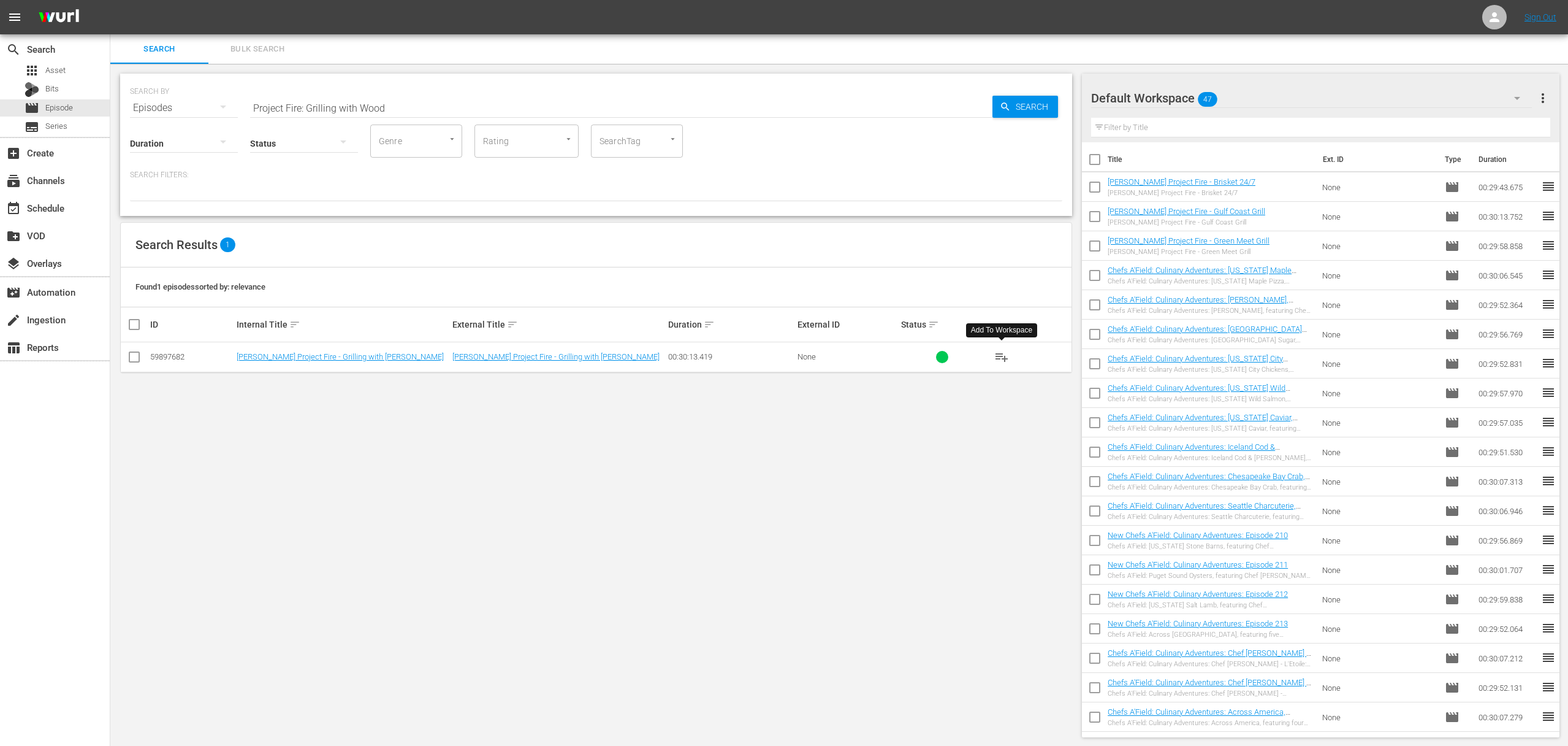
click at [994, 354] on span "playlist_add" at bounding box center [1001, 357] width 15 height 15
click at [1002, 355] on span "playlist_add" at bounding box center [1001, 357] width 15 height 15
click at [70, 206] on div "event_available Schedule" at bounding box center [55, 207] width 109 height 24
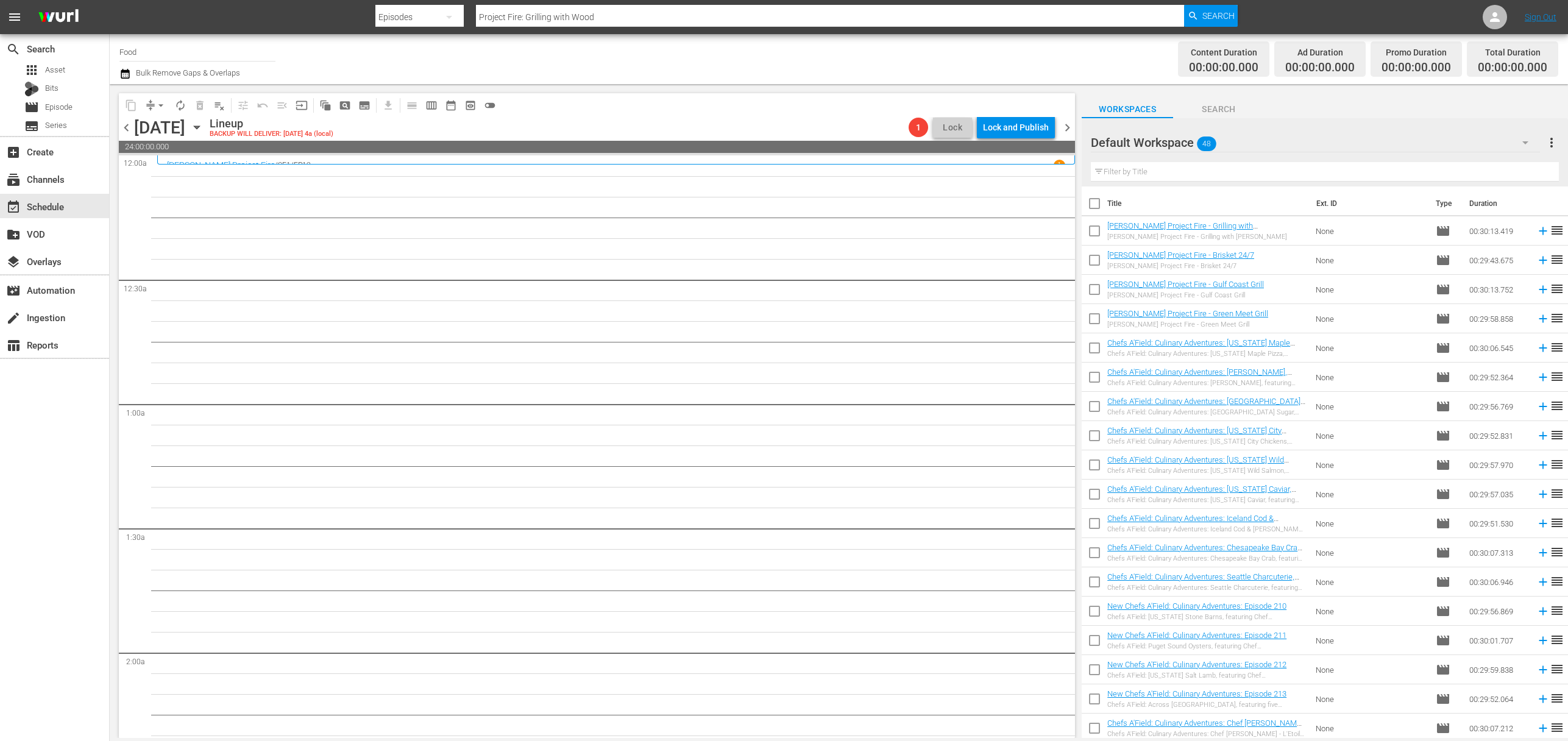
click at [1094, 203] on input "checkbox" at bounding box center [1095, 206] width 26 height 26
checkbox input "true"
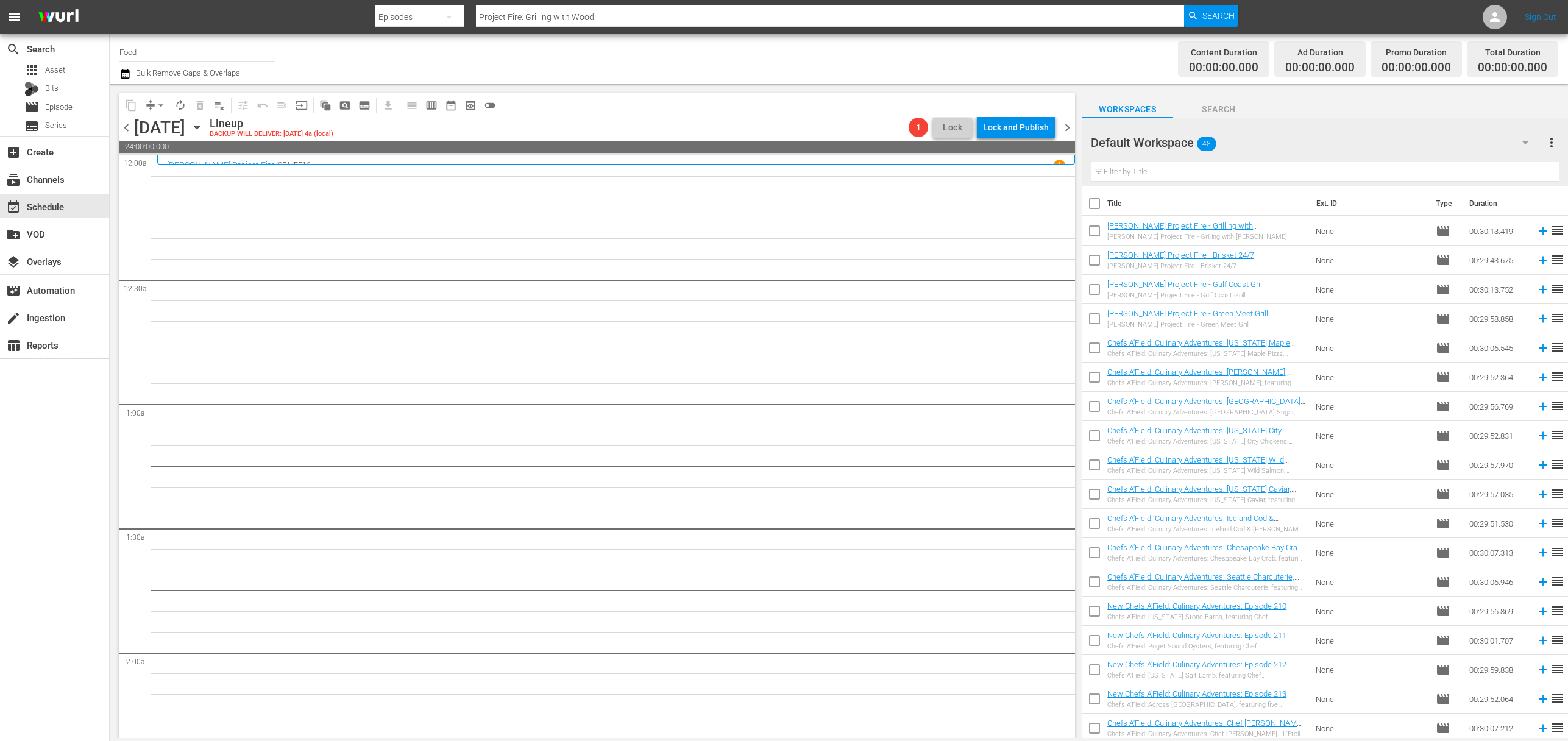
checkbox input "true"
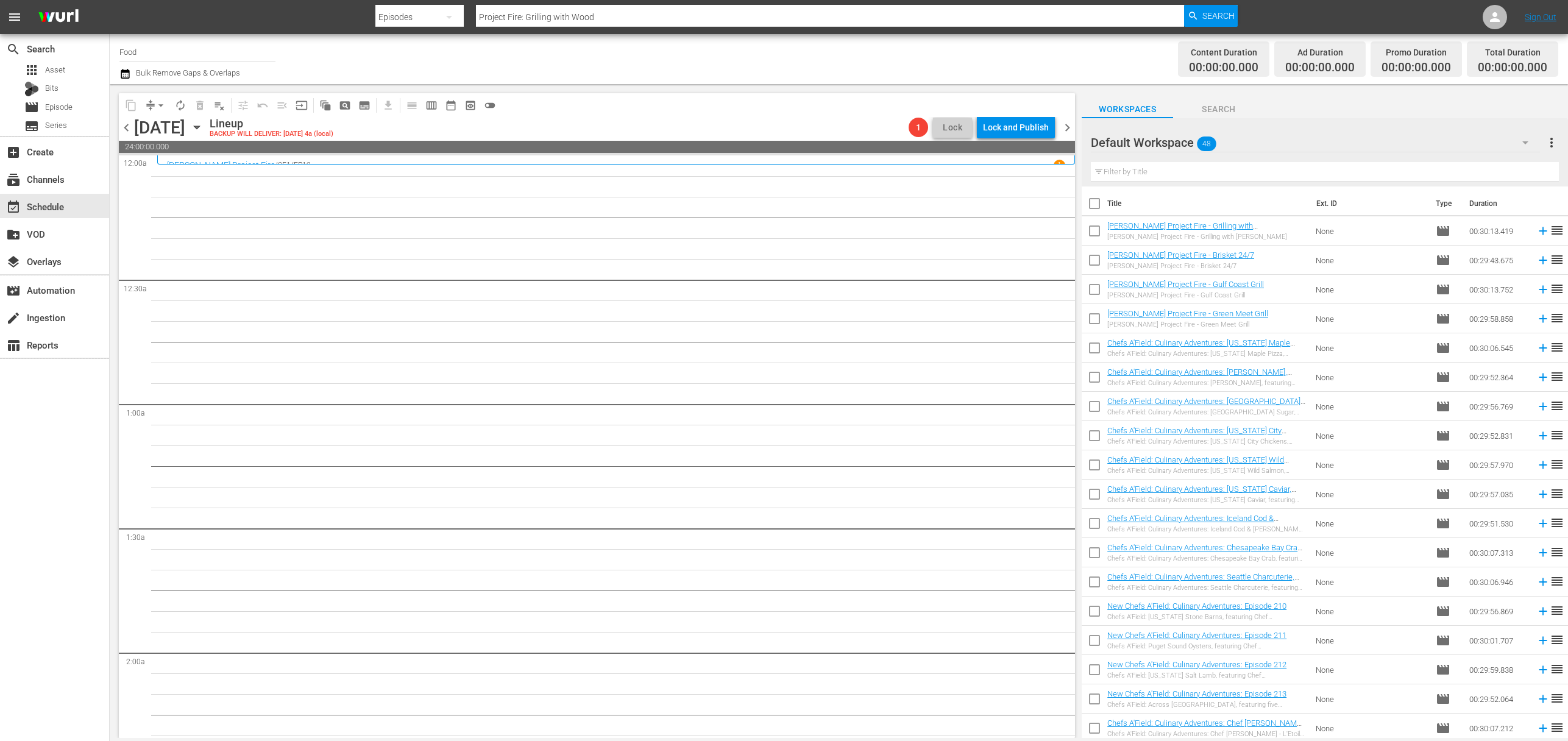
checkbox input "true"
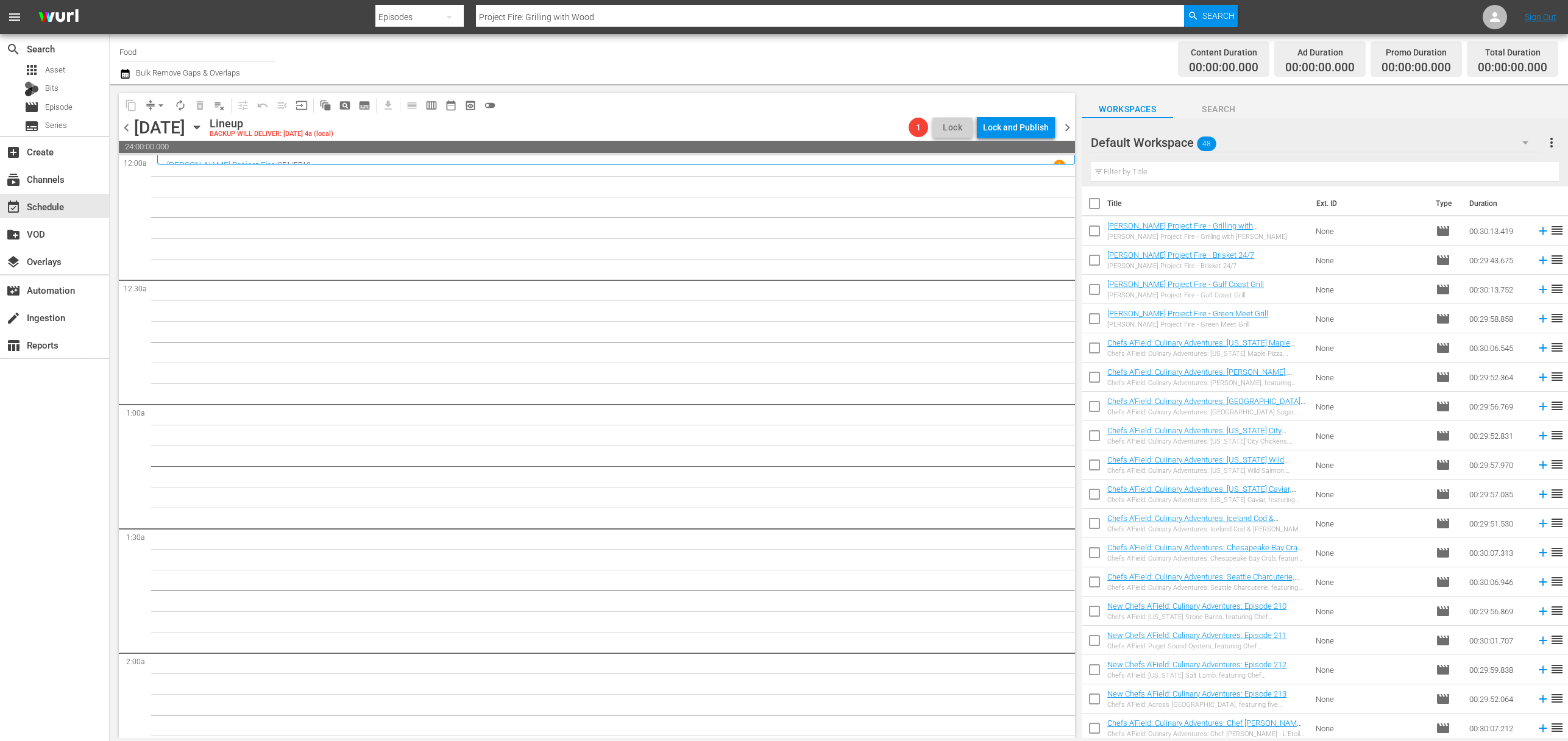
checkbox input "true"
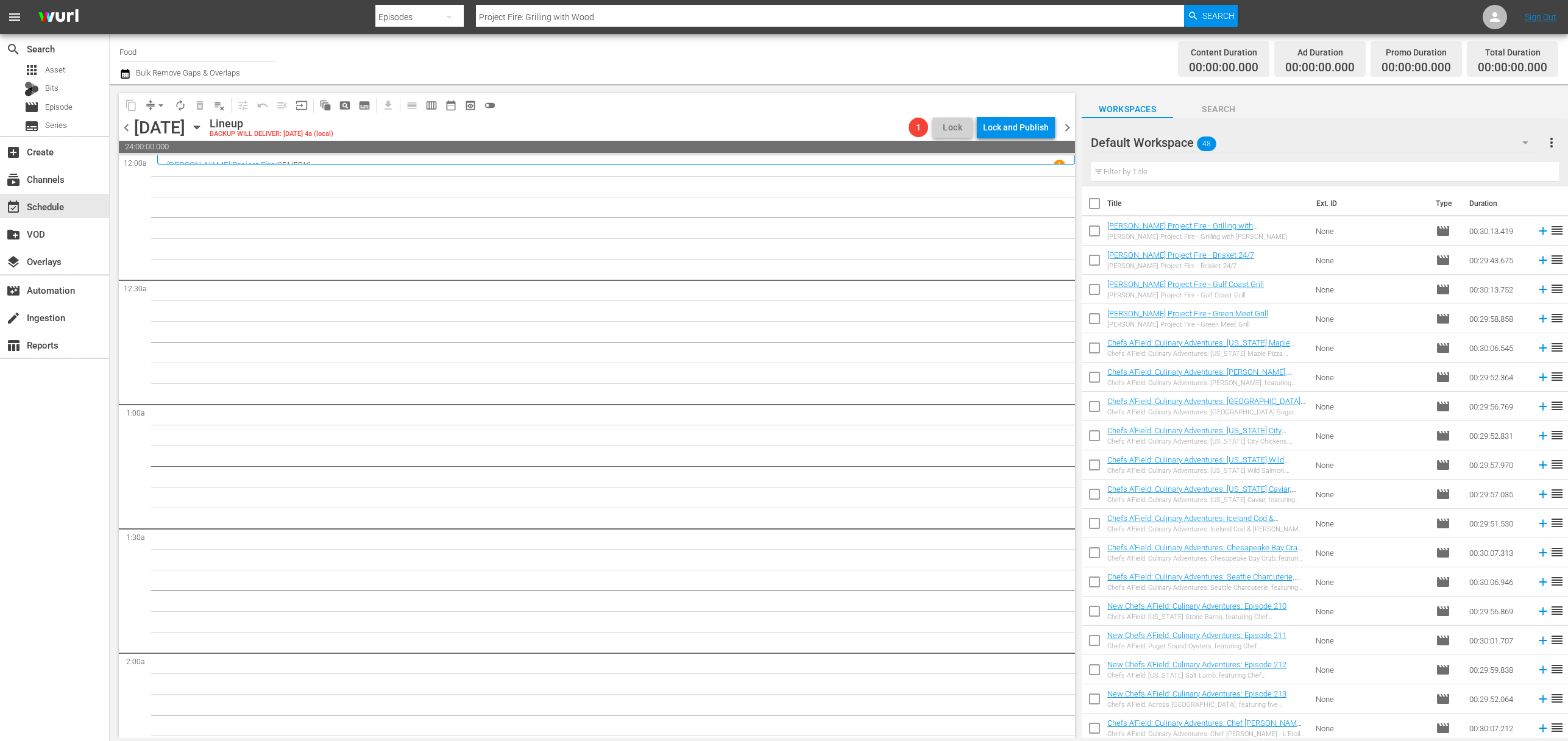
checkbox input "true"
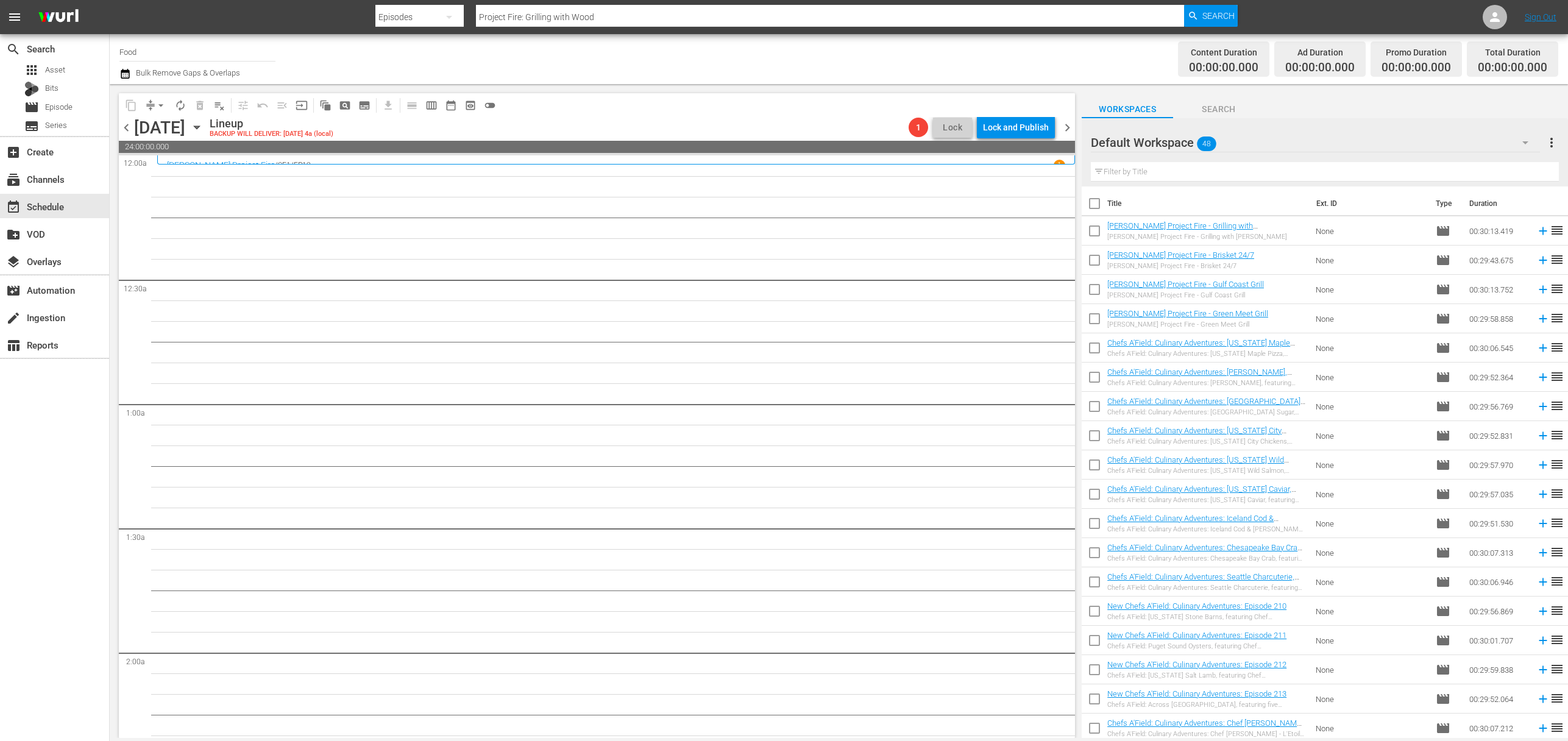
checkbox input "true"
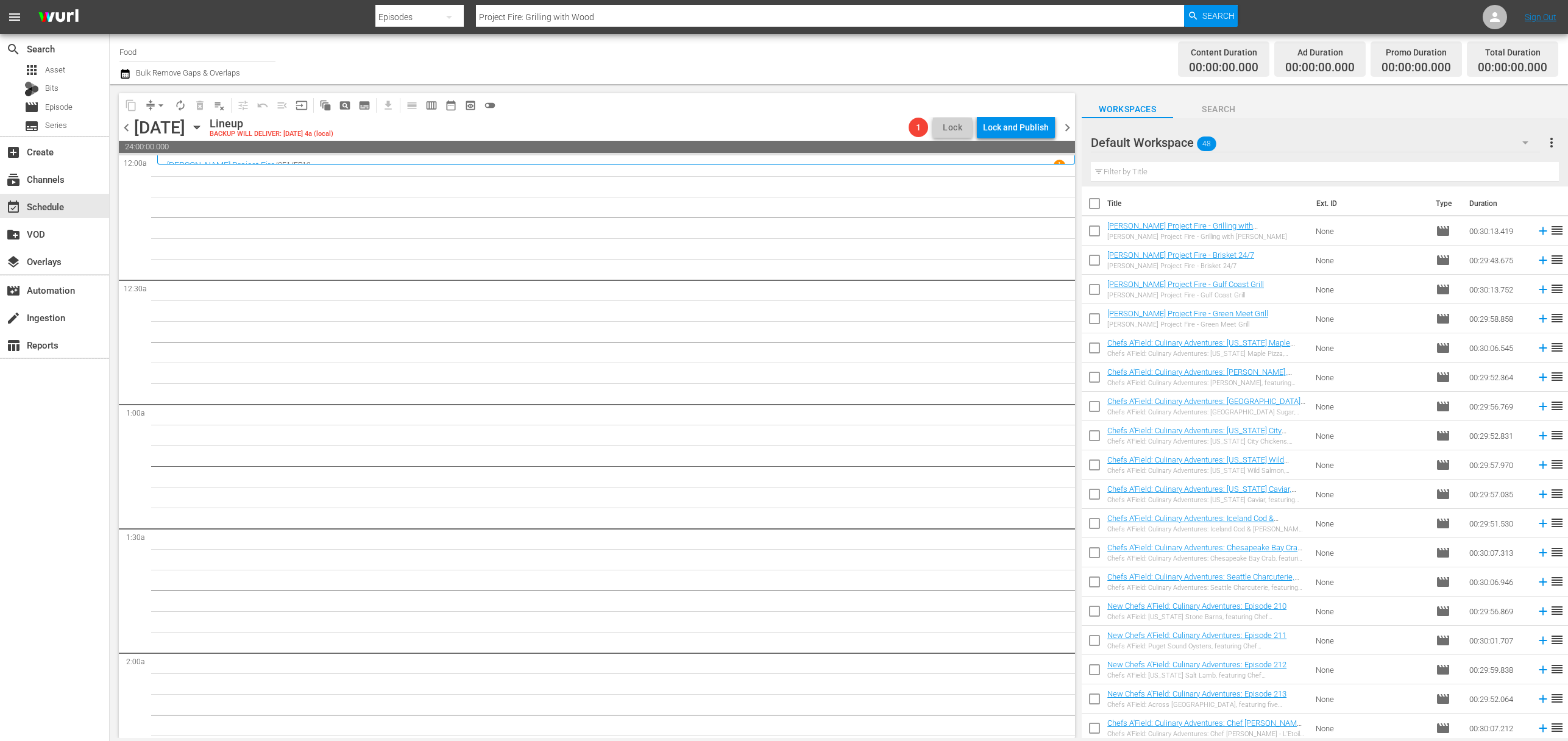
checkbox input "true"
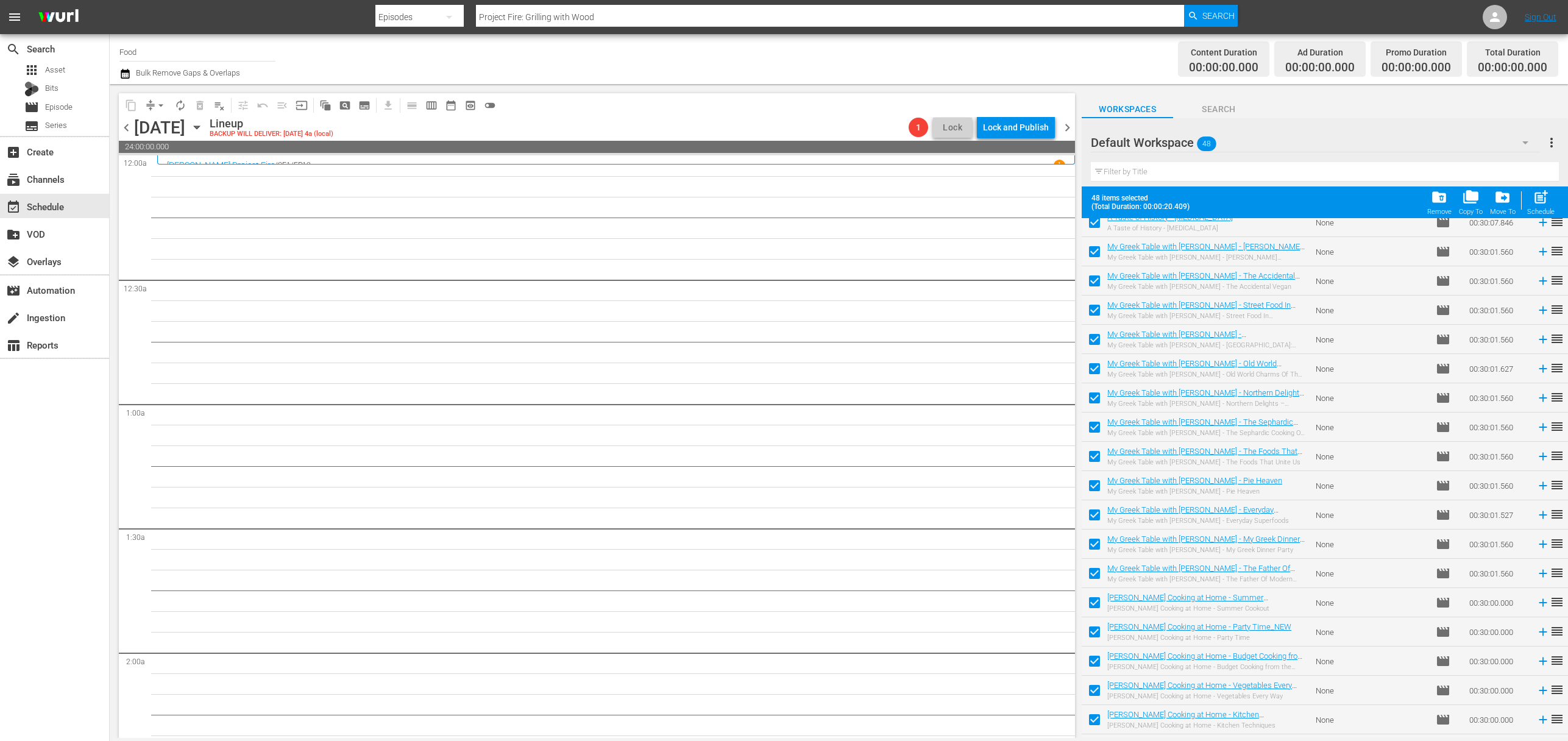
scroll to position [912, 0]
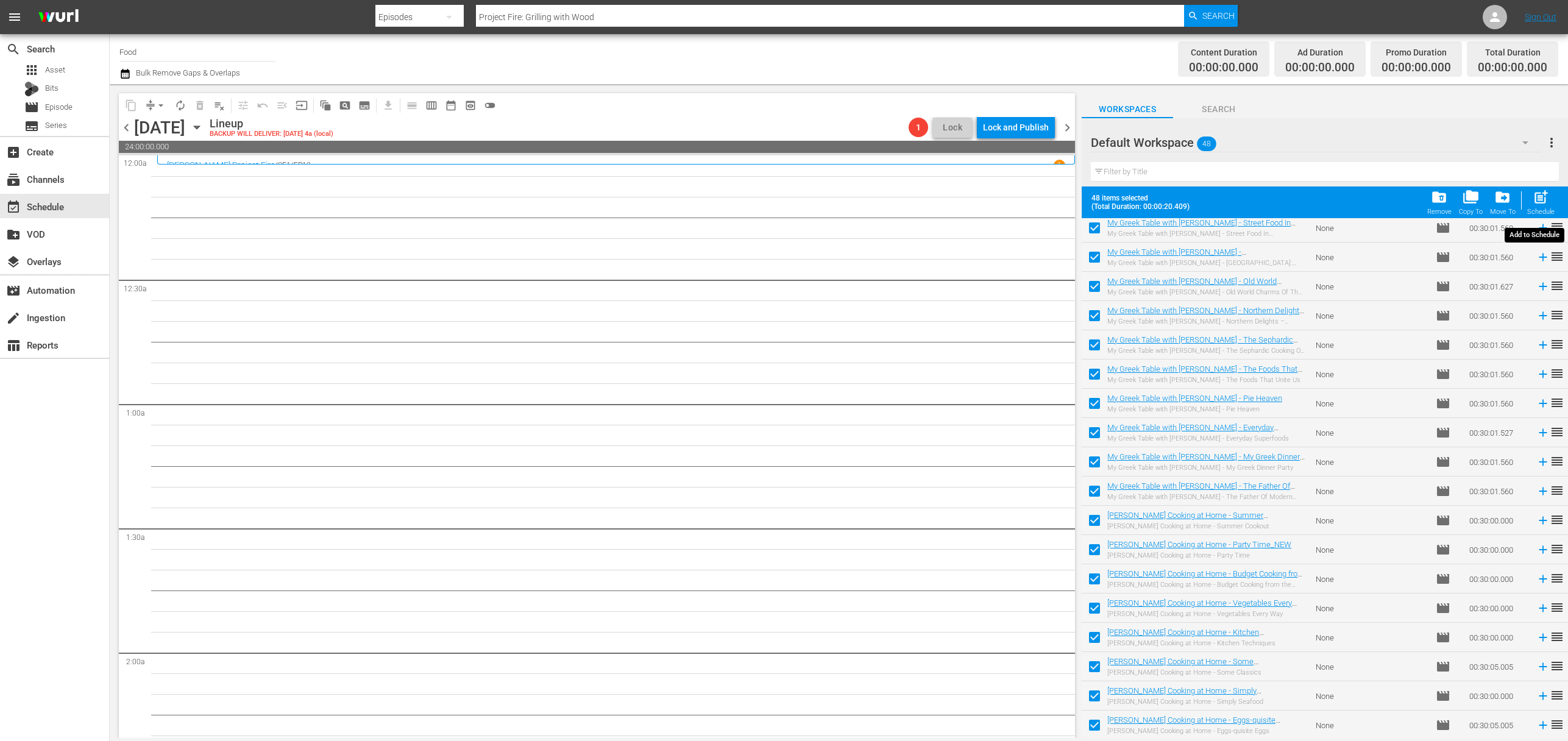
click at [1545, 204] on span "post_add" at bounding box center [1540, 197] width 17 height 17
checkbox input "false"
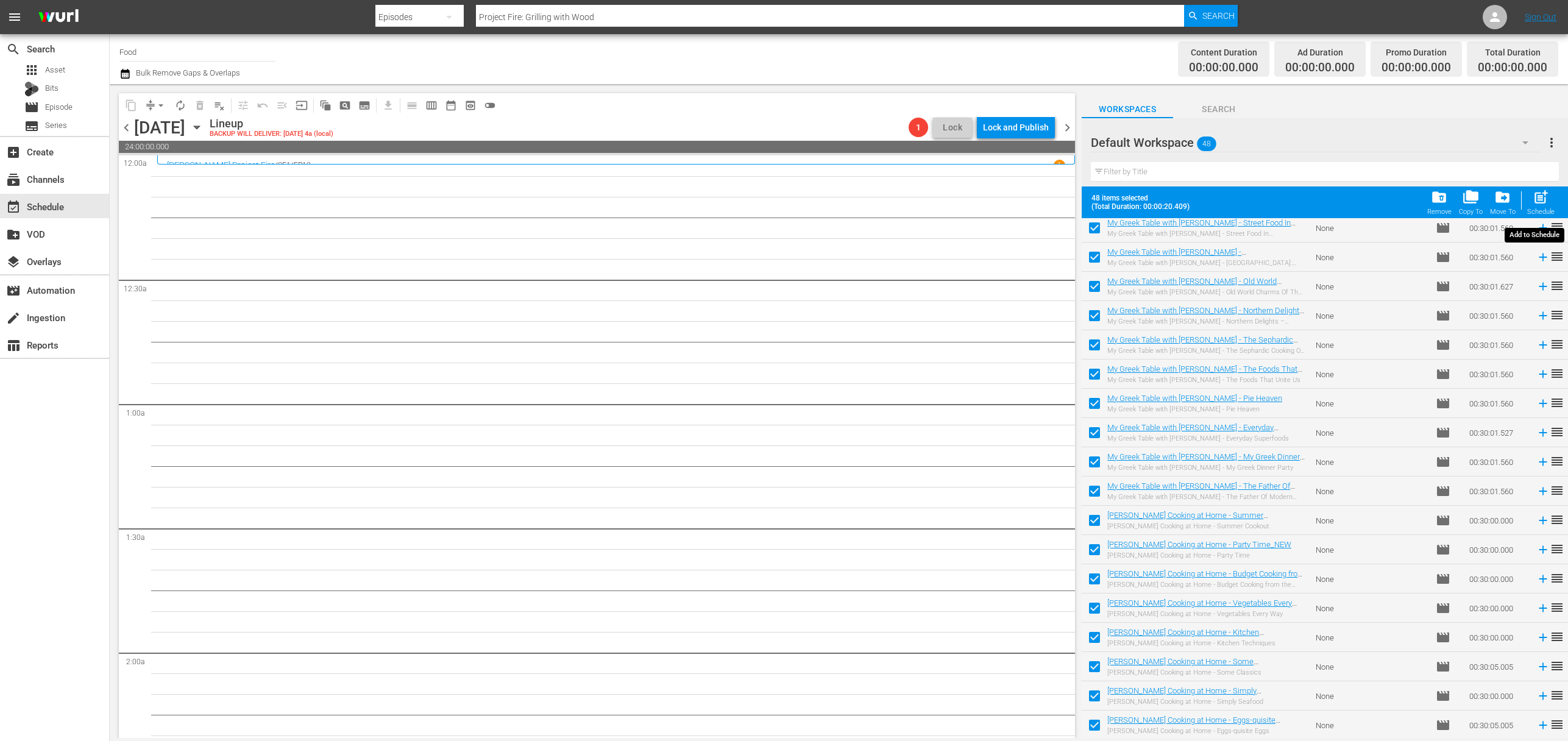
checkbox input "false"
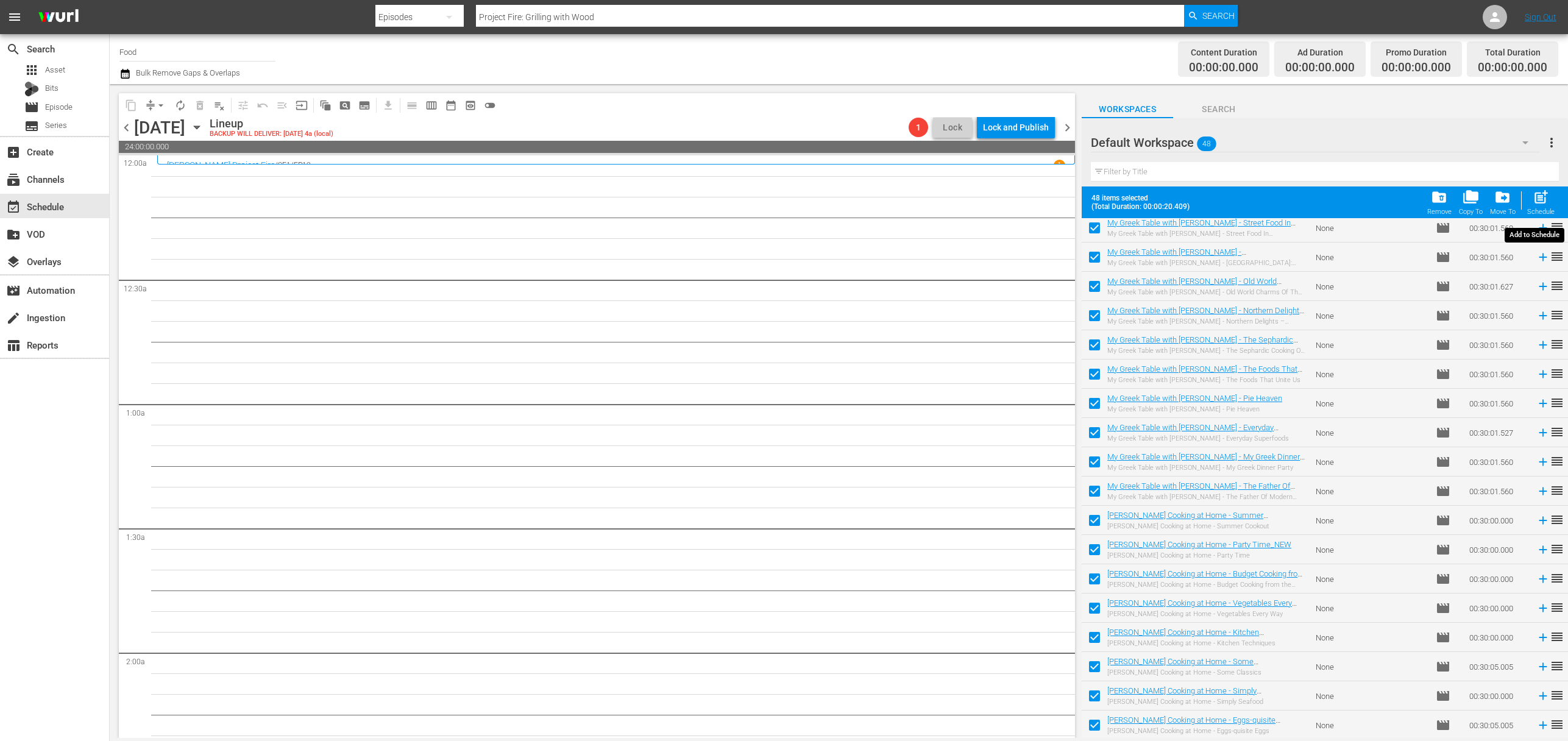
checkbox input "false"
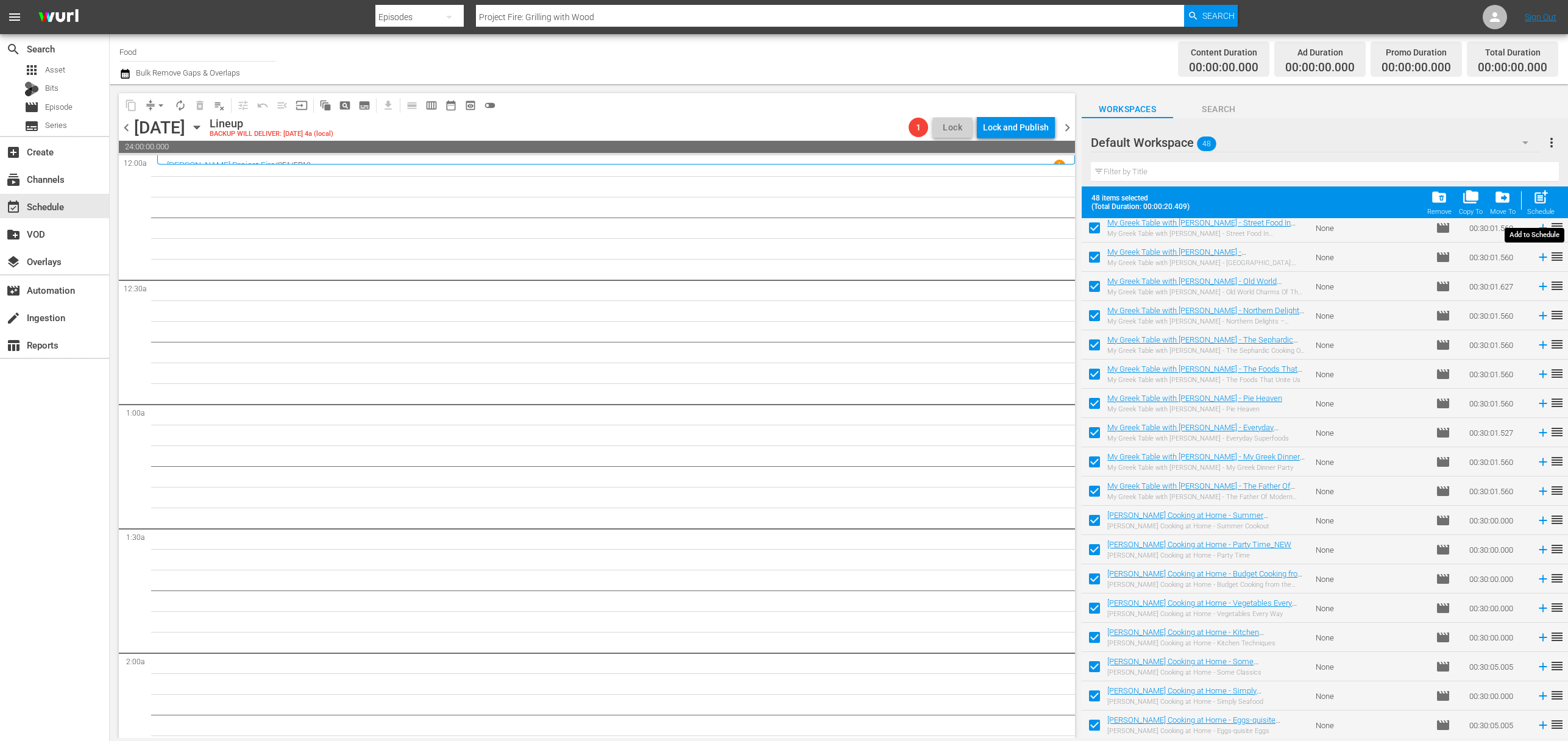
checkbox input "false"
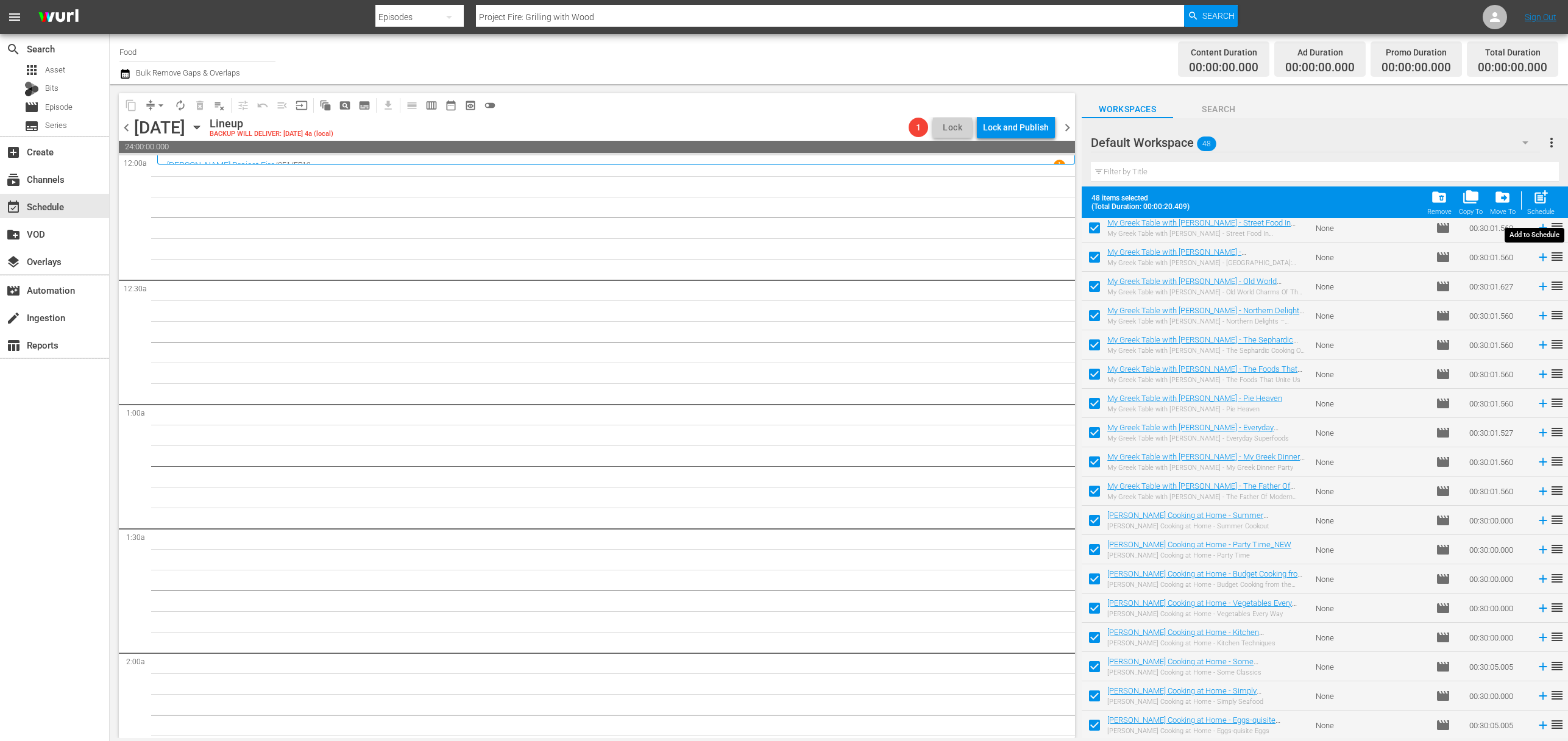
checkbox input "false"
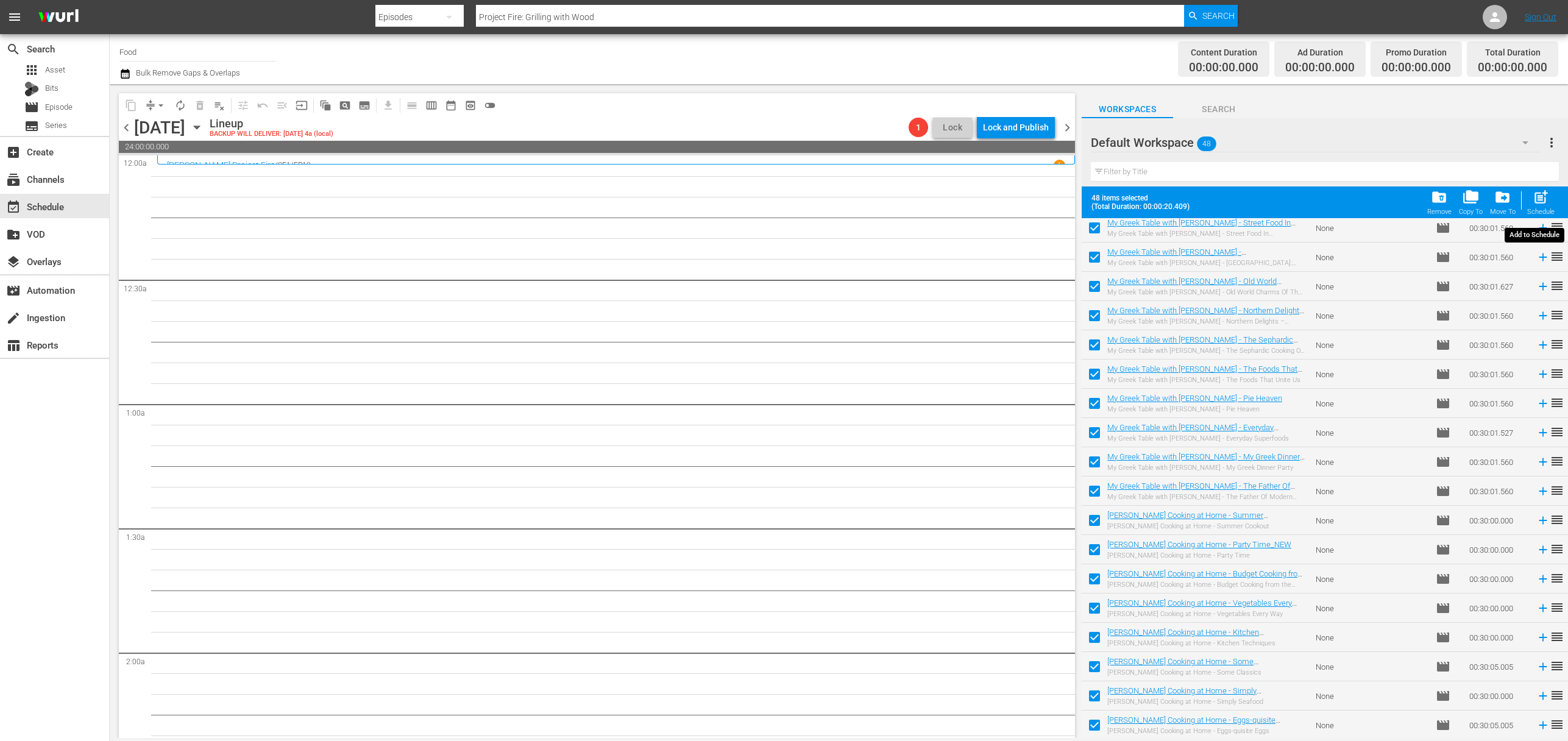
checkbox input "false"
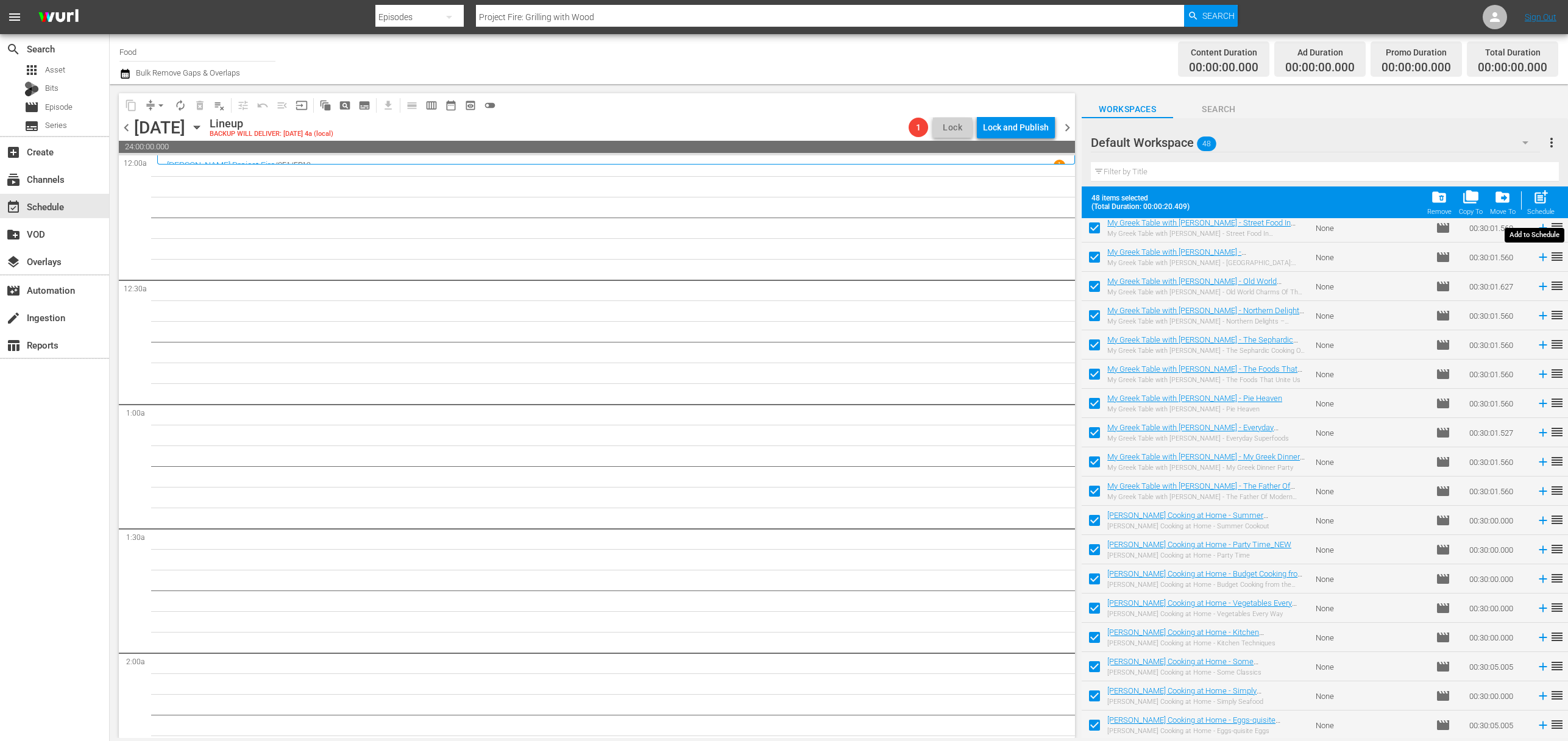
checkbox input "false"
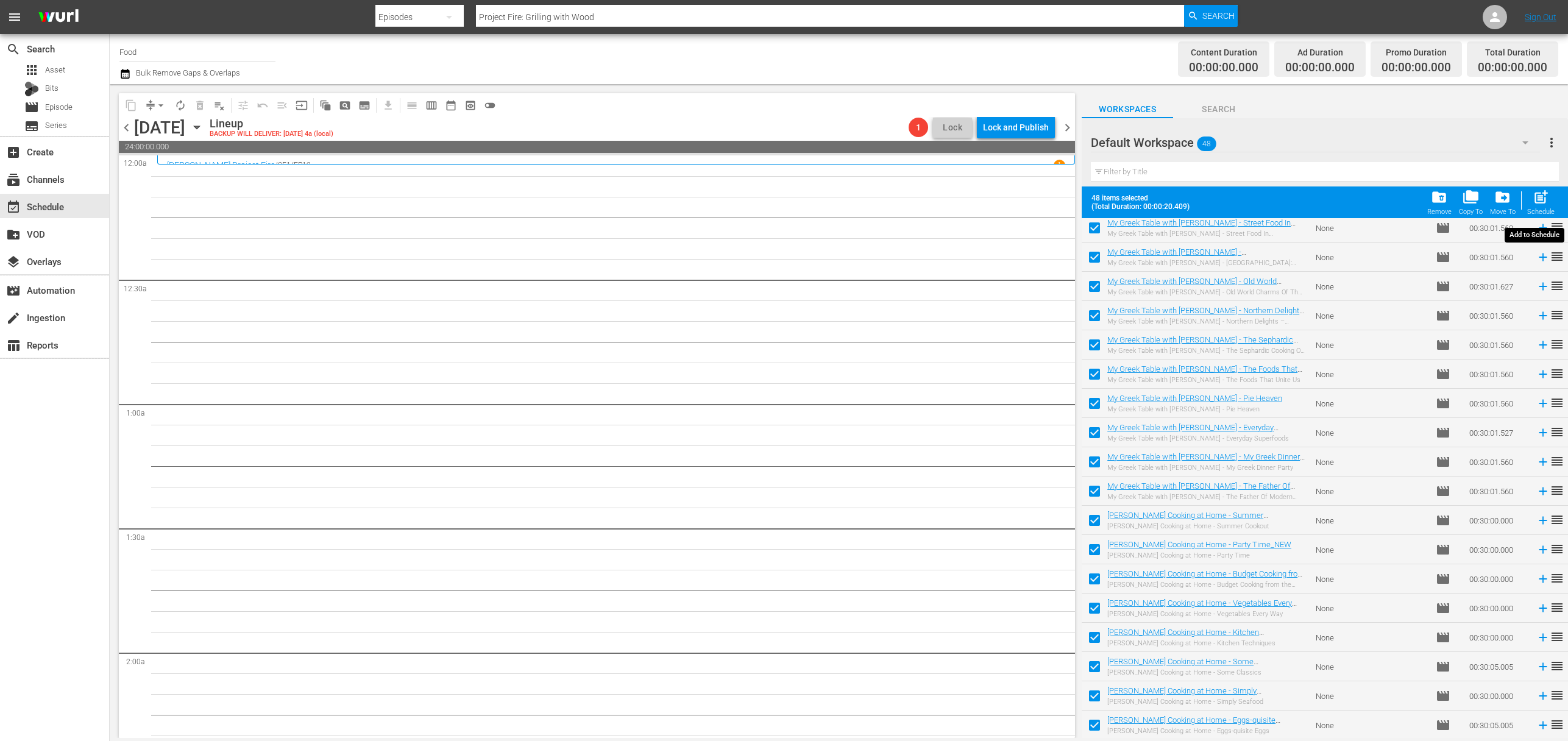
checkbox input "false"
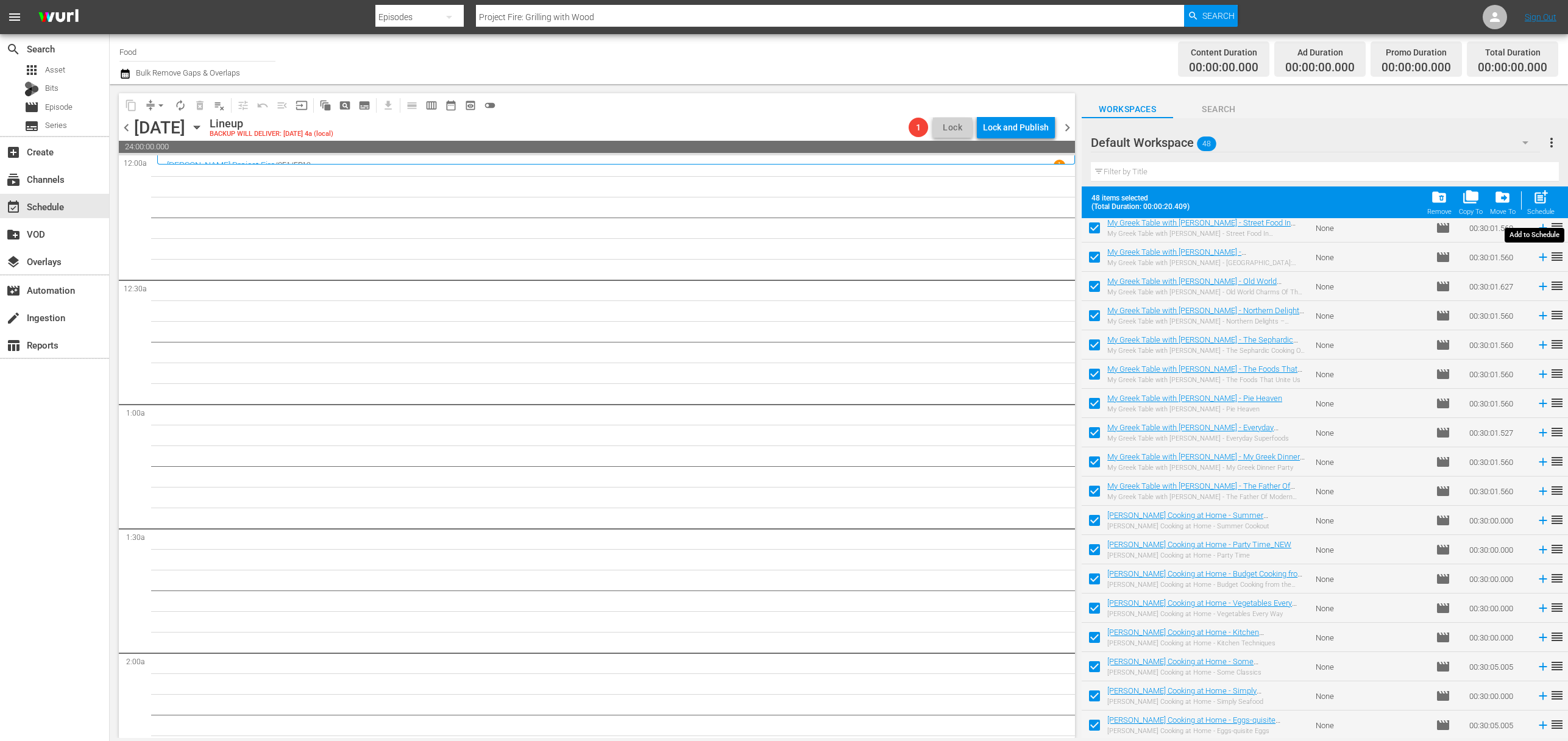
checkbox input "false"
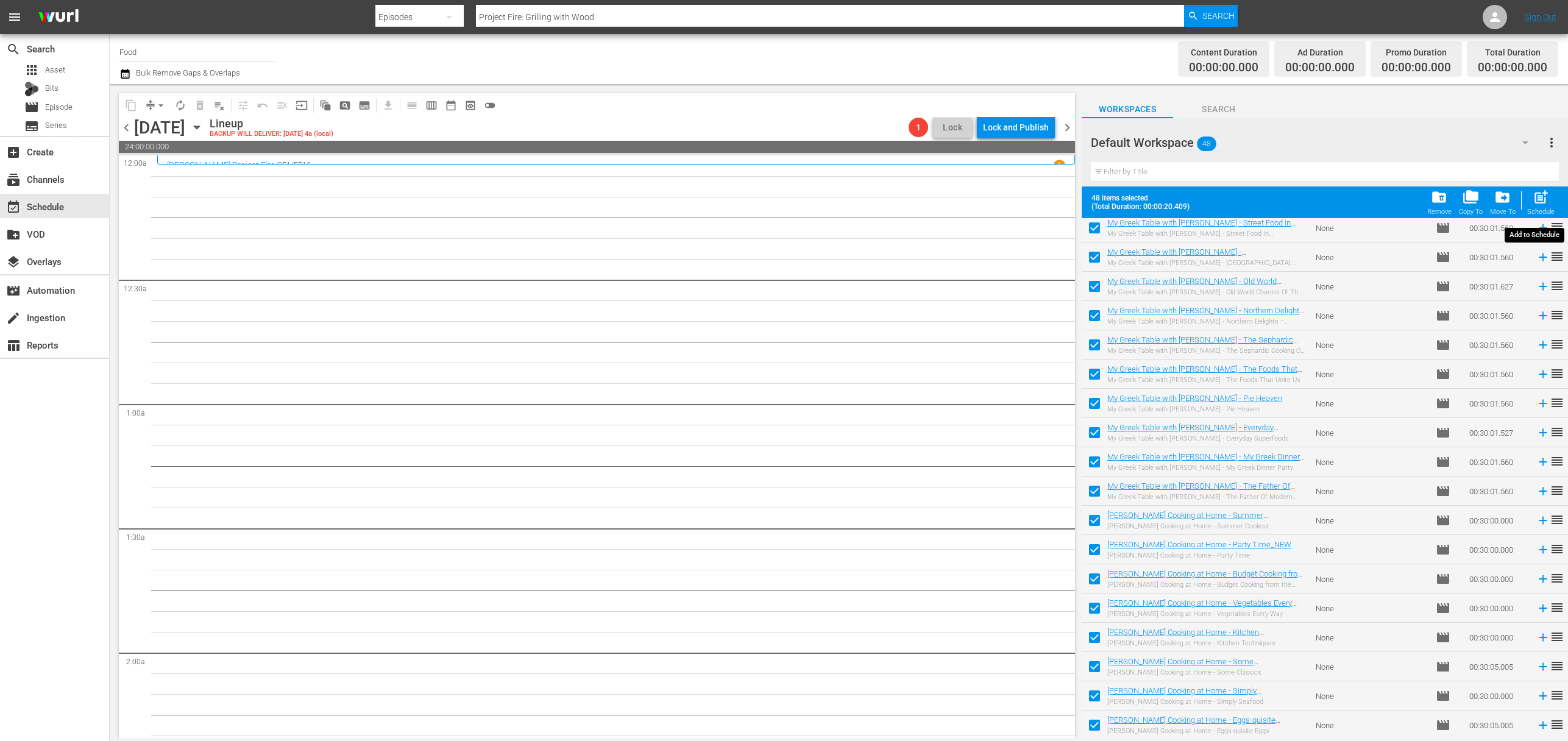
checkbox input "false"
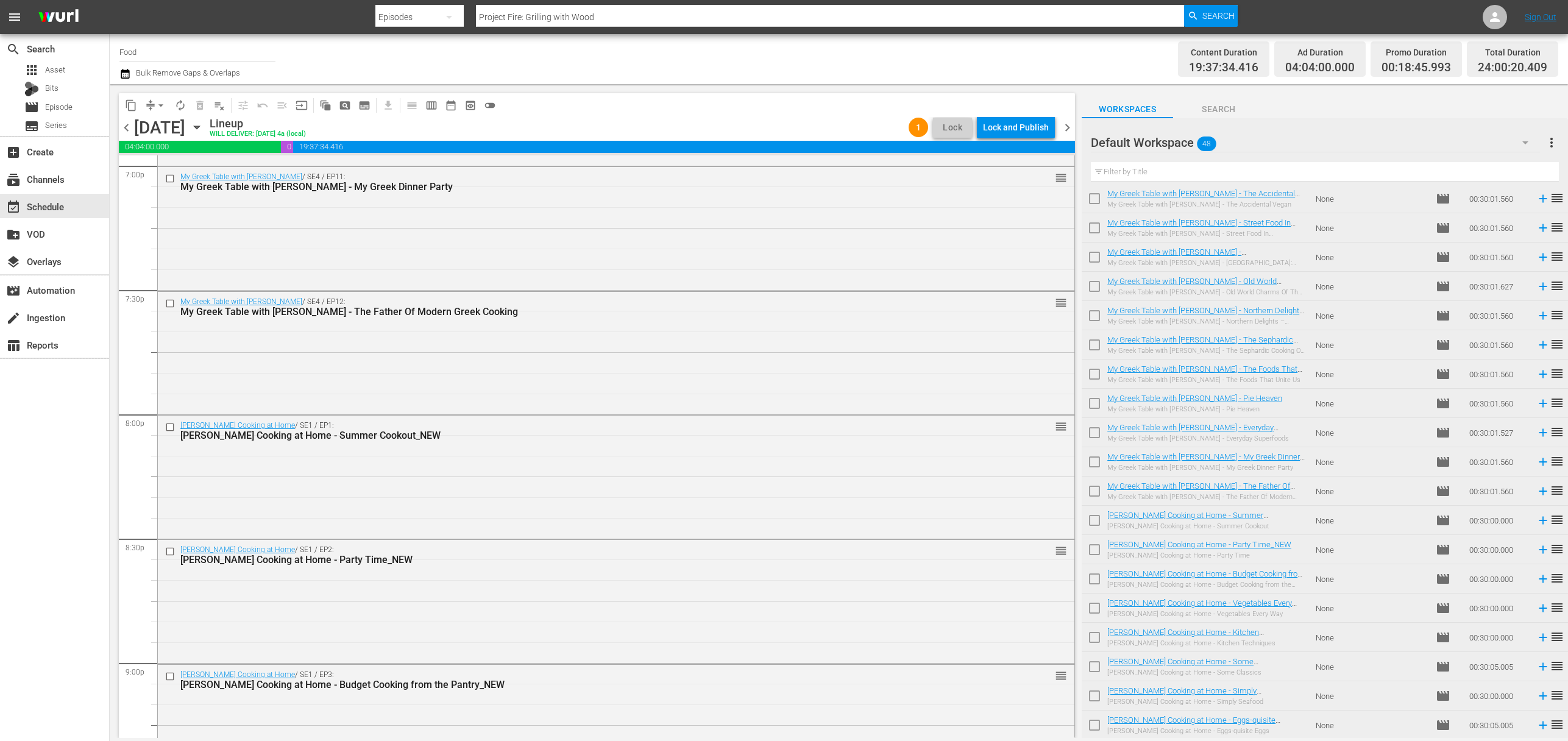
scroll to position [5383, 0]
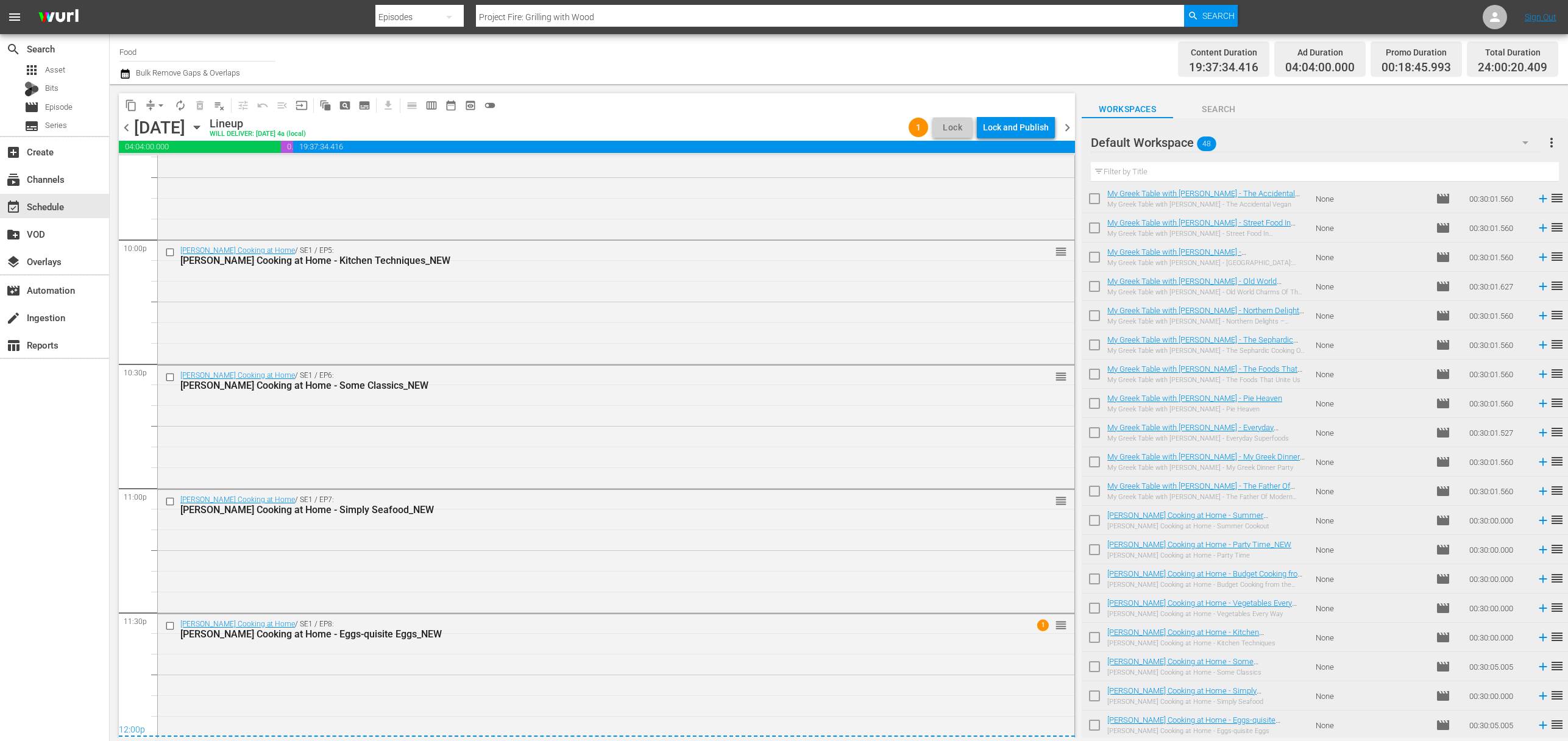
click at [1037, 127] on div "Lock and Publish" at bounding box center [1015, 127] width 65 height 22
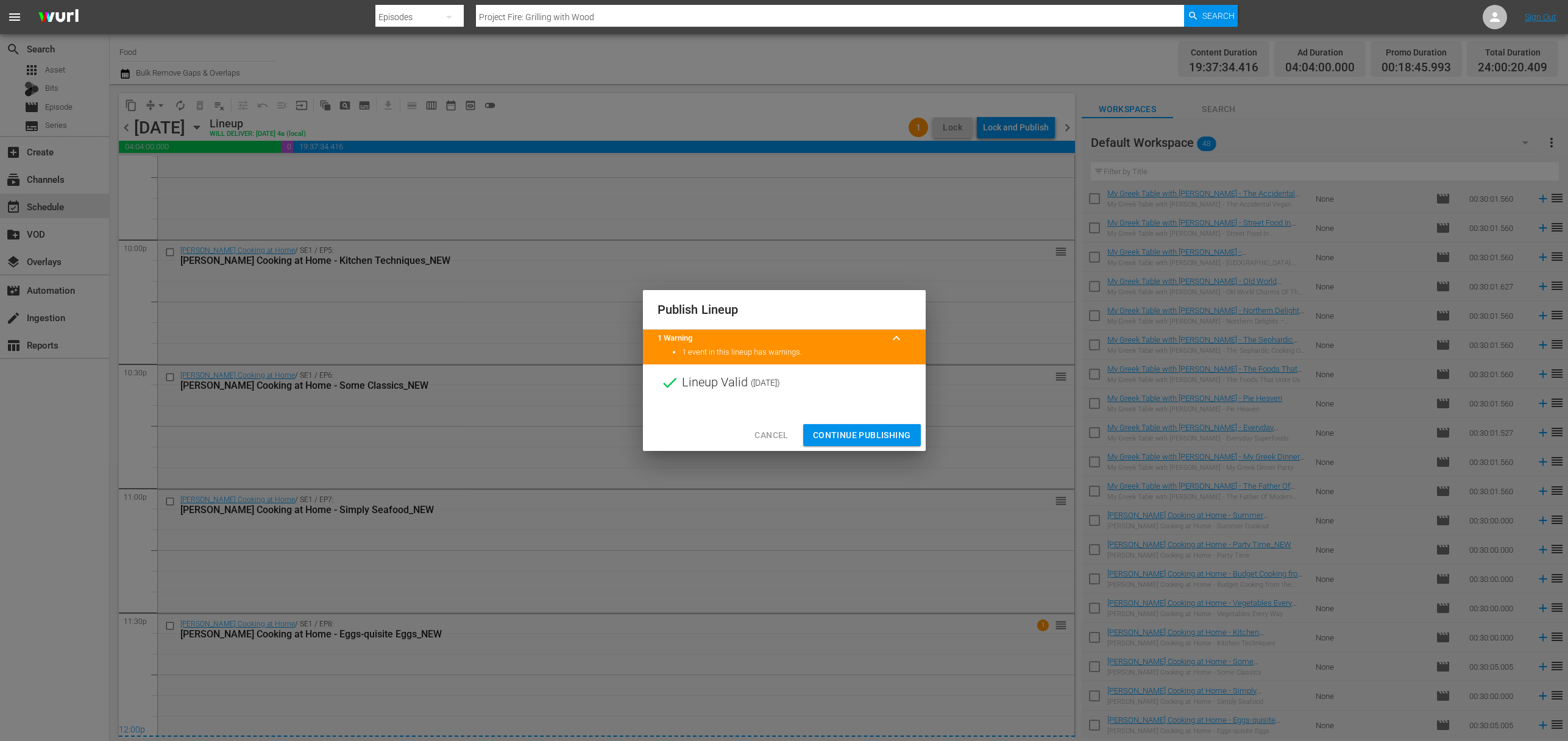
click at [864, 428] on span "Continue Publishing" at bounding box center [862, 435] width 99 height 16
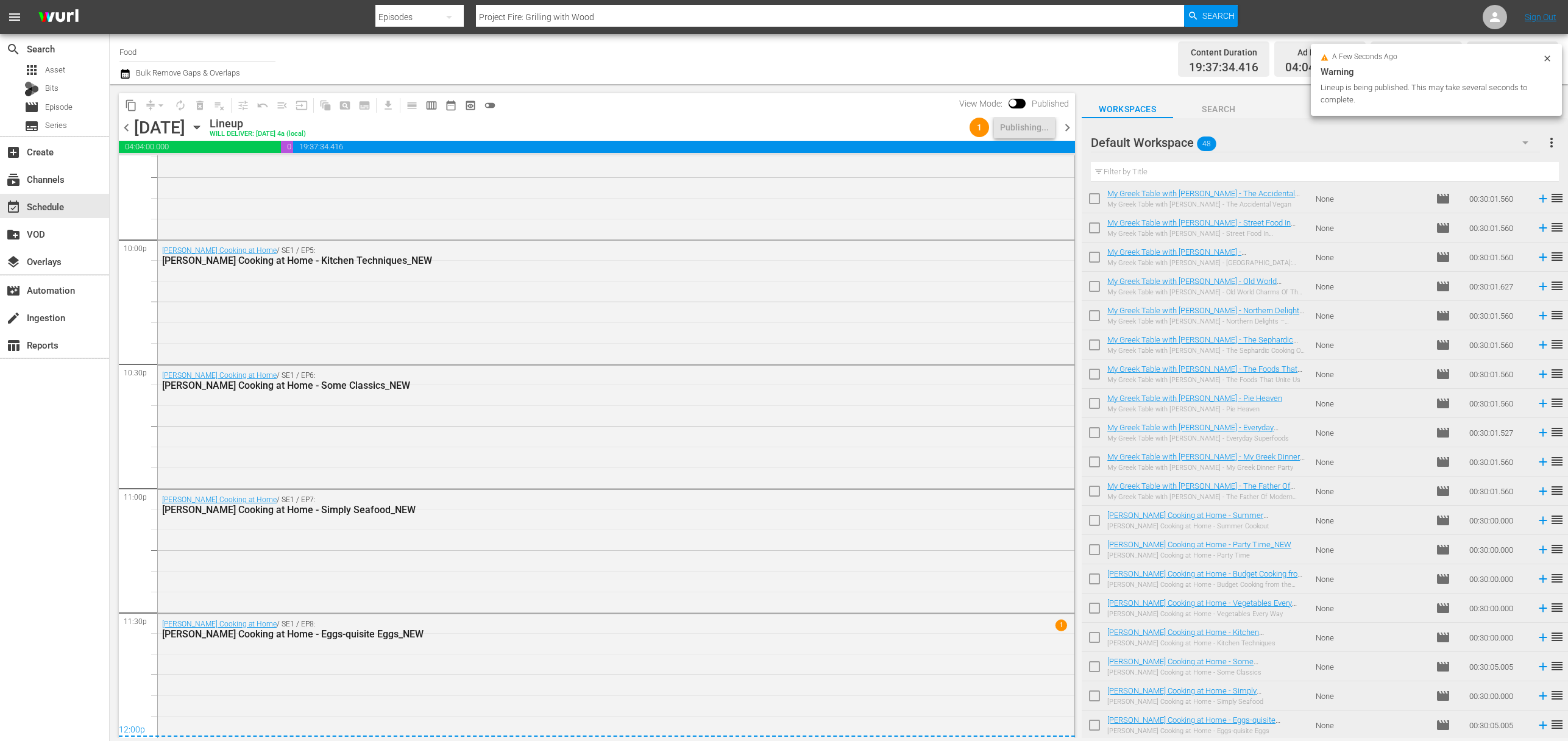
click at [1556, 59] on div "a few seconds ago Warning Lineup is being published. This may take several seco…" at bounding box center [1435, 80] width 251 height 72
click at [1548, 144] on span "more_vert" at bounding box center [1551, 143] width 15 height 15
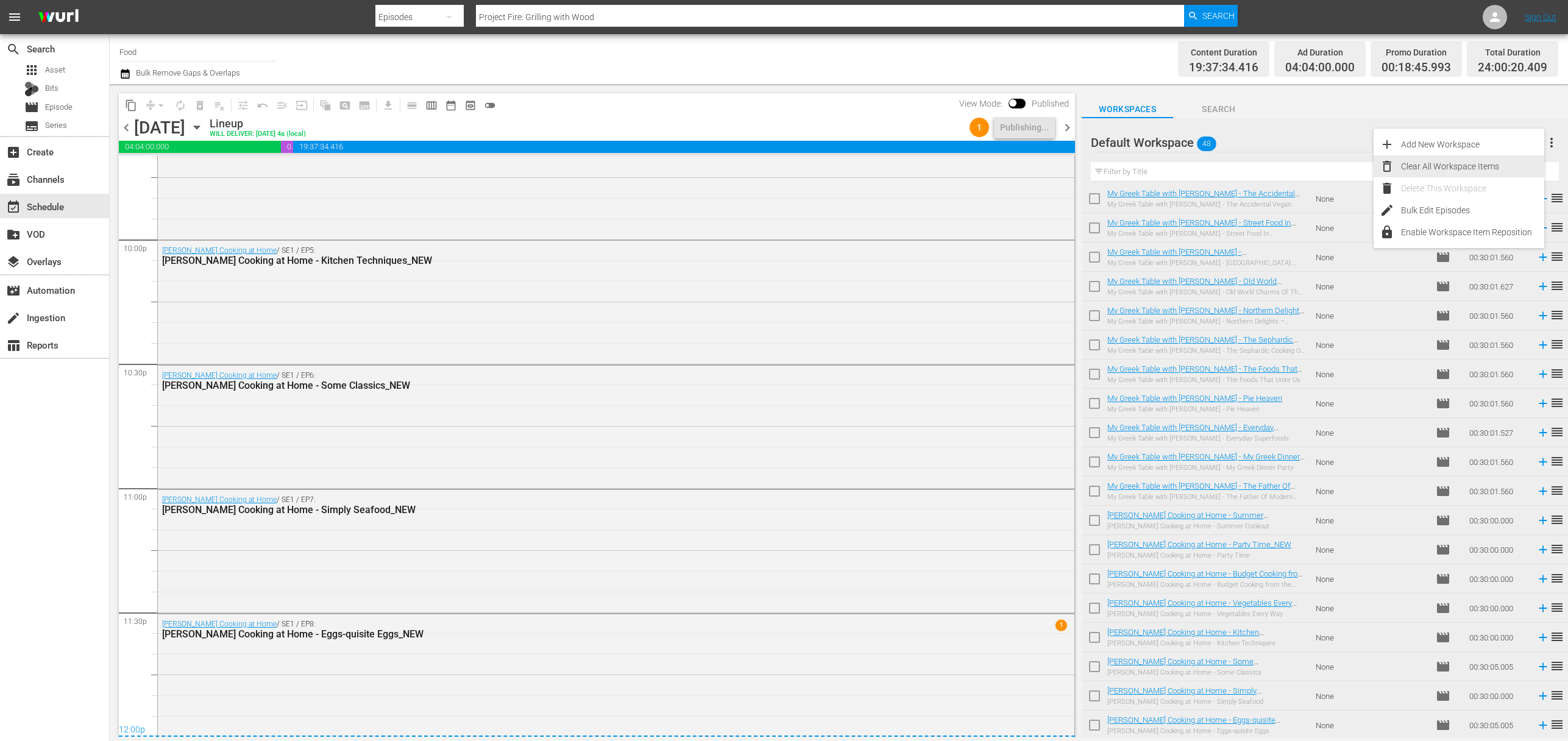
click at [1486, 167] on div "Clear All Workspace Items" at bounding box center [1472, 167] width 144 height 22
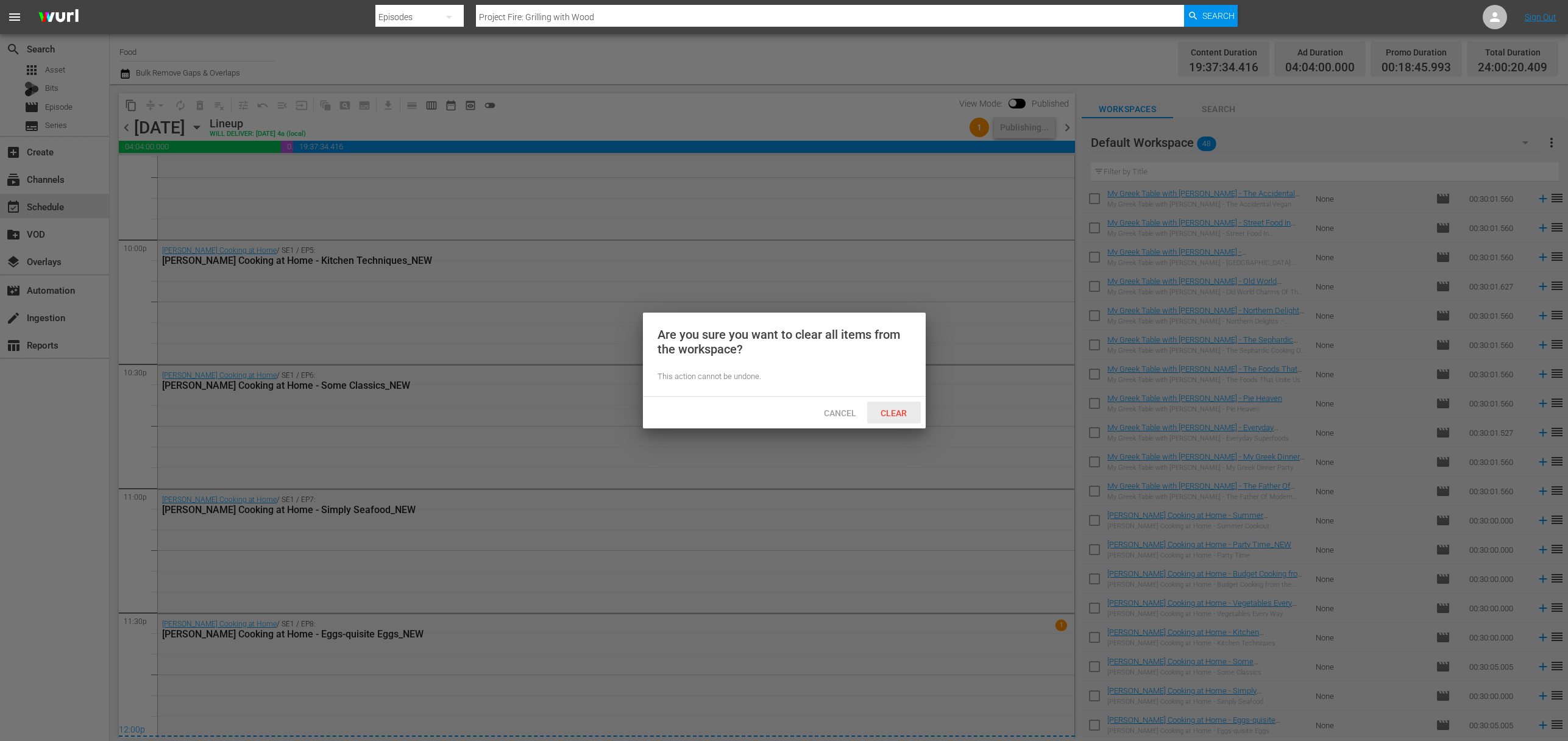
click at [900, 411] on span "Clear" at bounding box center [894, 412] width 46 height 10
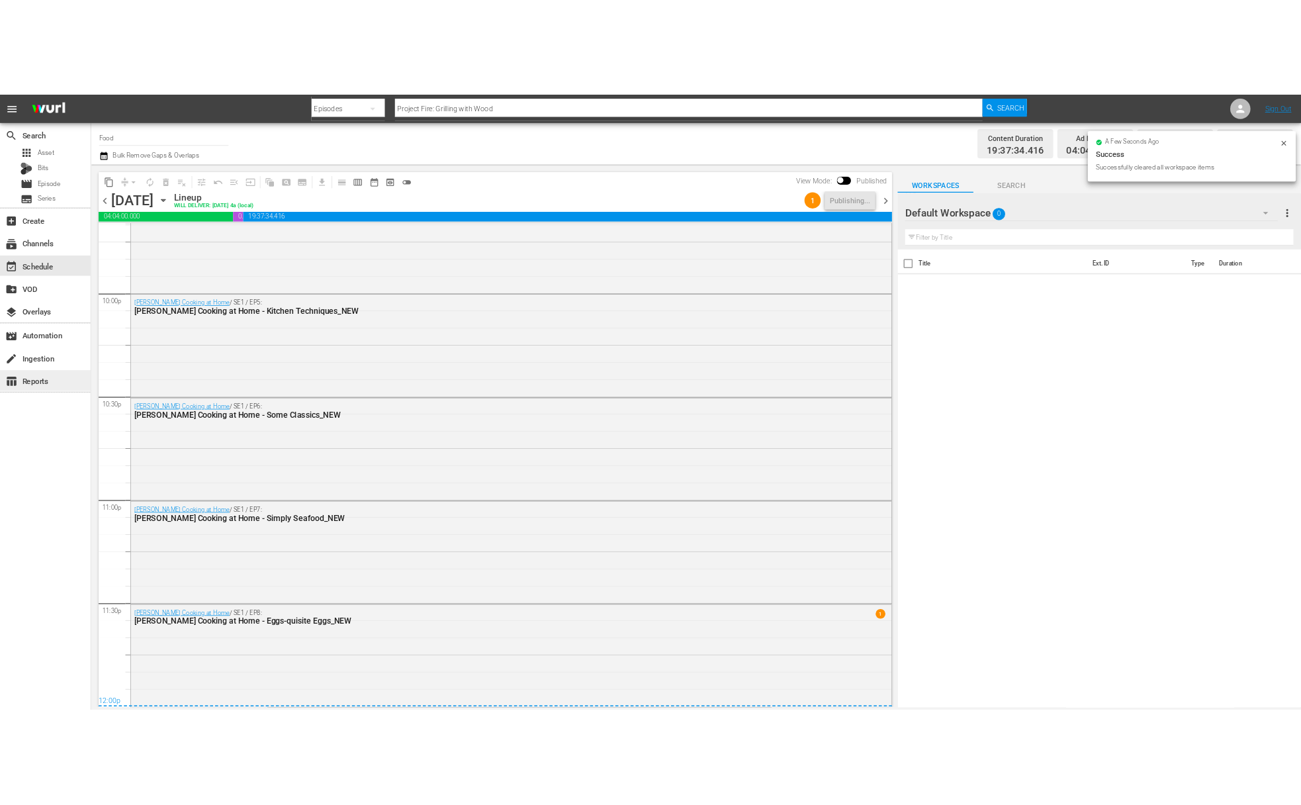
scroll to position [0, 0]
